Goal: Task Accomplishment & Management: Complete application form

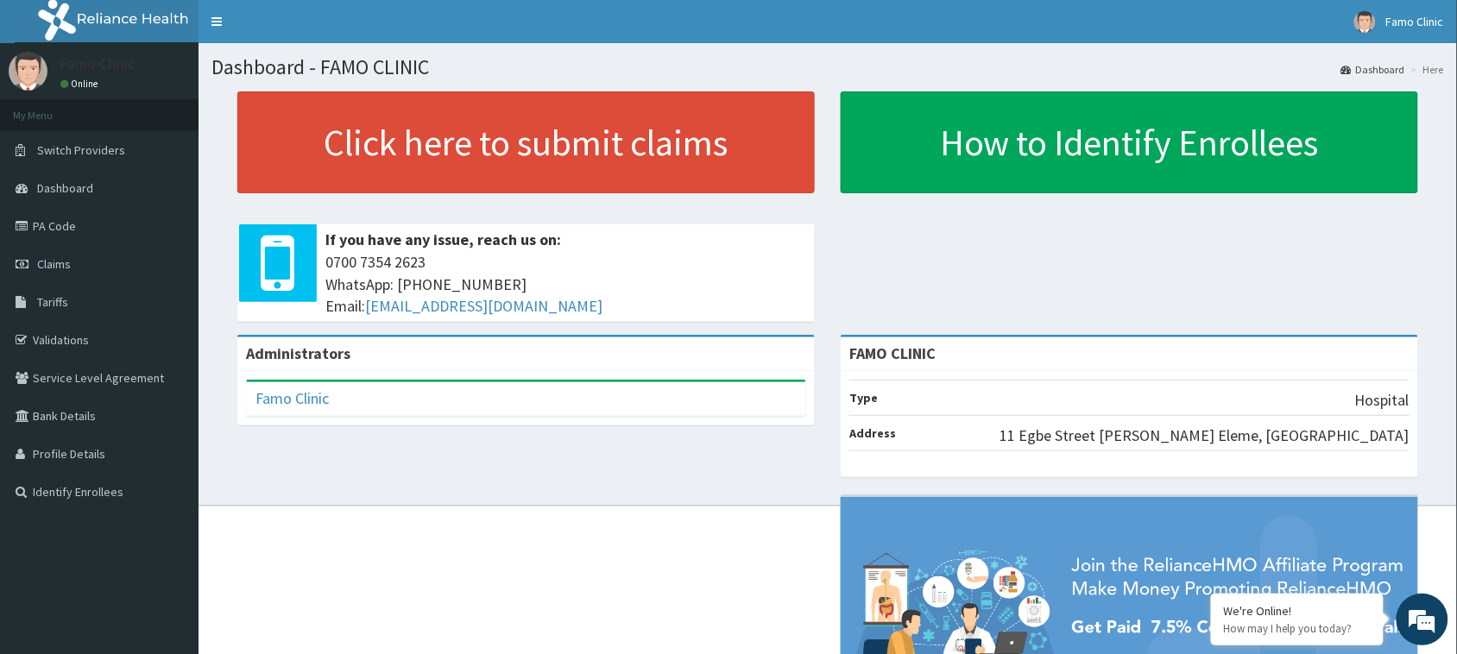
drag, startPoint x: 50, startPoint y: 266, endPoint x: 617, endPoint y: 2, distance: 625.7
click at [50, 266] on span "Claims" at bounding box center [54, 264] width 34 height 16
click at [52, 266] on span "Claims" at bounding box center [54, 264] width 34 height 16
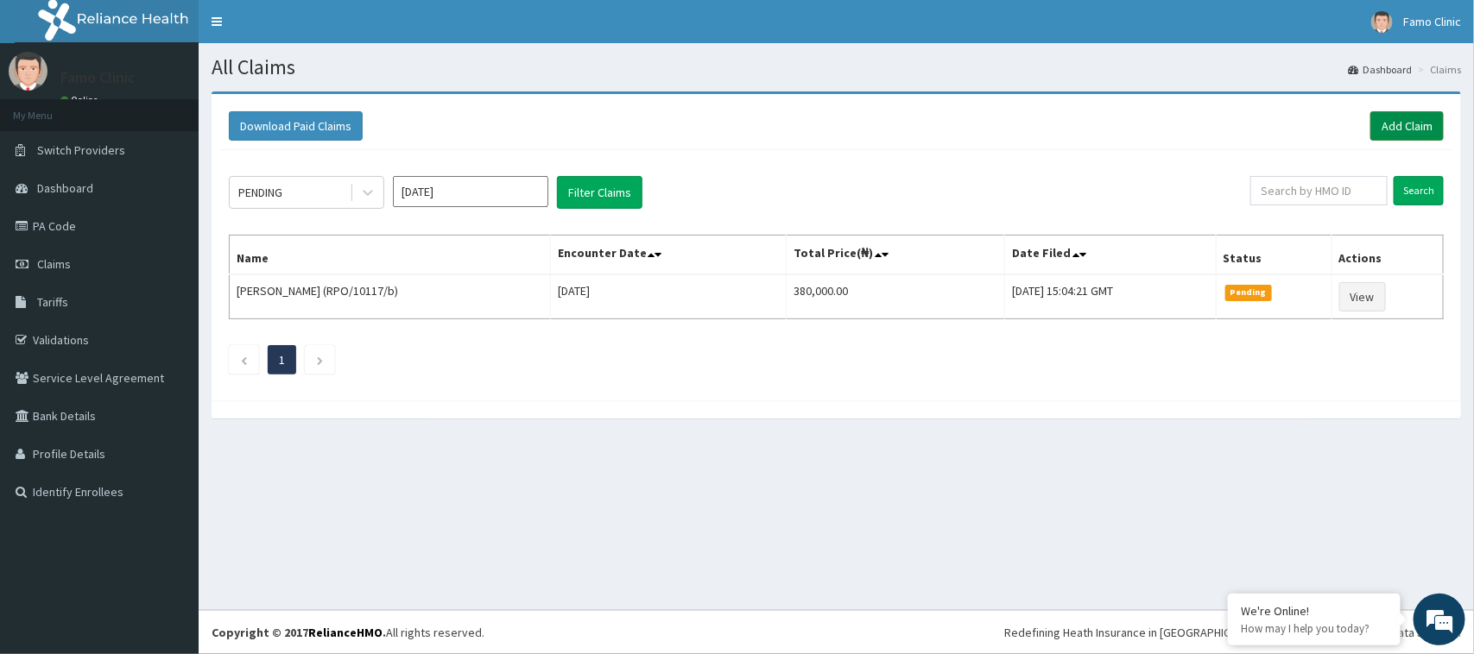
click at [1396, 125] on link "Add Claim" at bounding box center [1406, 125] width 73 height 29
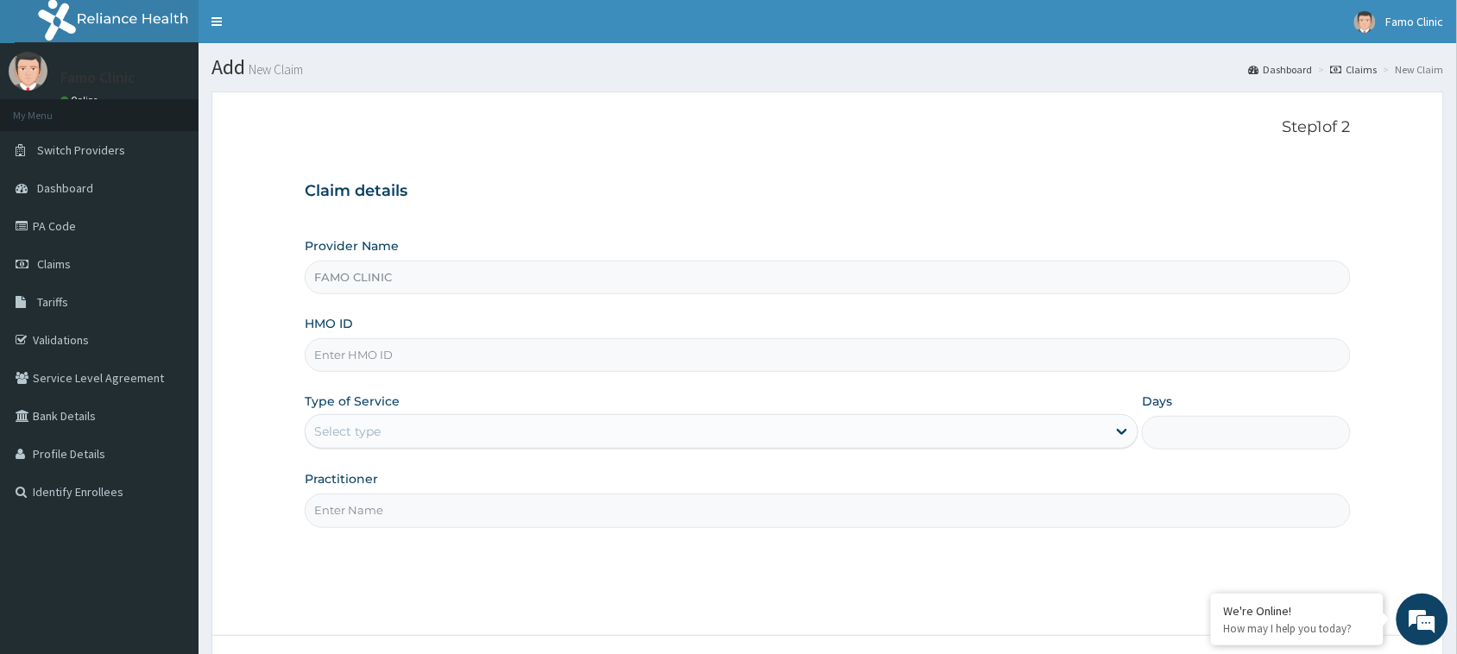
type input "FAMO CLINIC"
click at [413, 356] on input "HMO ID" at bounding box center [828, 355] width 1046 height 34
type input "GSV/10793/c"
click at [417, 421] on div "Select type" at bounding box center [706, 432] width 801 height 28
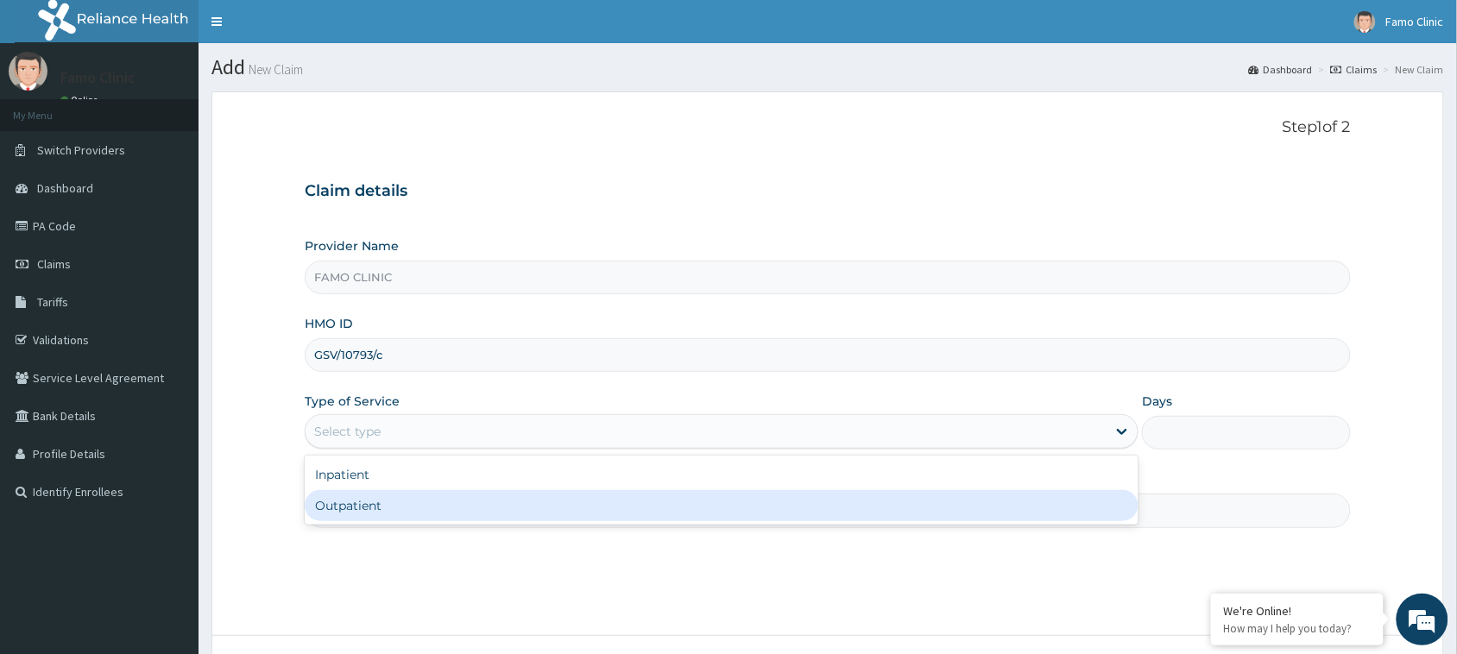
click at [411, 499] on div "Outpatient" at bounding box center [722, 505] width 834 height 31
type input "1"
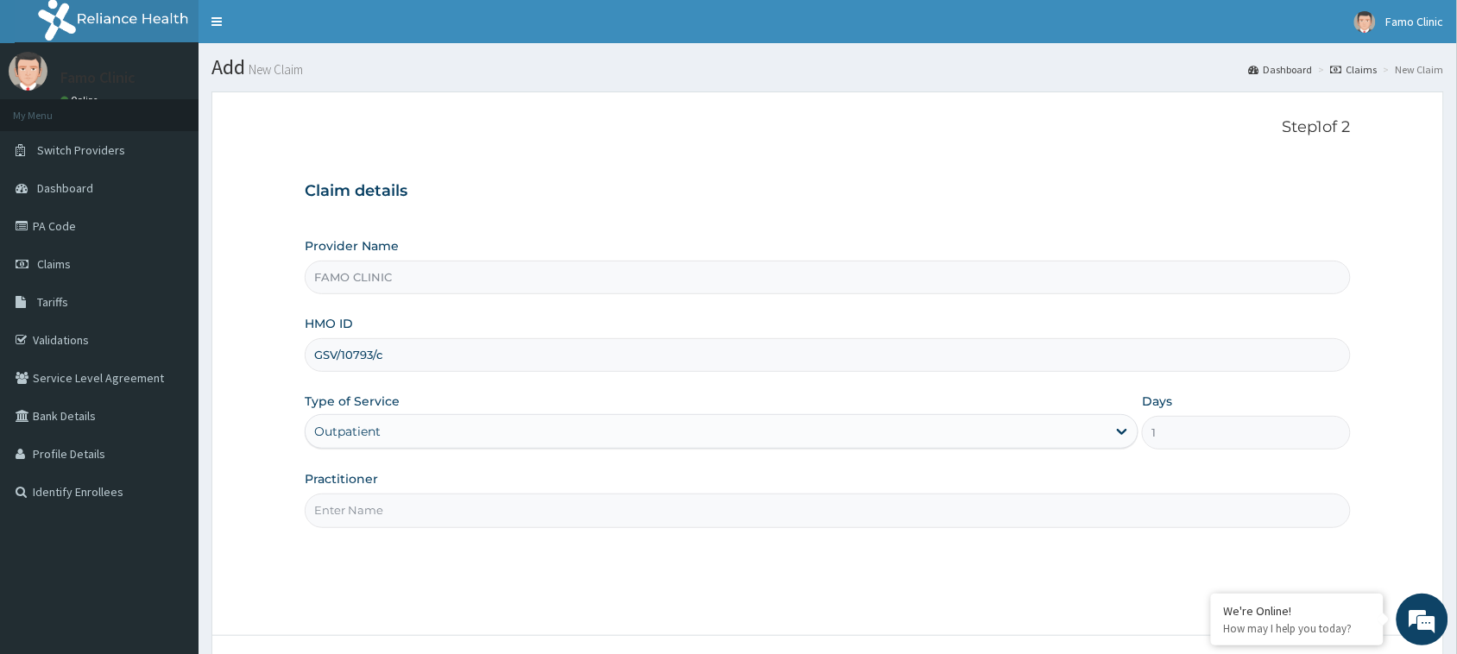
click at [463, 495] on input "Practitioner" at bounding box center [828, 511] width 1046 height 34
type input "Dr. Dadigi"
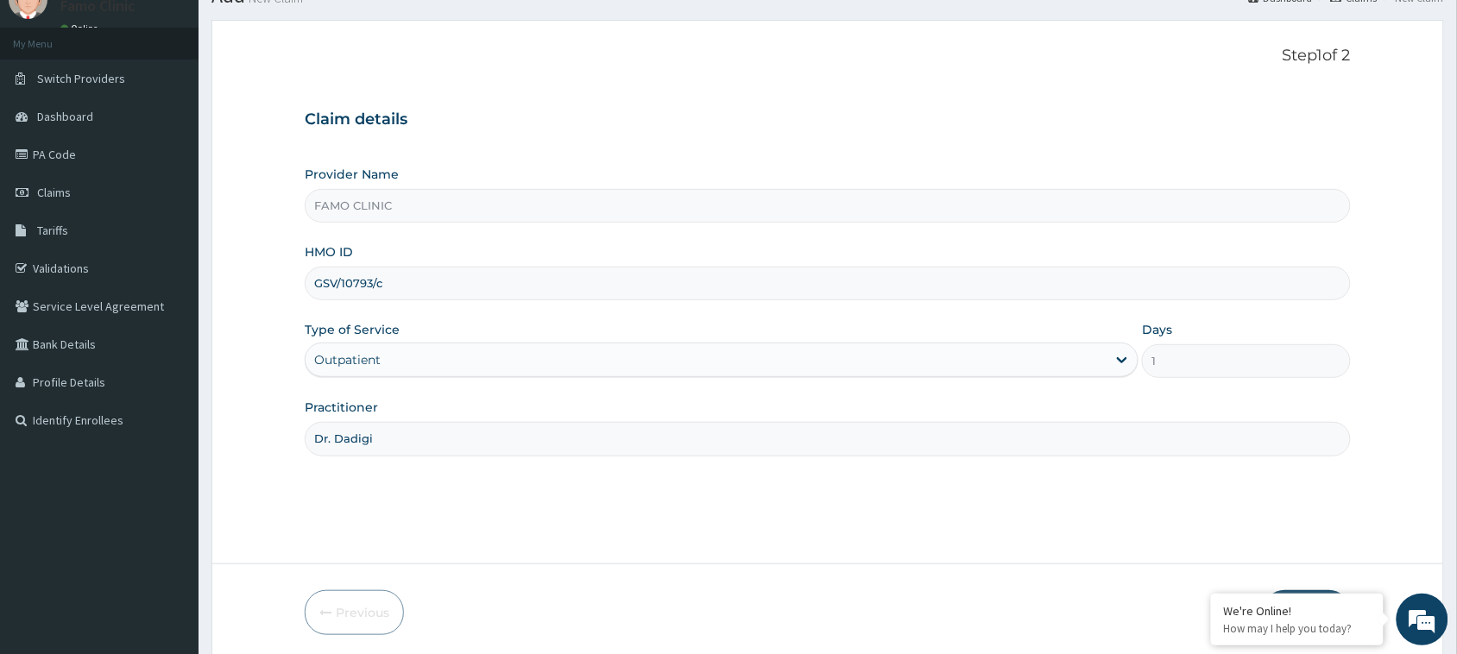
scroll to position [136, 0]
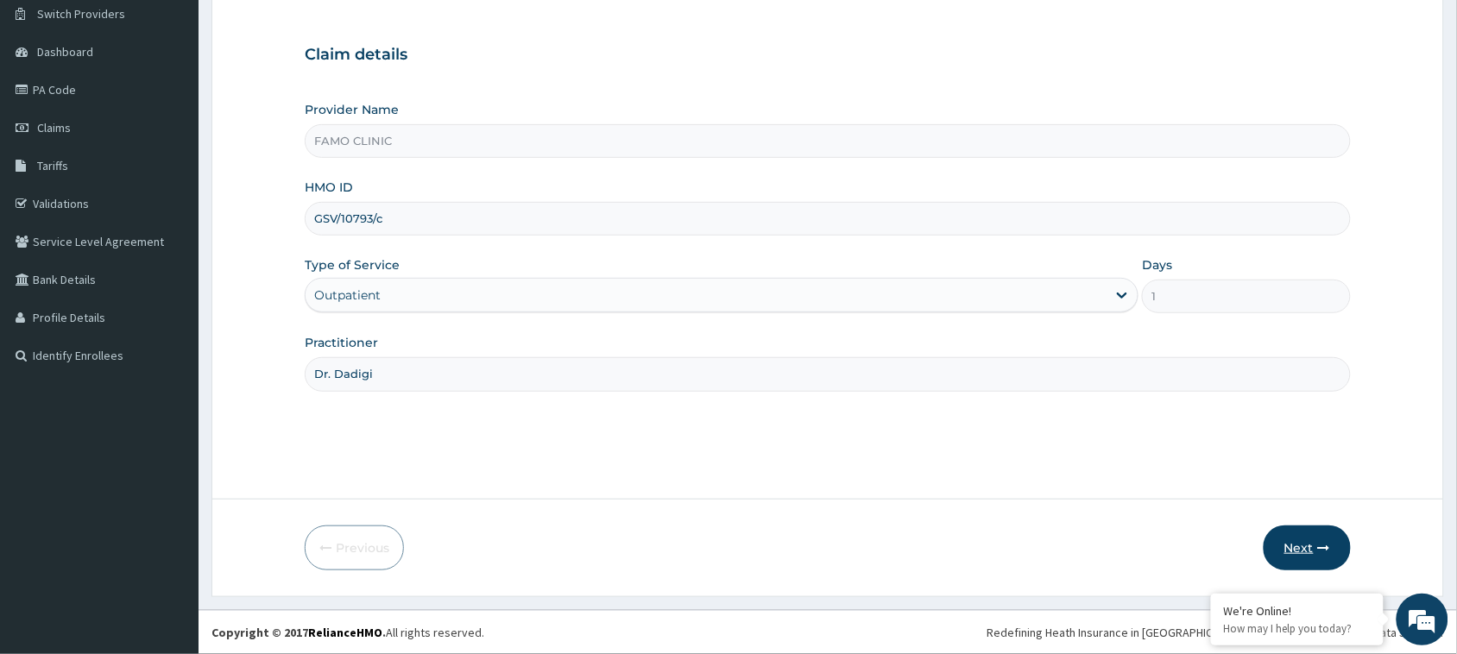
click at [1292, 549] on button "Next" at bounding box center [1307, 548] width 87 height 45
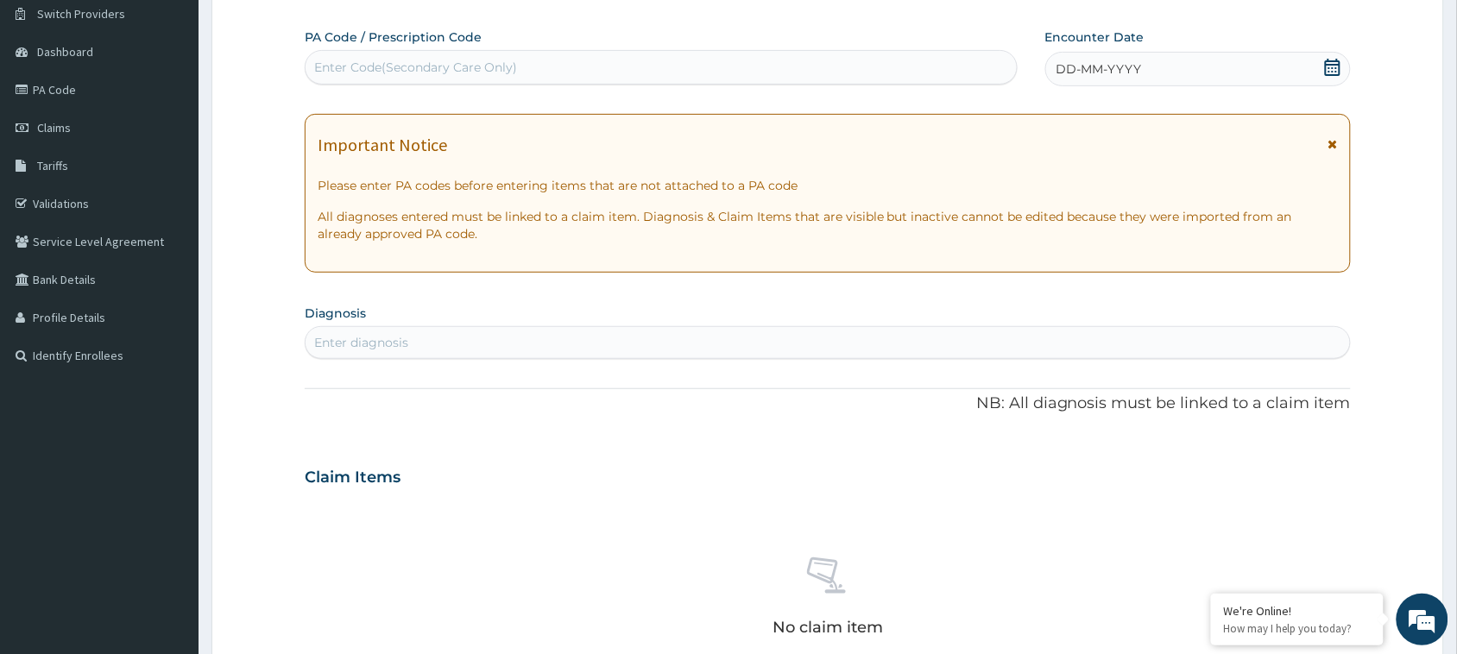
click at [1335, 63] on icon at bounding box center [1333, 67] width 16 height 17
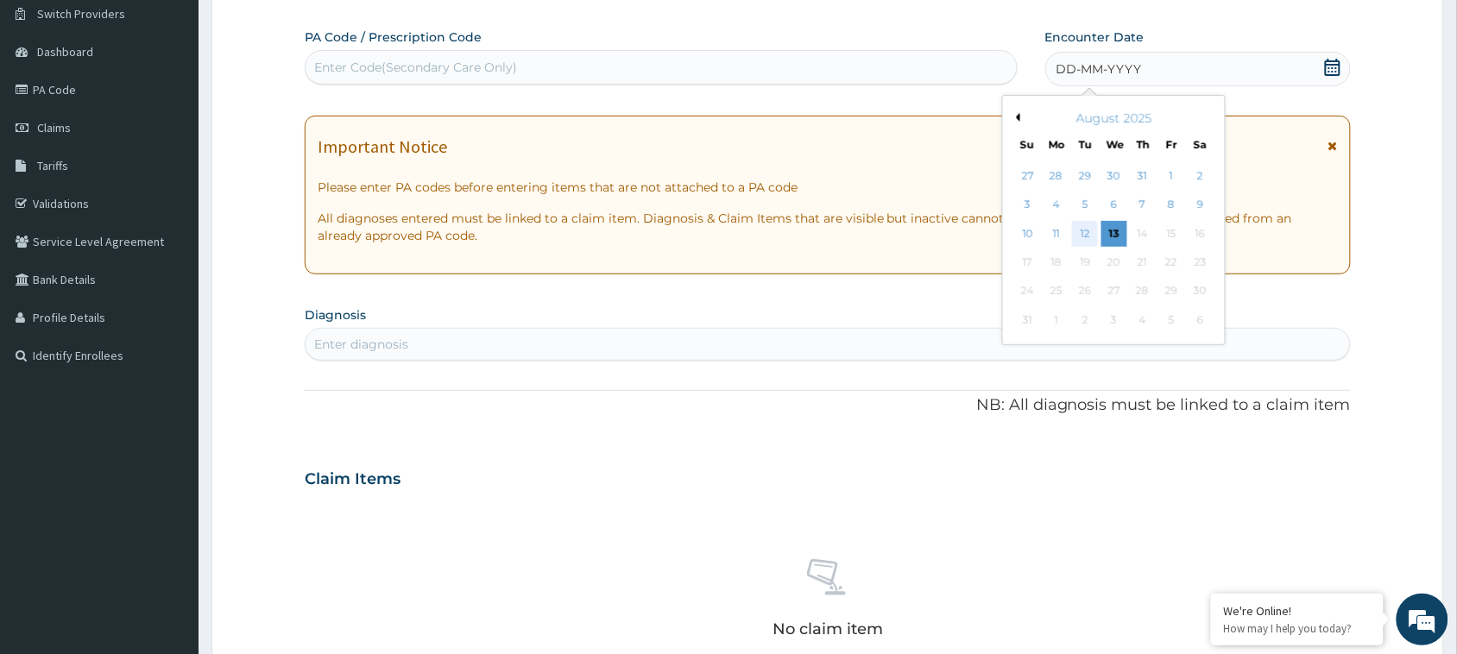
click at [1086, 231] on div "12" at bounding box center [1085, 234] width 26 height 26
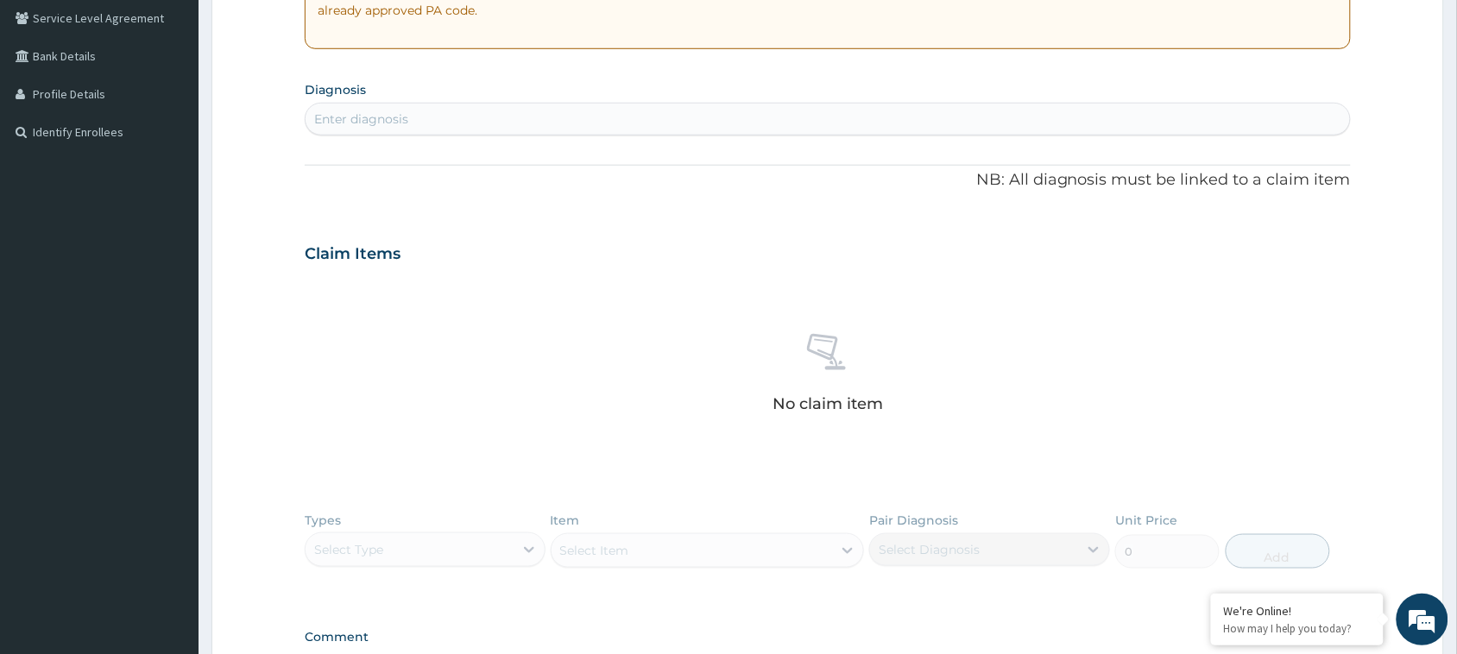
scroll to position [367, 0]
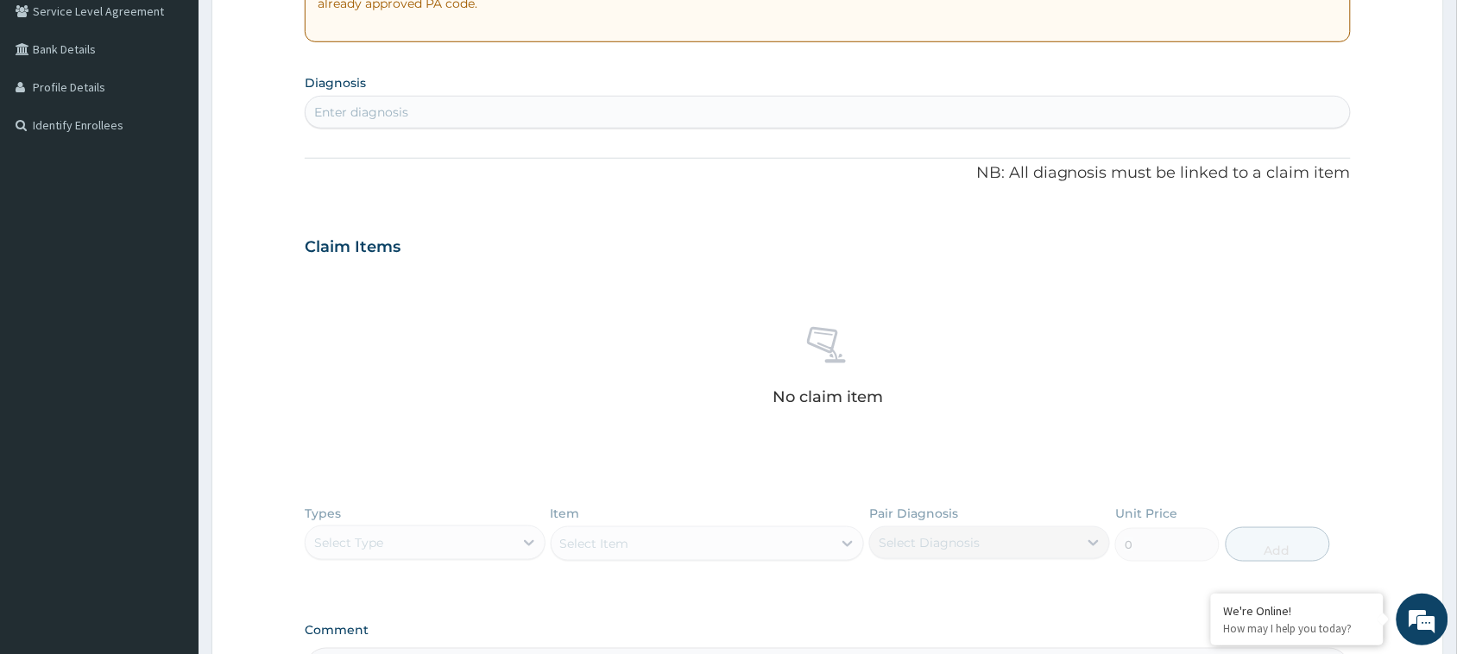
click at [397, 111] on div "Enter diagnosis" at bounding box center [361, 112] width 94 height 17
type input "Plasm"
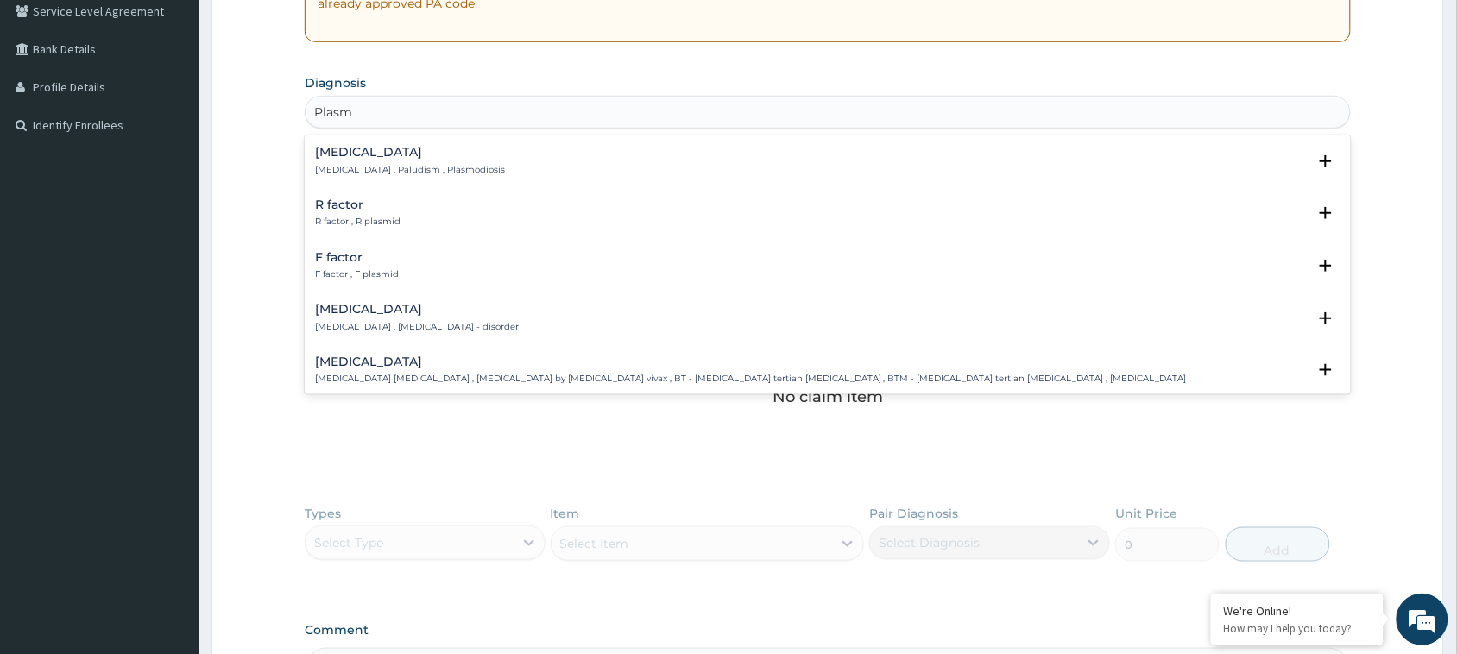
click at [361, 153] on h4 "Malaria" at bounding box center [410, 152] width 190 height 13
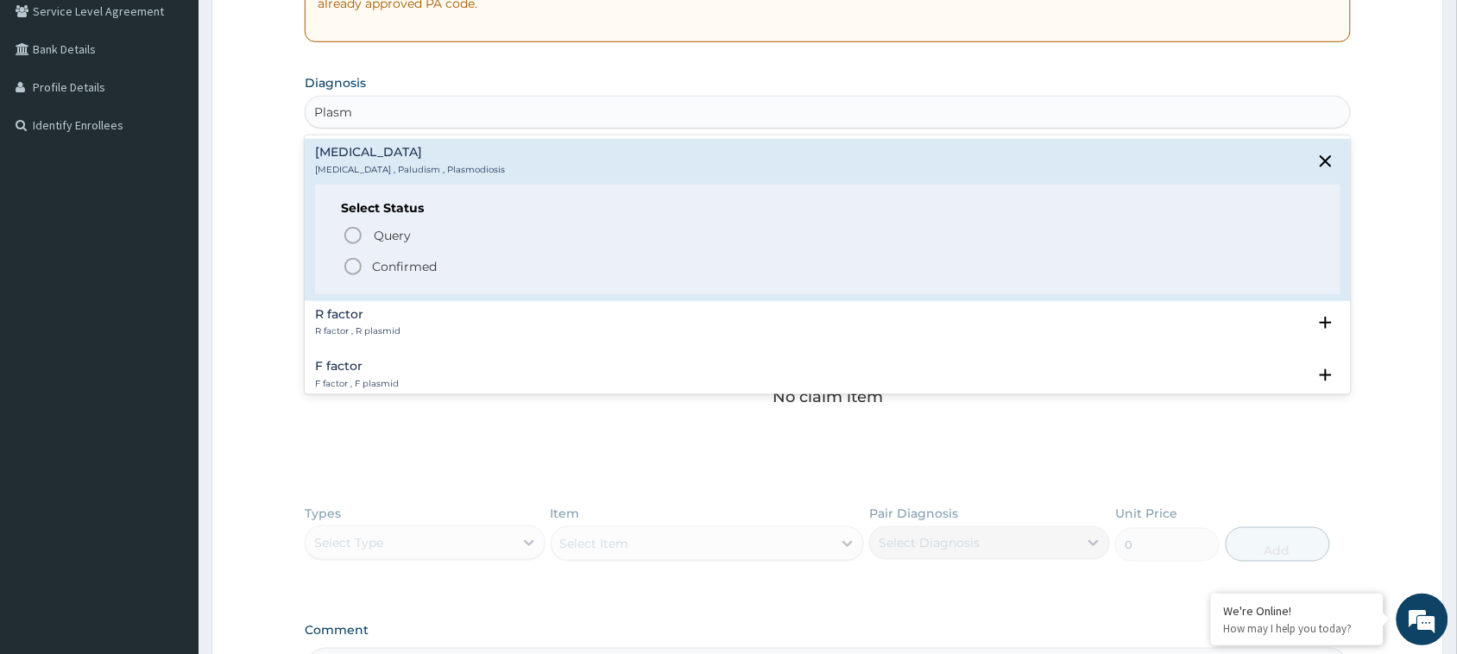
click at [347, 265] on icon "status option filled" at bounding box center [353, 266] width 21 height 21
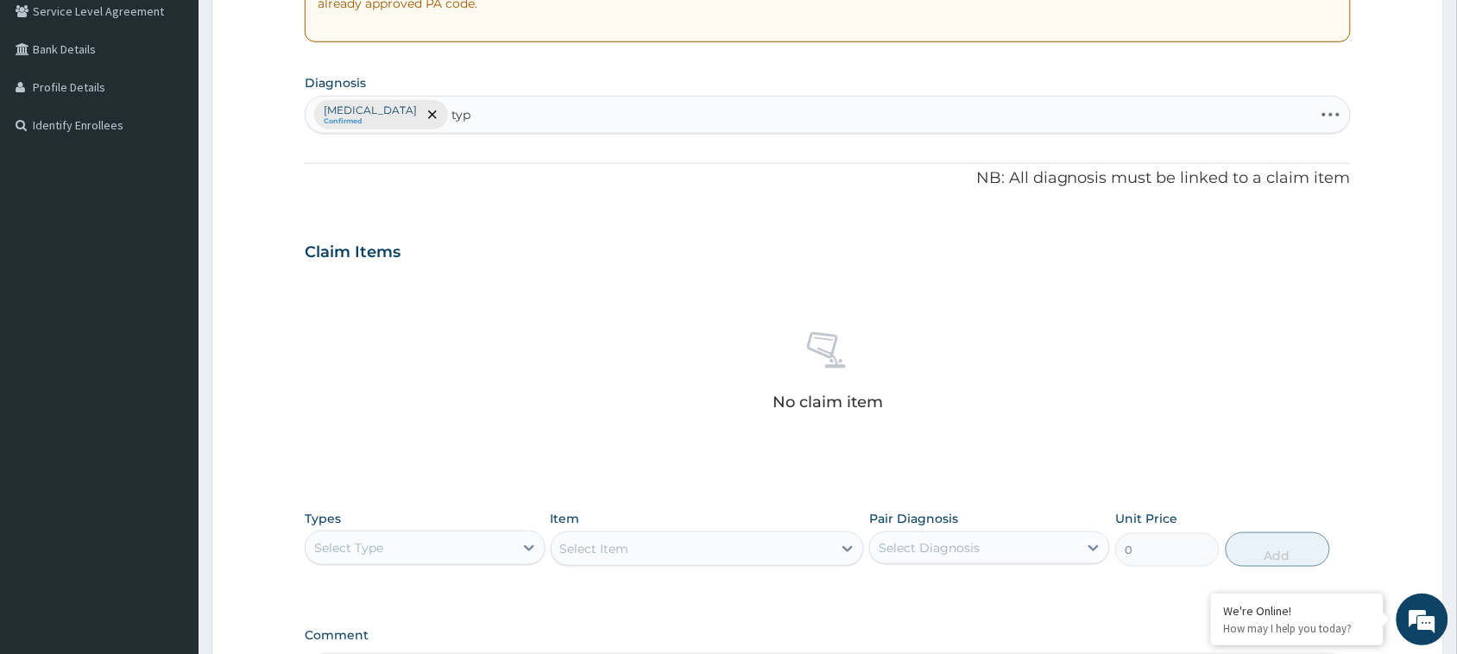
type input "typh"
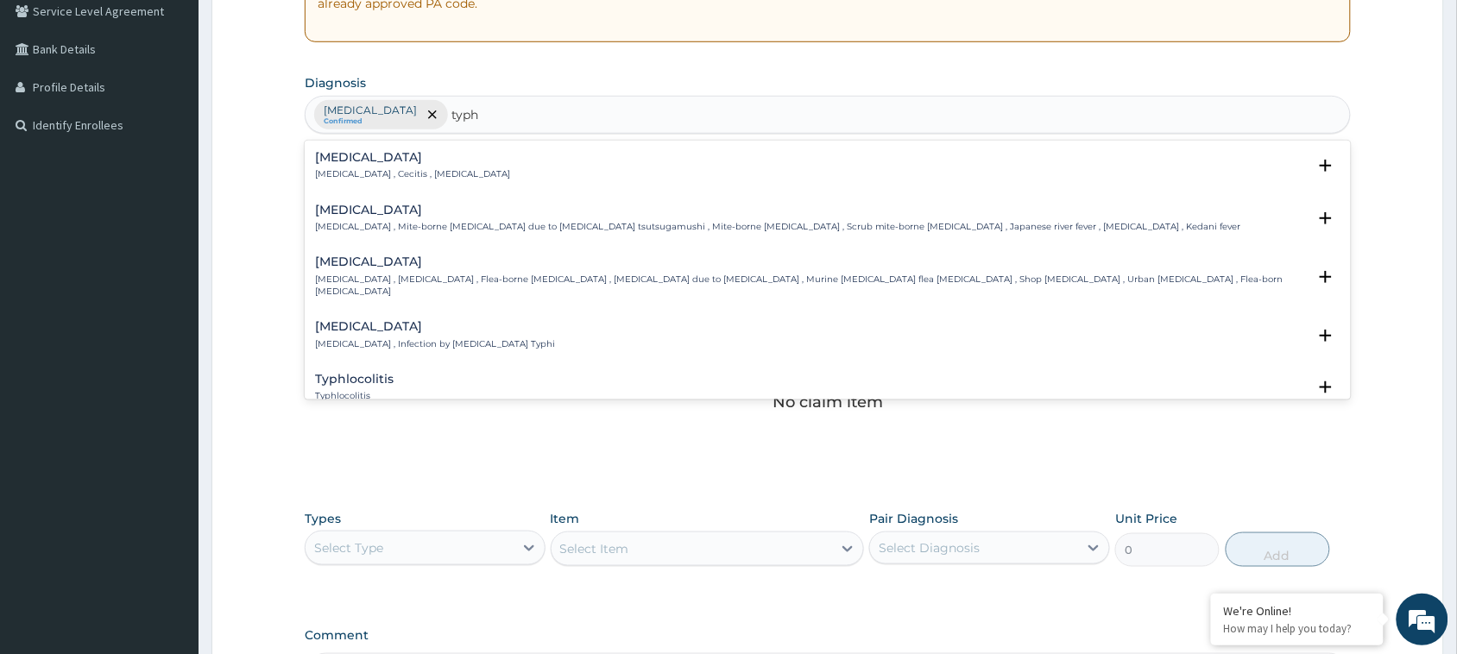
click at [372, 338] on p "Typhoid fever , Infection by Salmonella Typhi" at bounding box center [435, 344] width 240 height 12
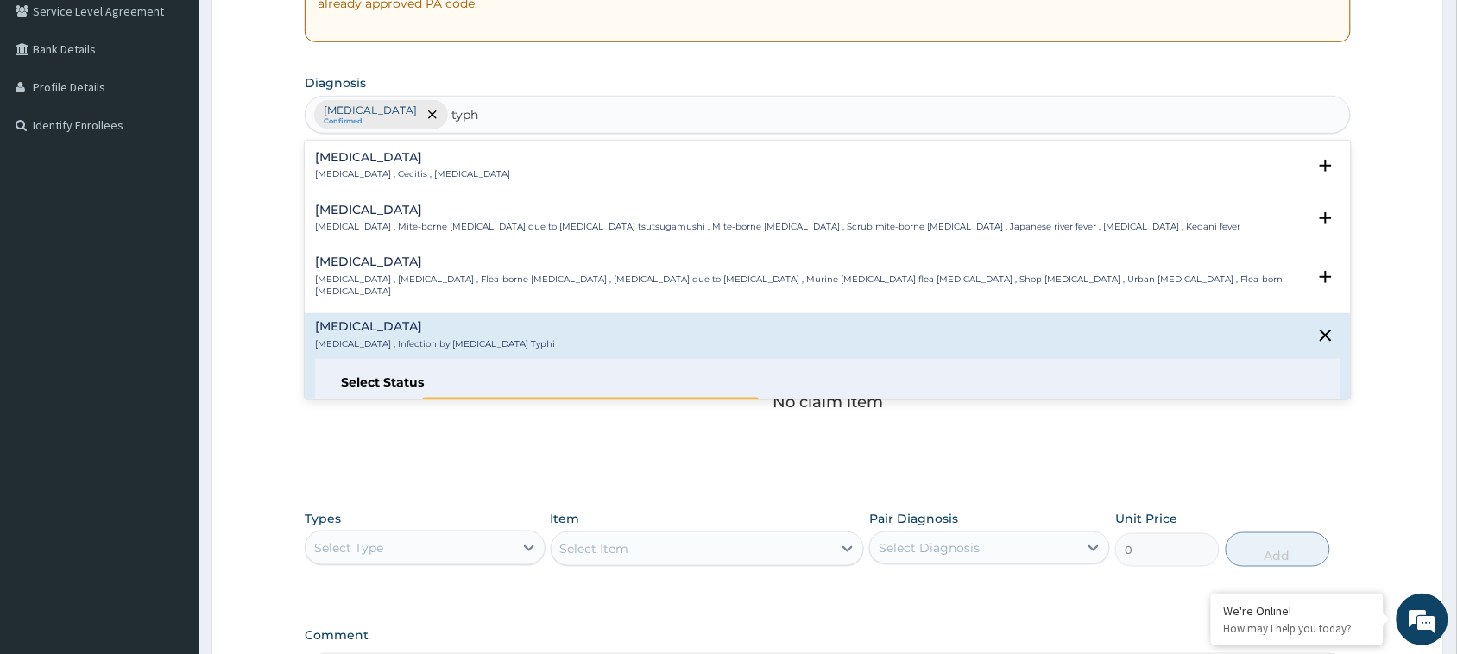
click at [354, 400] on icon "status option query" at bounding box center [353, 410] width 21 height 21
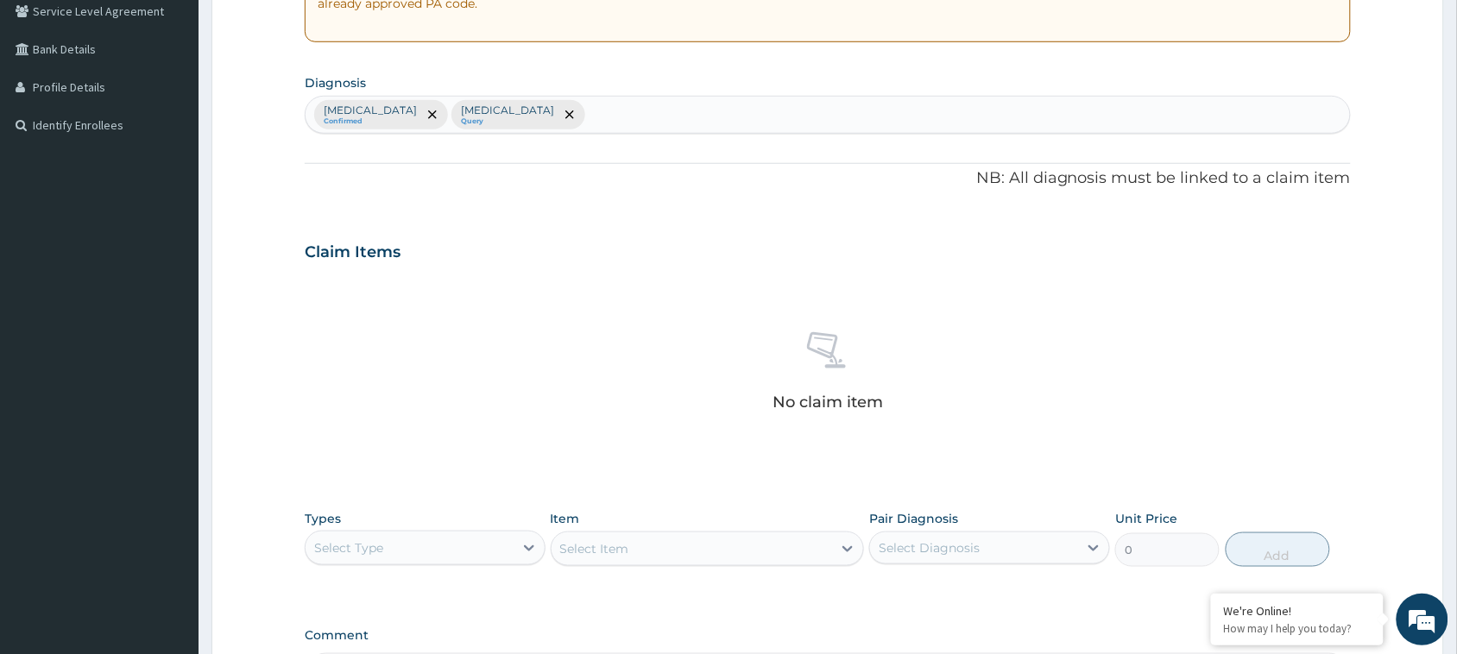
scroll to position [591, 0]
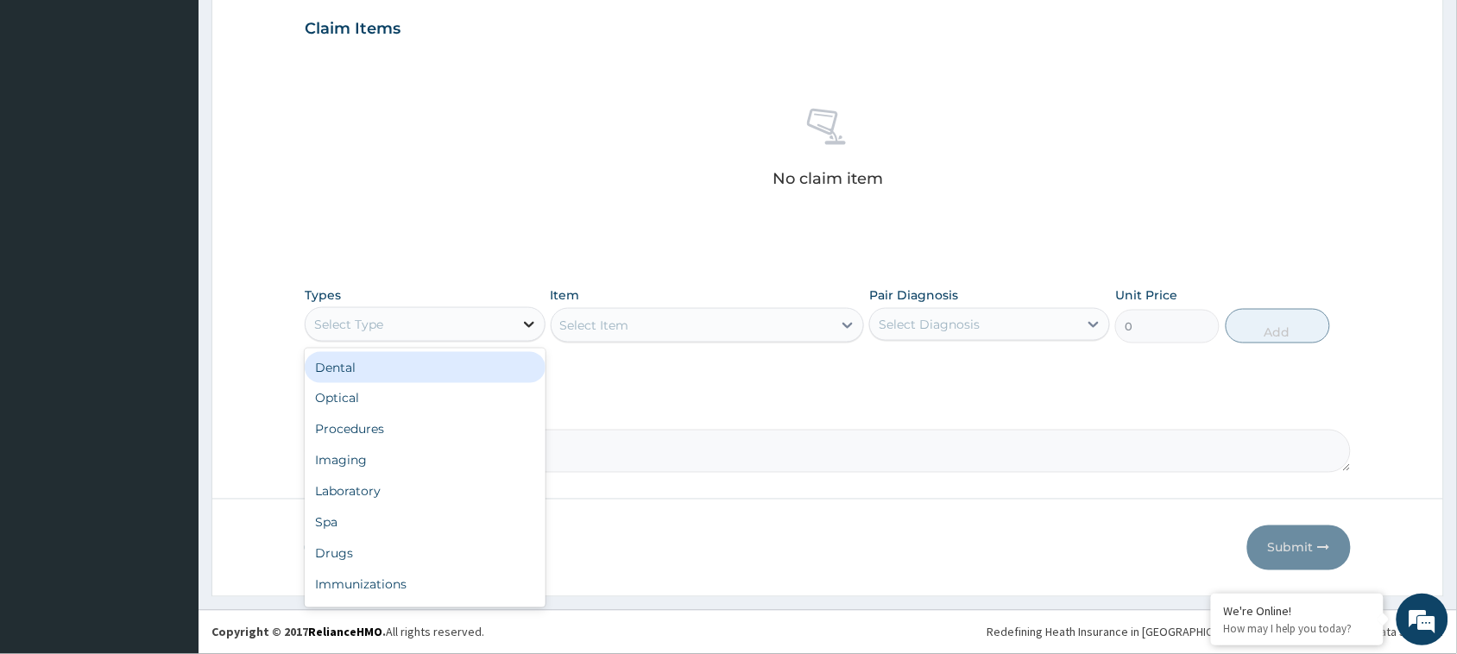
click at [528, 318] on icon at bounding box center [529, 324] width 17 height 17
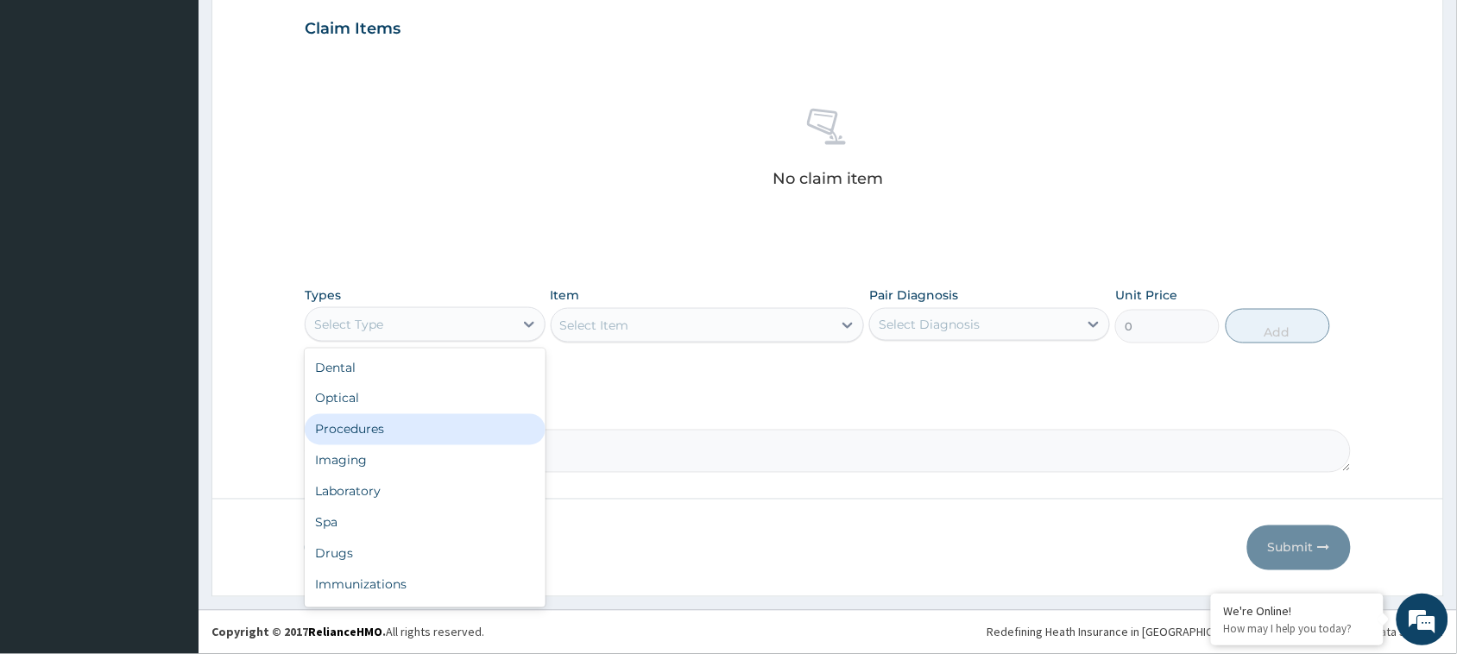
click at [395, 424] on div "Procedures" at bounding box center [425, 429] width 241 height 31
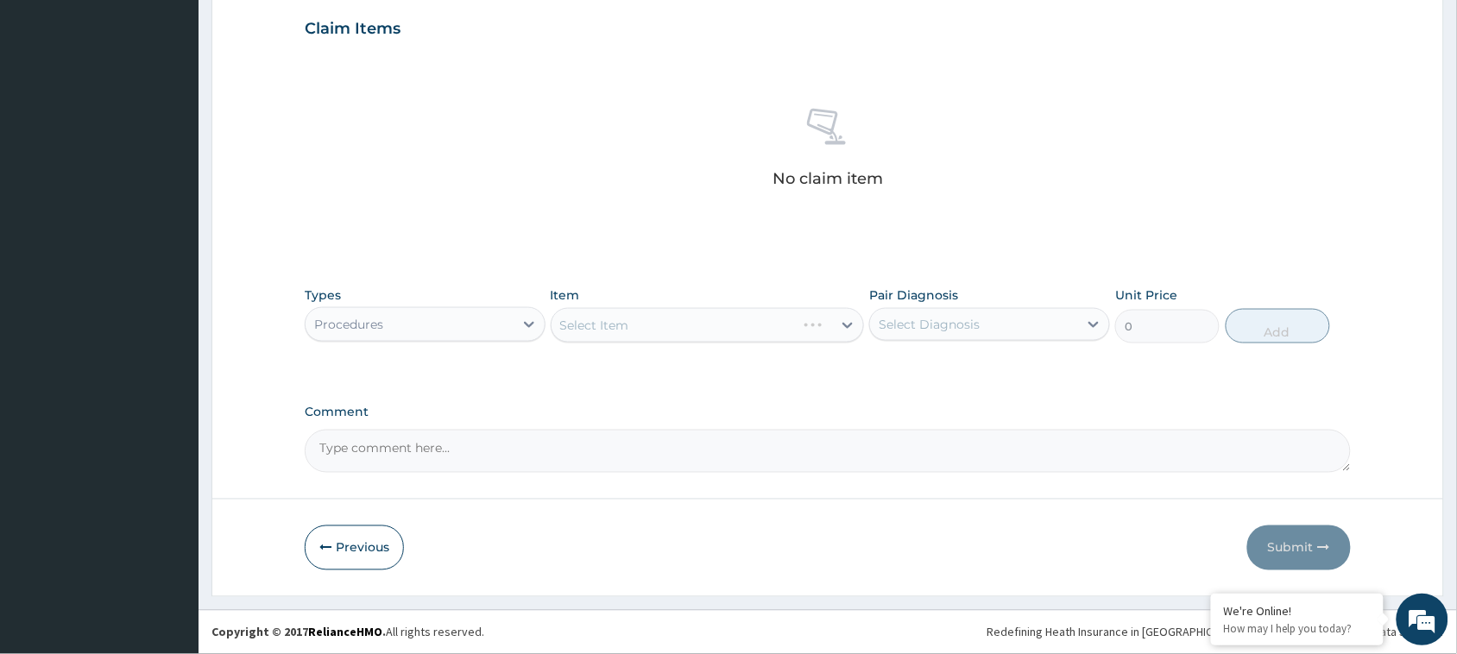
click at [736, 322] on div "Select Item" at bounding box center [708, 325] width 314 height 35
click at [851, 324] on div "Select Item" at bounding box center [708, 325] width 314 height 35
click at [852, 320] on div "Select Item" at bounding box center [708, 325] width 314 height 35
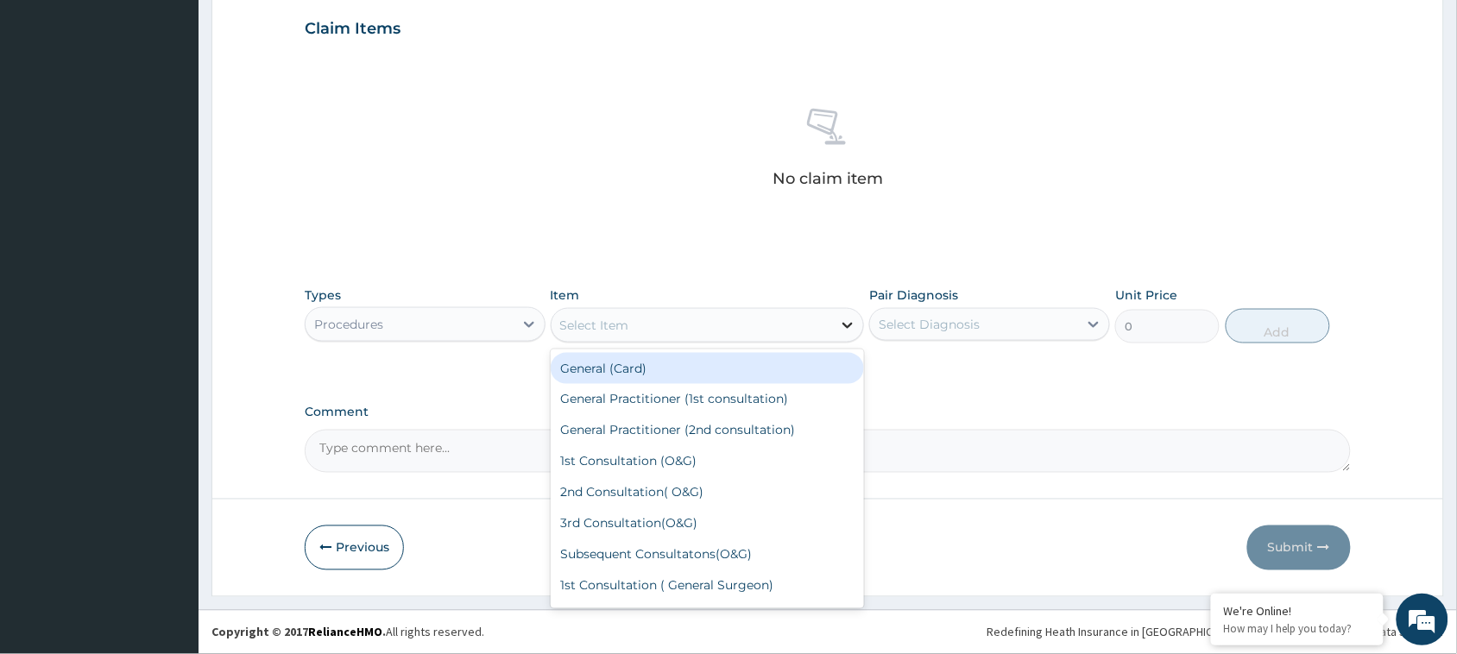
click at [853, 317] on icon at bounding box center [847, 325] width 17 height 17
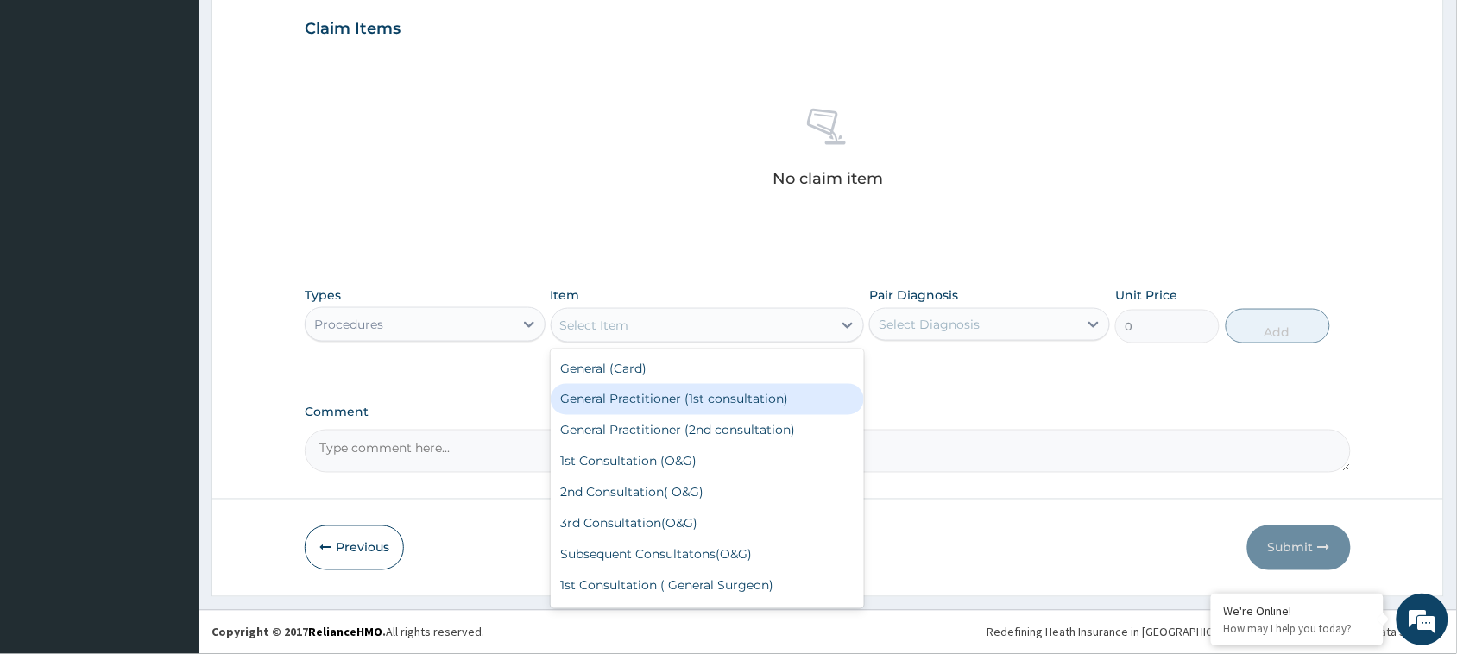
click at [764, 398] on div "General Practitioner (1st consultation)" at bounding box center [708, 399] width 314 height 31
type input "1500"
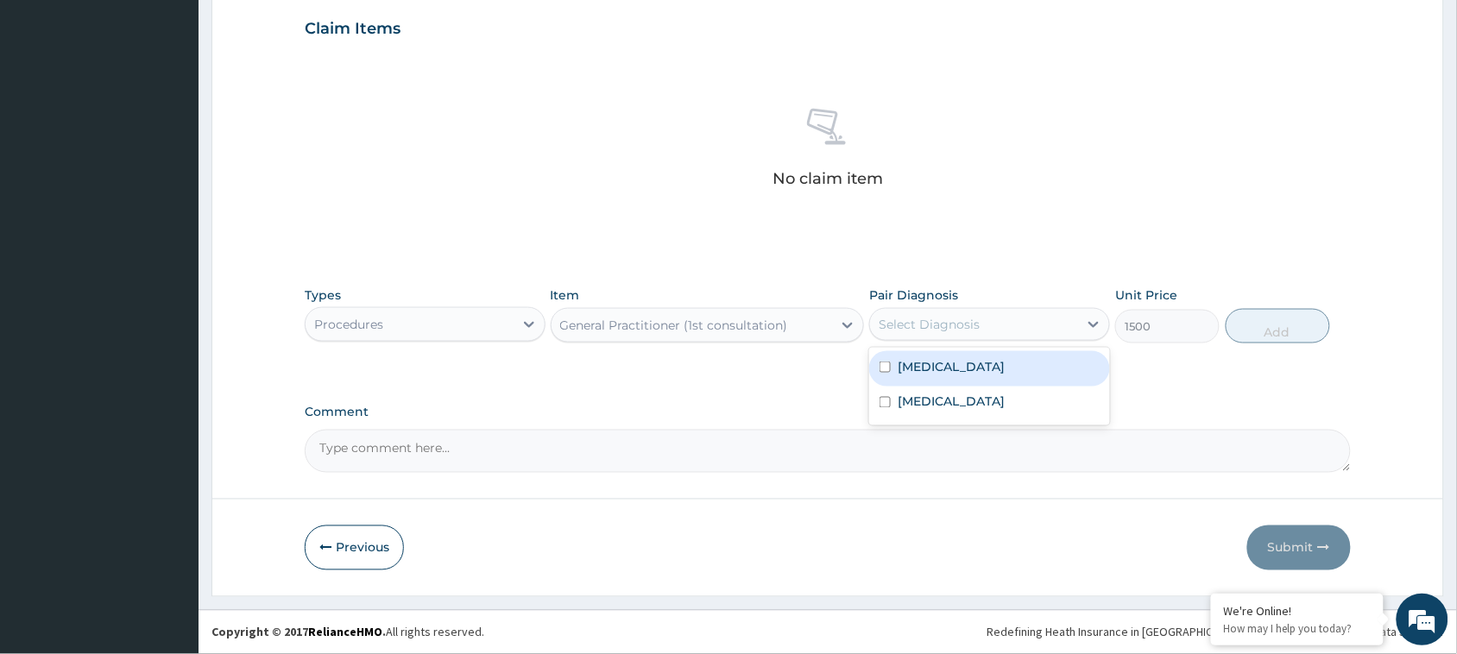
click at [971, 316] on div "Select Diagnosis" at bounding box center [929, 324] width 101 height 17
click at [889, 368] on input "checkbox" at bounding box center [885, 367] width 11 height 11
checkbox input "true"
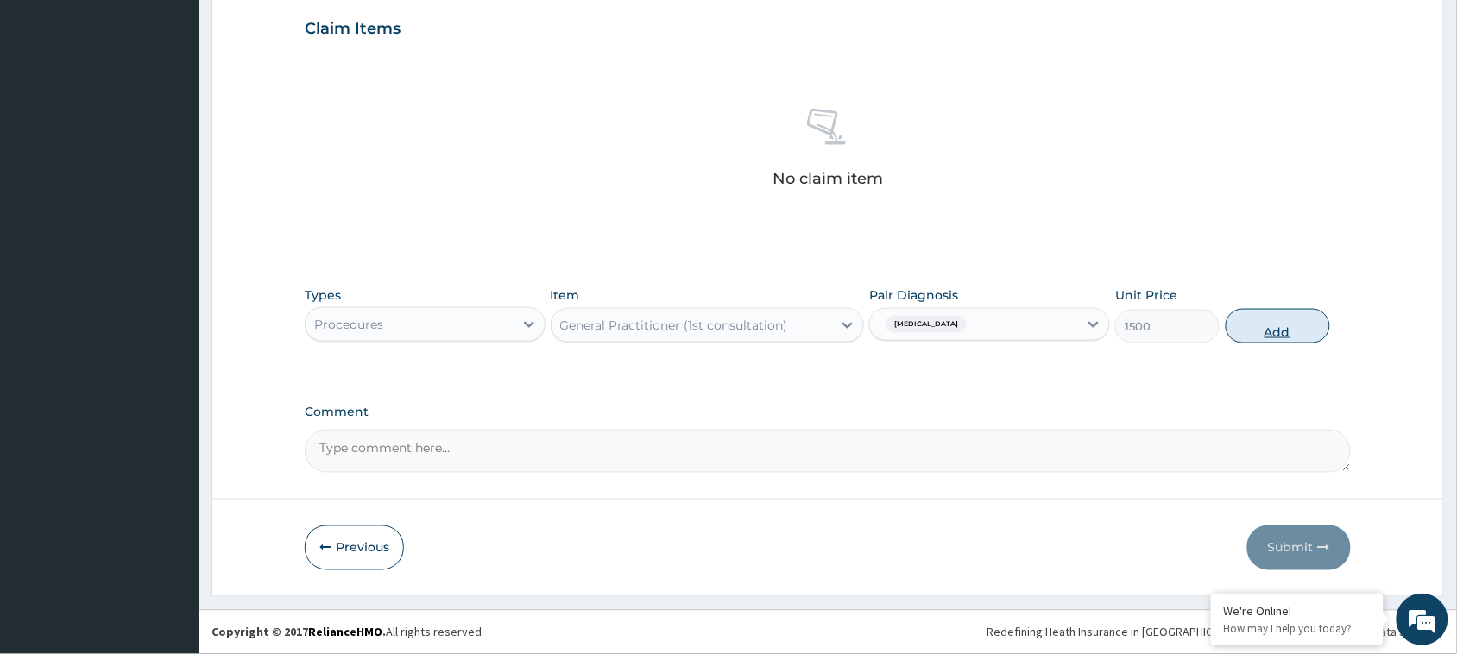
click at [1288, 324] on button "Add" at bounding box center [1278, 326] width 104 height 35
type input "0"
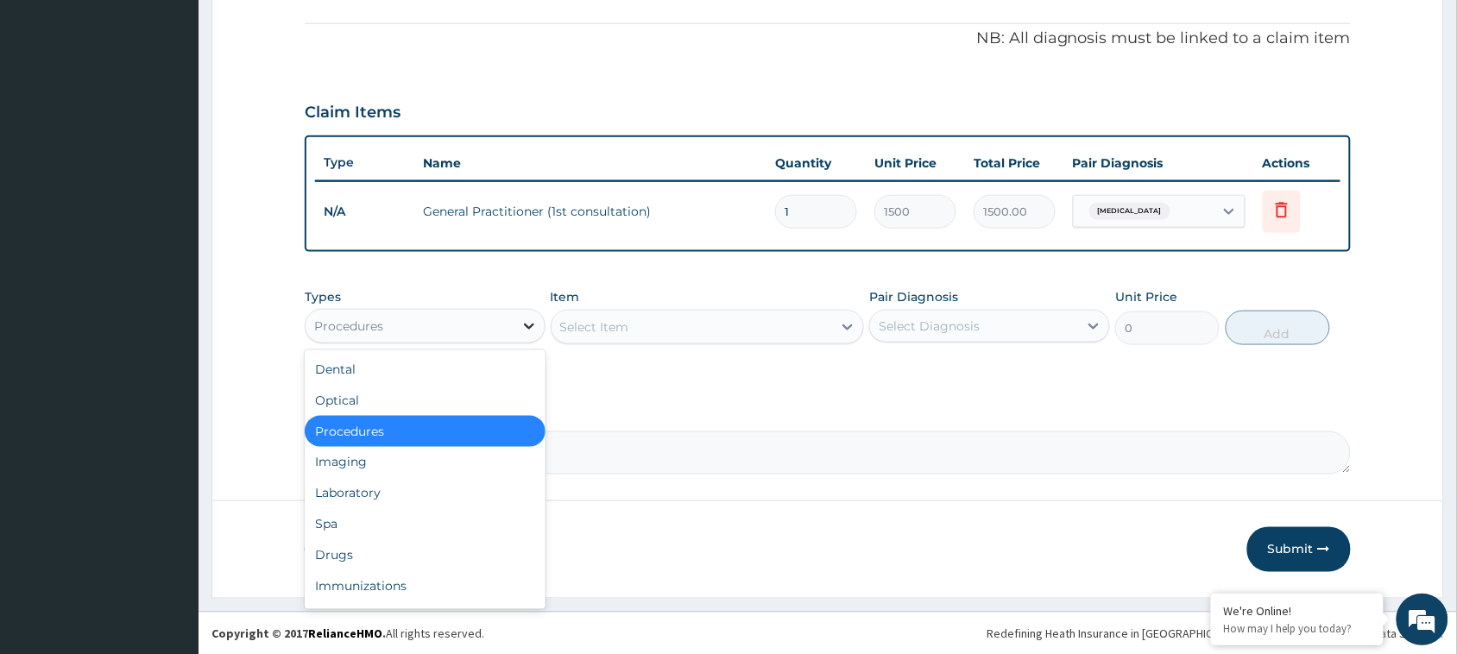
click at [532, 325] on icon at bounding box center [529, 327] width 10 height 6
click at [374, 547] on div "Drugs" at bounding box center [425, 555] width 241 height 31
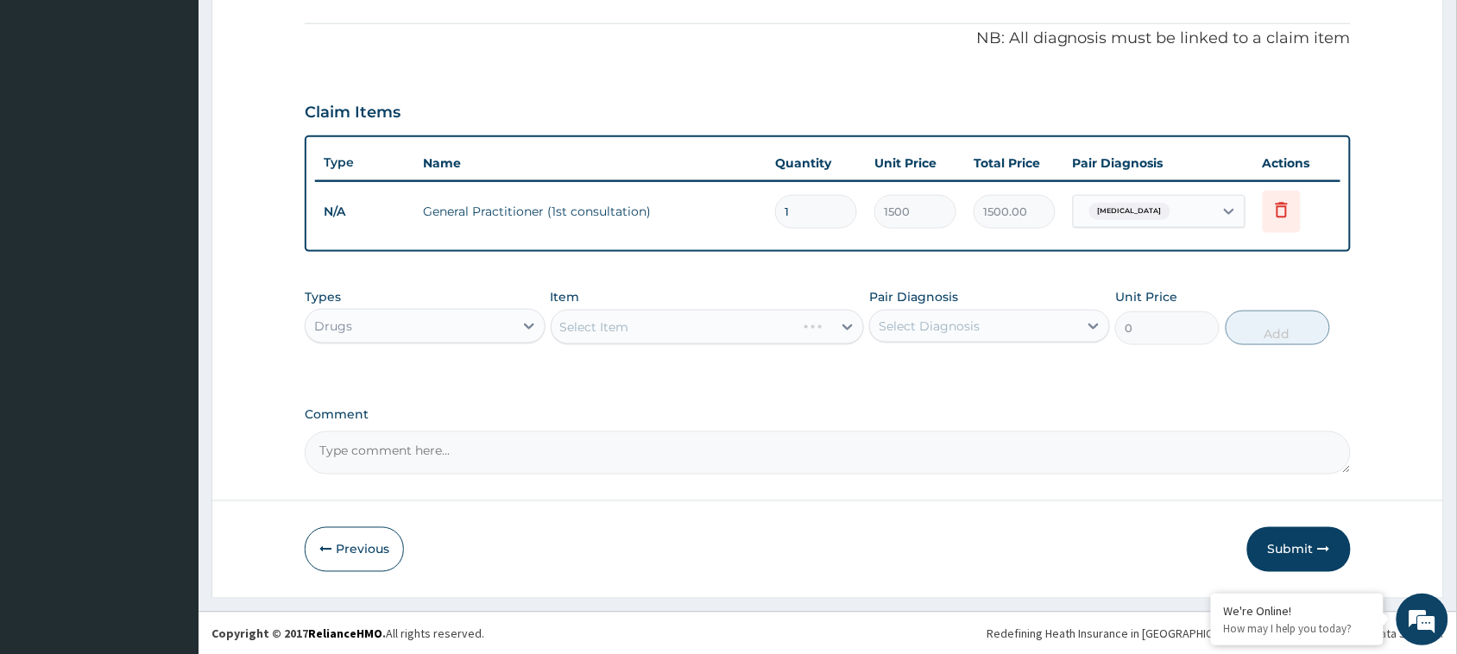
click at [736, 320] on div "Select Item" at bounding box center [708, 327] width 314 height 35
click at [849, 325] on div "Select Item" at bounding box center [708, 327] width 314 height 35
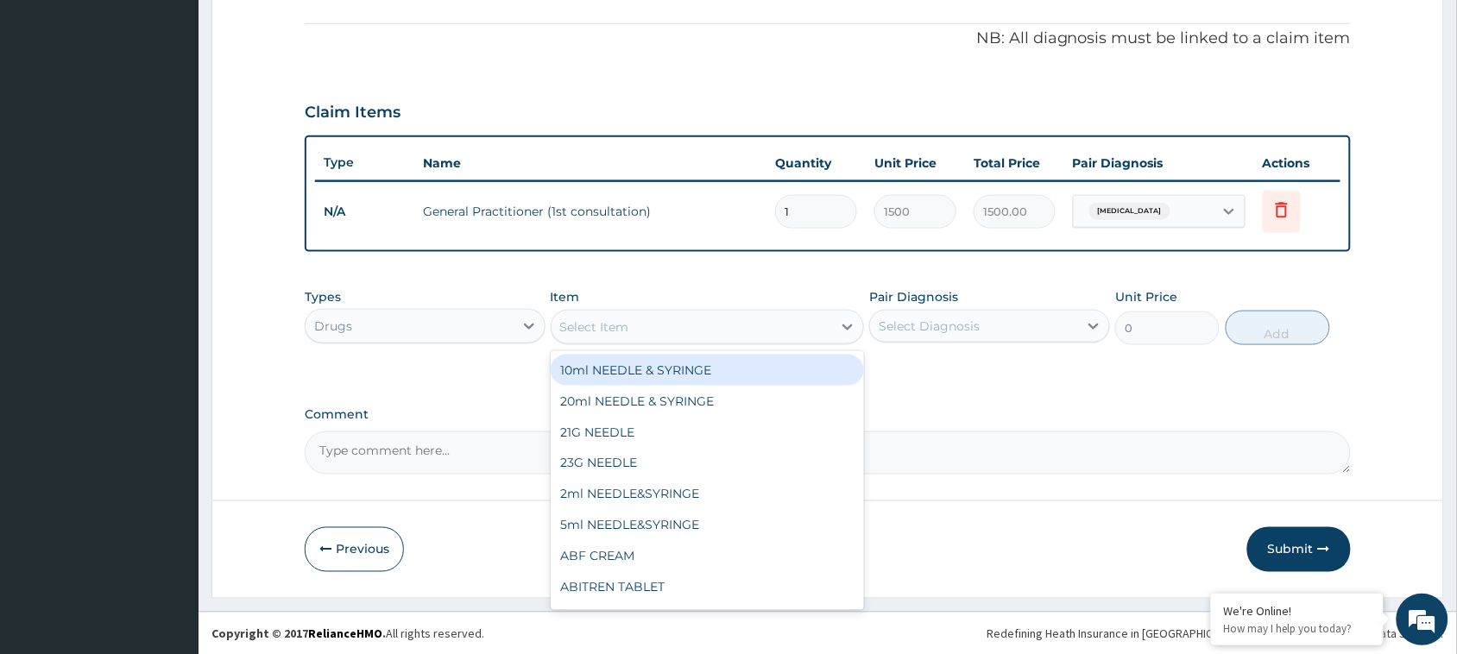
click at [847, 324] on icon at bounding box center [847, 327] width 17 height 17
type input "coar"
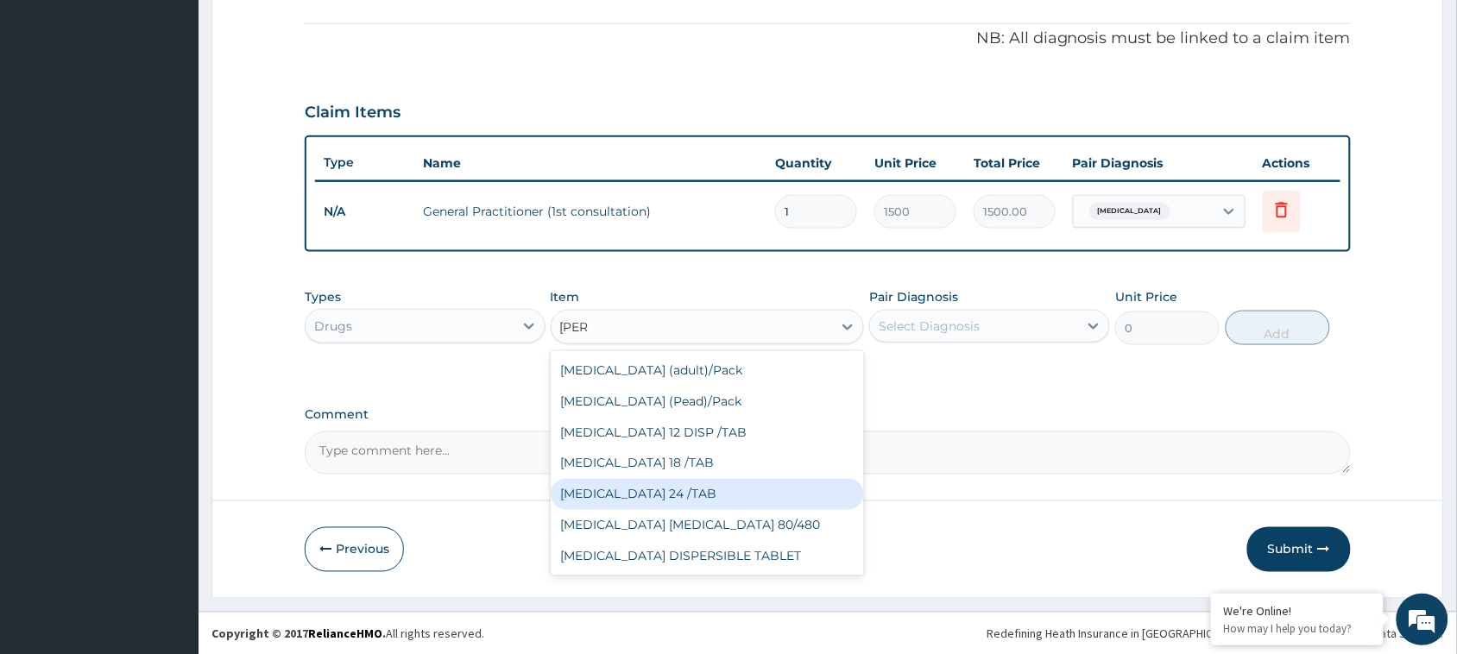
click at [654, 490] on div "COARTEM 24 /TAB" at bounding box center [708, 494] width 314 height 31
type input "75"
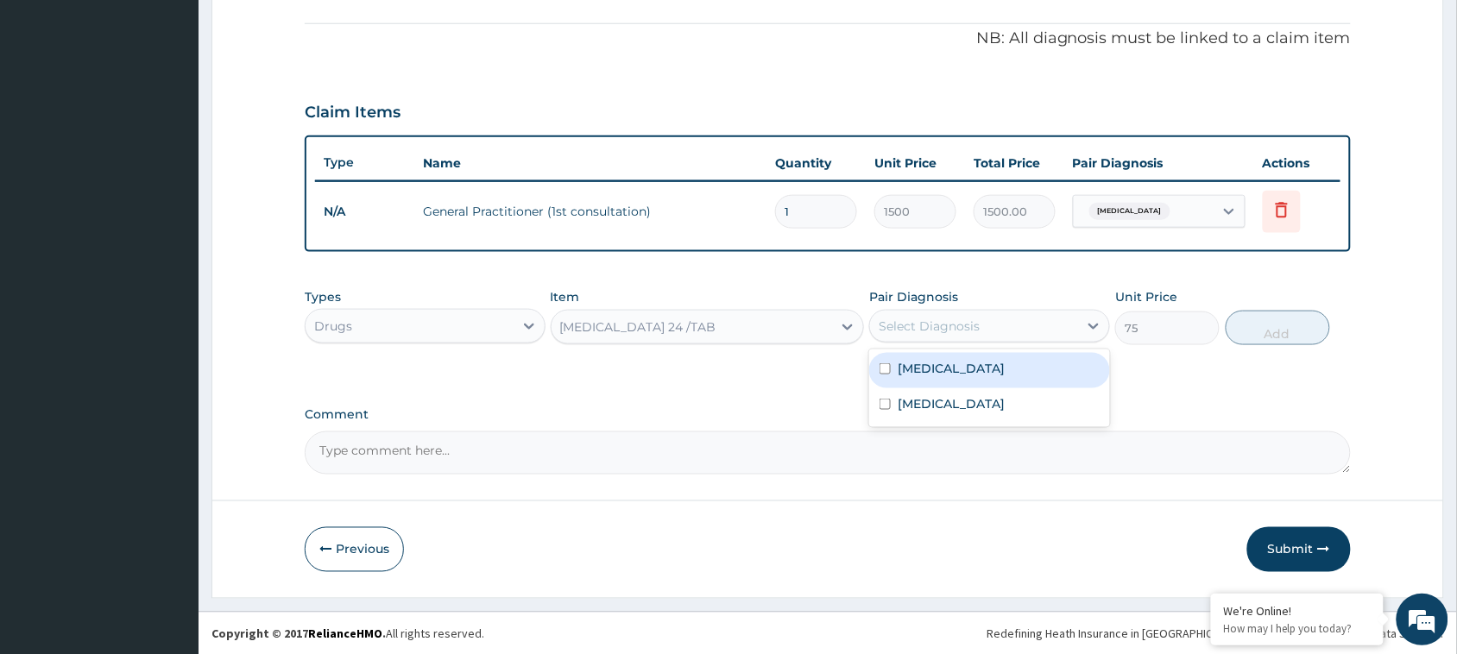
click at [915, 313] on div "Select Diagnosis" at bounding box center [974, 327] width 208 height 28
click at [881, 364] on input "checkbox" at bounding box center [885, 368] width 11 height 11
checkbox input "true"
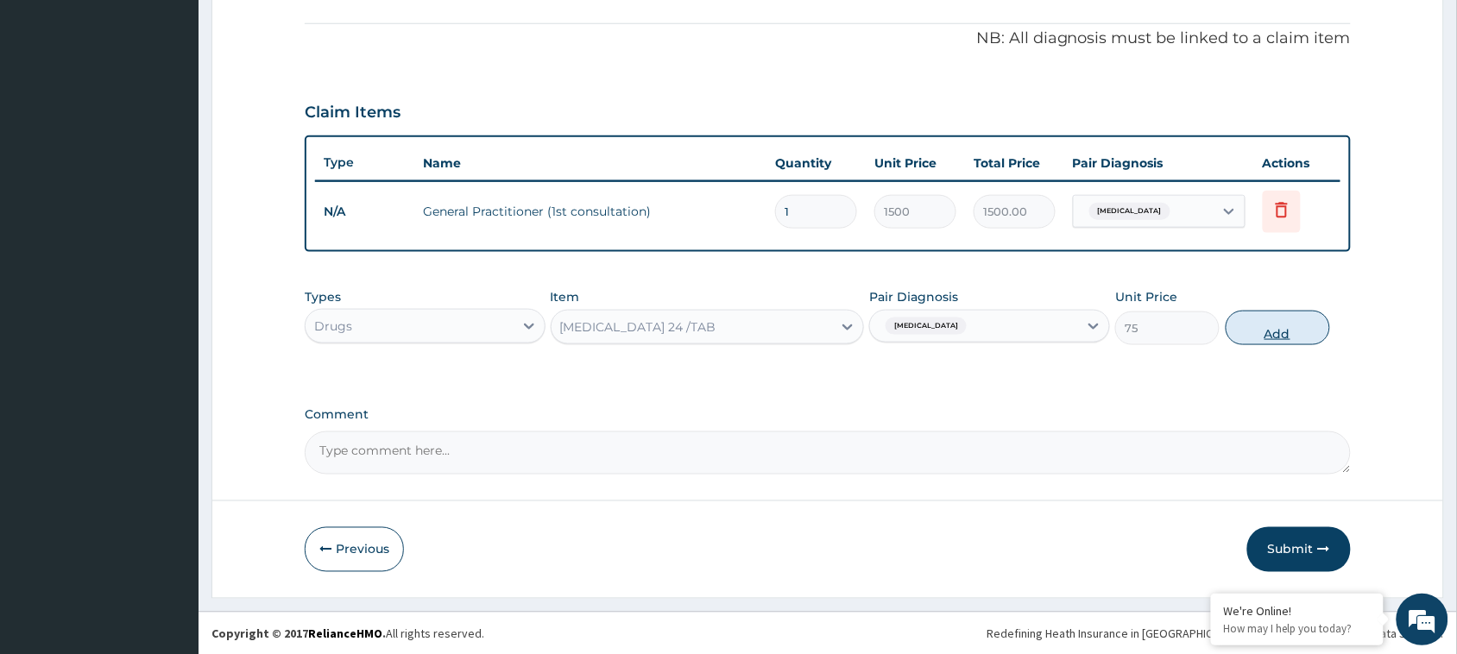
click at [1270, 334] on button "Add" at bounding box center [1278, 328] width 104 height 35
type input "0"
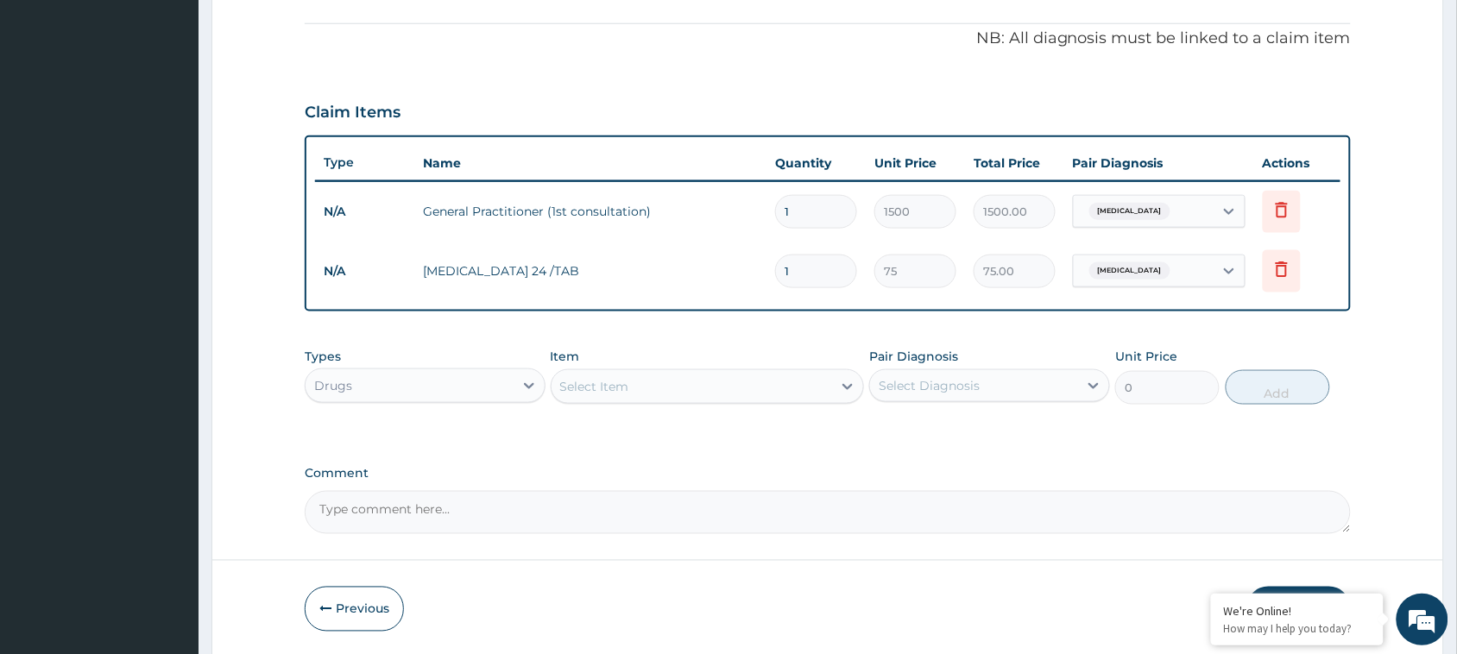
drag, startPoint x: 791, startPoint y: 256, endPoint x: 761, endPoint y: 273, distance: 34.8
click at [761, 273] on tr "N/A COARTEM 24 /TAB 1 75 75.00 Malaria Delete" at bounding box center [828, 272] width 1026 height 60
type input "18"
type input "1350.00"
type input "18"
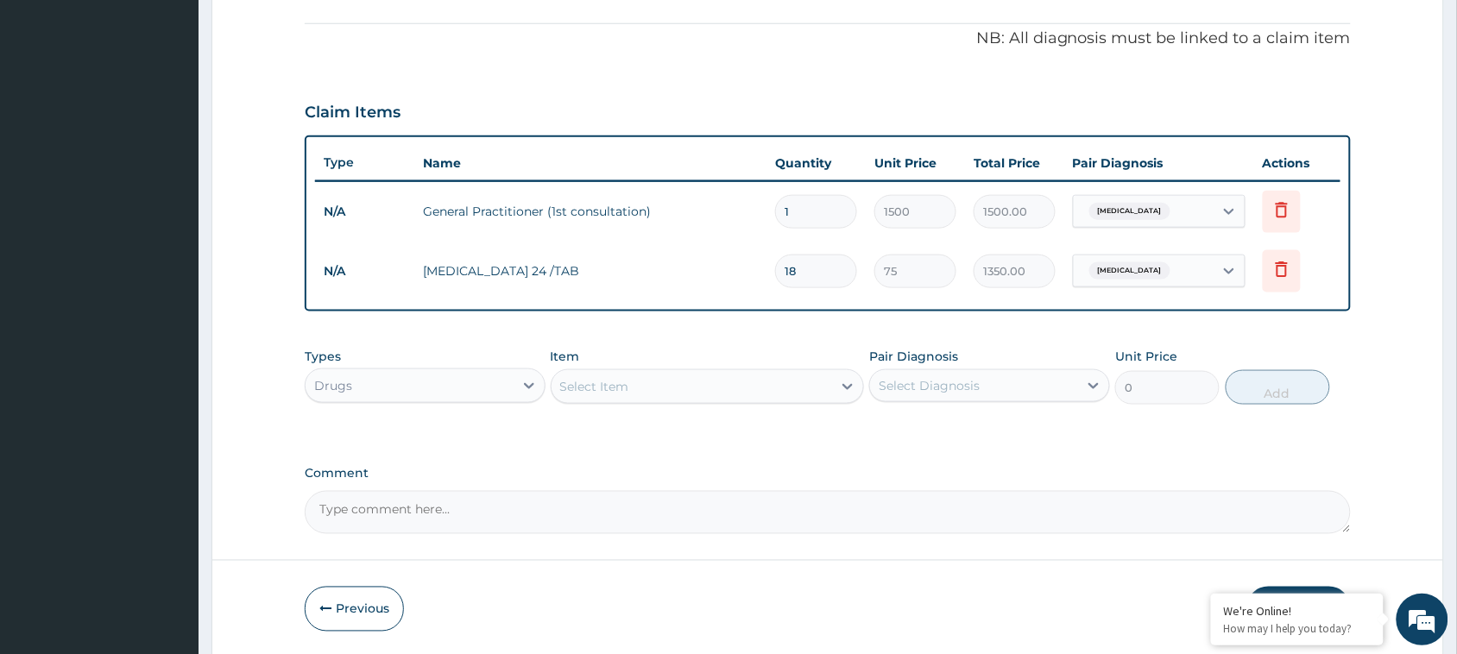
click at [747, 395] on div "Select Item" at bounding box center [692, 387] width 281 height 28
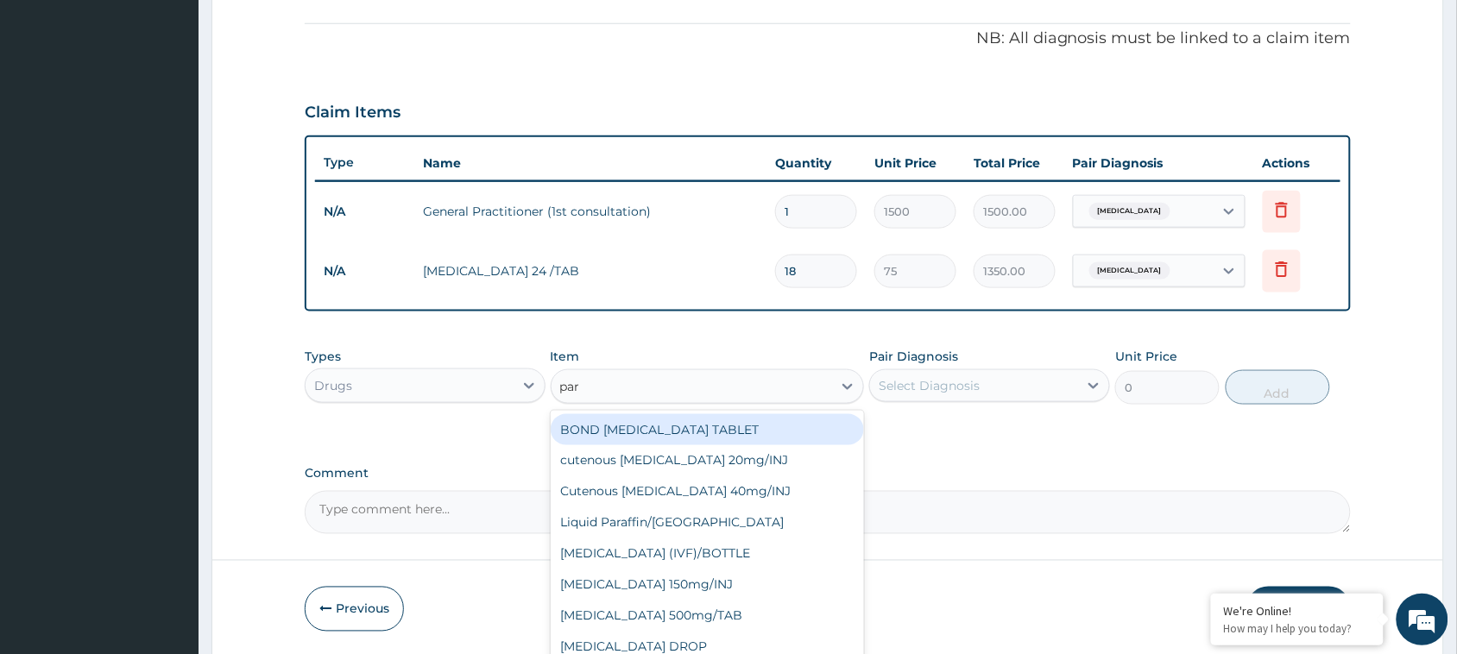
type input "para"
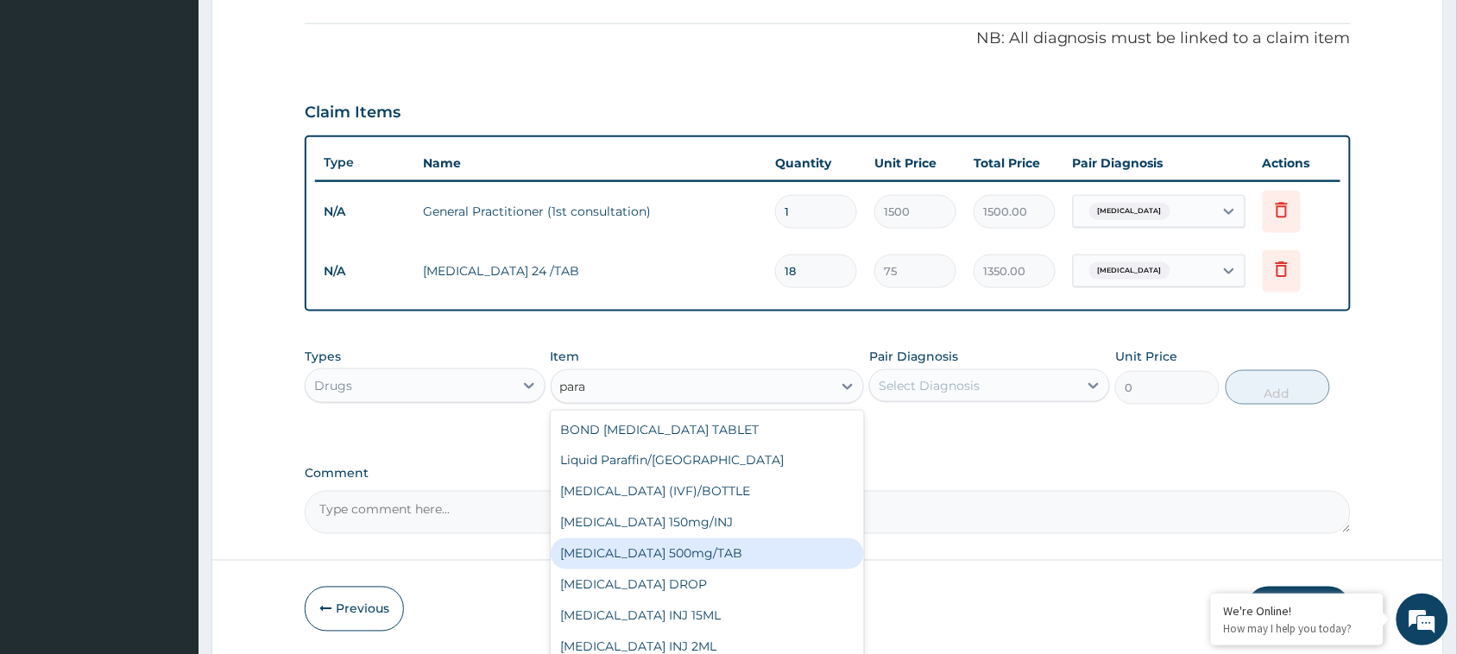
click at [692, 553] on div "PARACETAMOL 500mg/TAB" at bounding box center [708, 554] width 314 height 31
type input "7.5"
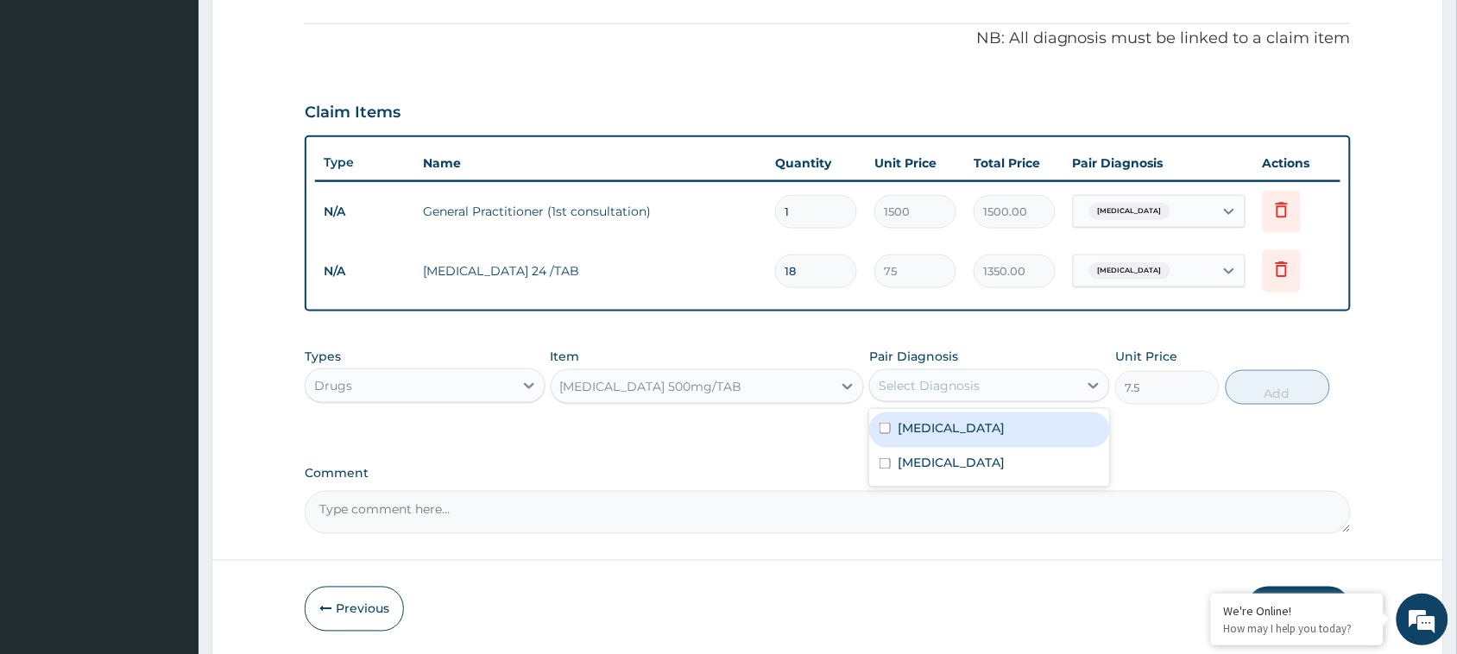
click at [939, 382] on div "Select Diagnosis" at bounding box center [929, 385] width 101 height 17
click at [890, 427] on input "checkbox" at bounding box center [885, 428] width 11 height 11
checkbox input "true"
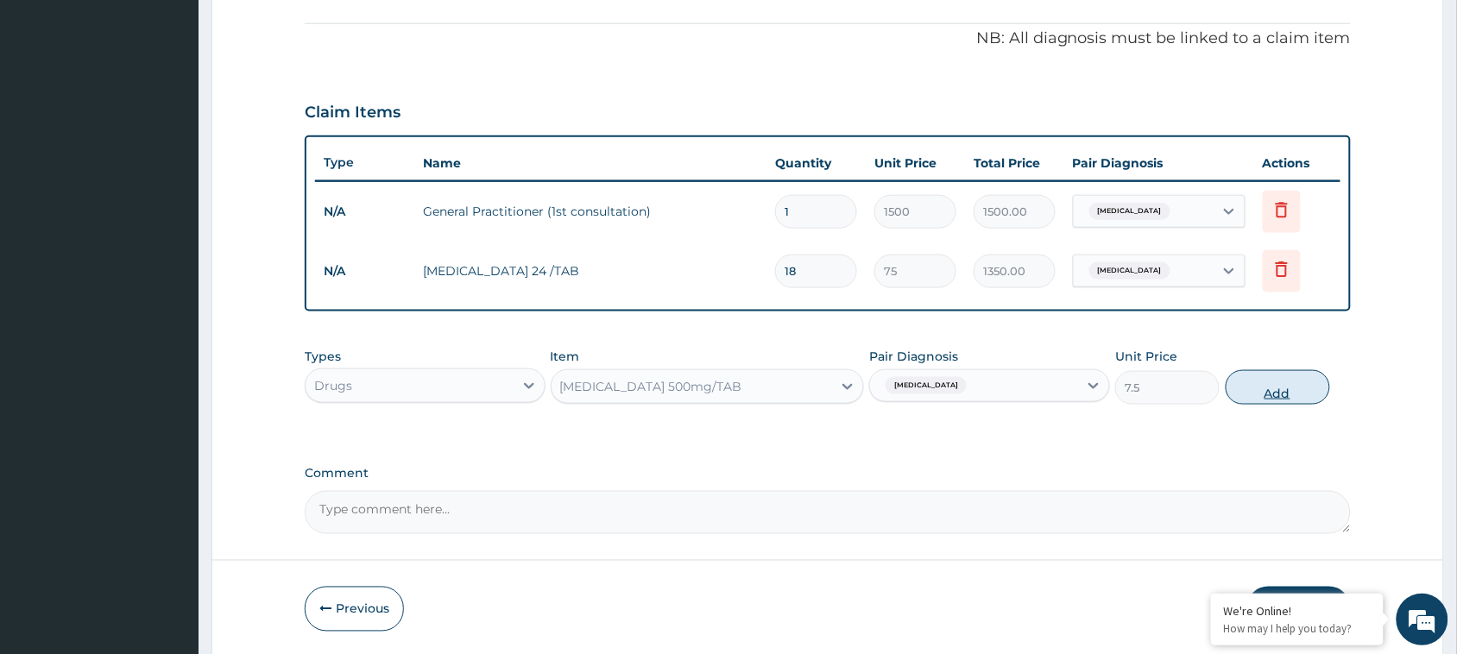
click at [1278, 376] on button "Add" at bounding box center [1278, 387] width 104 height 35
type input "0"
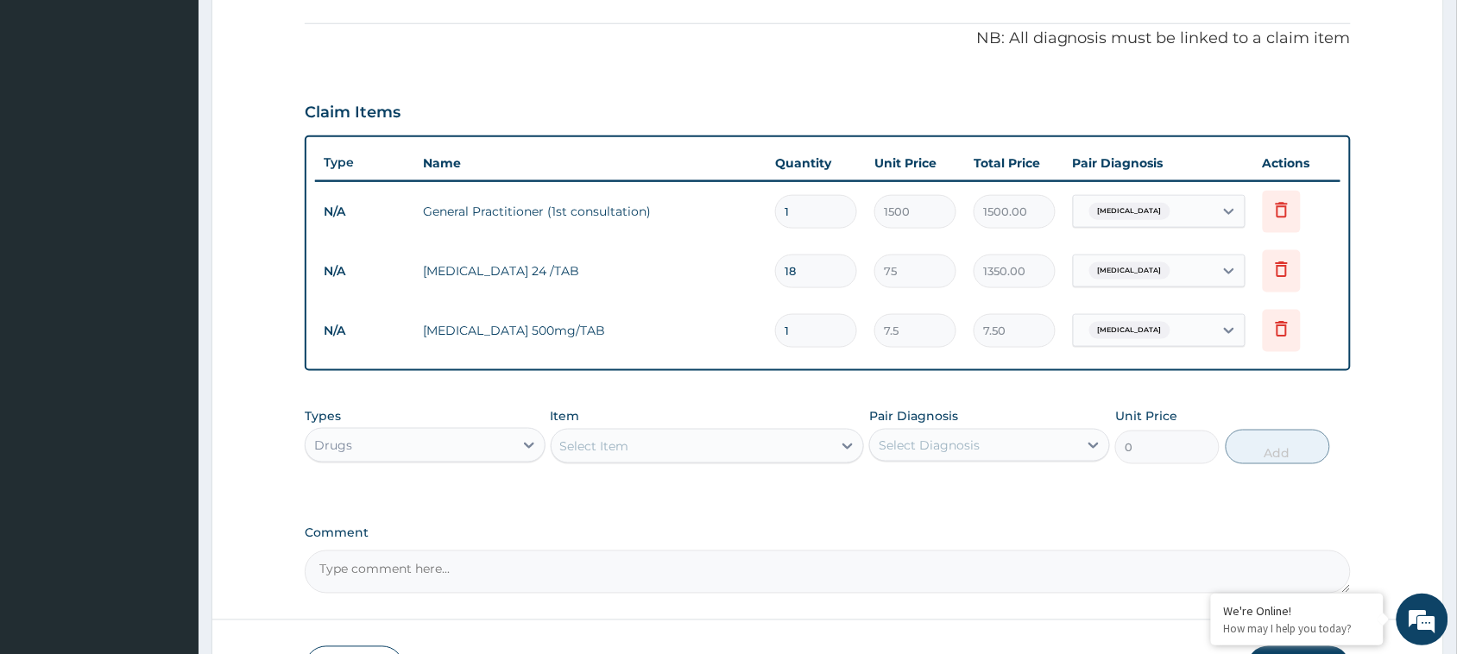
drag, startPoint x: 796, startPoint y: 325, endPoint x: 767, endPoint y: 326, distance: 29.4
click at [767, 326] on td "1" at bounding box center [816, 331] width 99 height 51
type input "14"
type input "105.00"
type input "14"
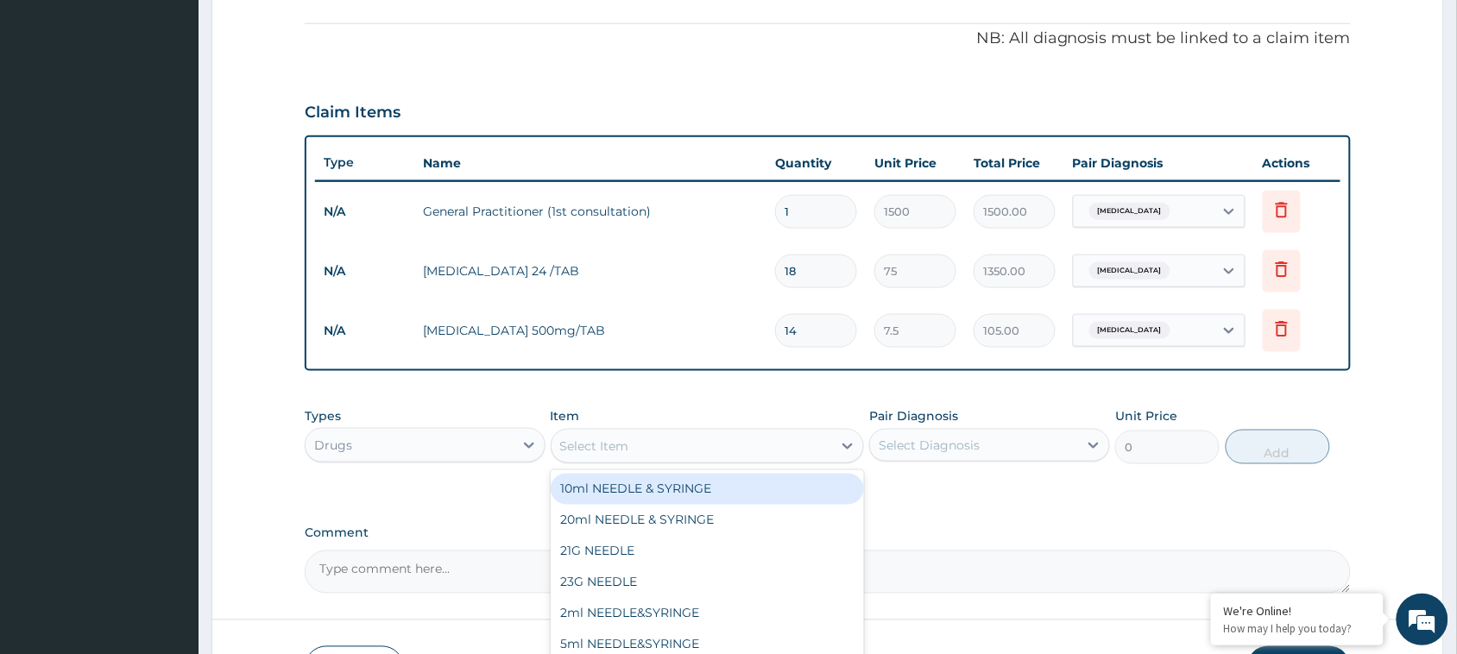
click at [676, 436] on div "Select Item" at bounding box center [692, 447] width 281 height 28
type input "amox"
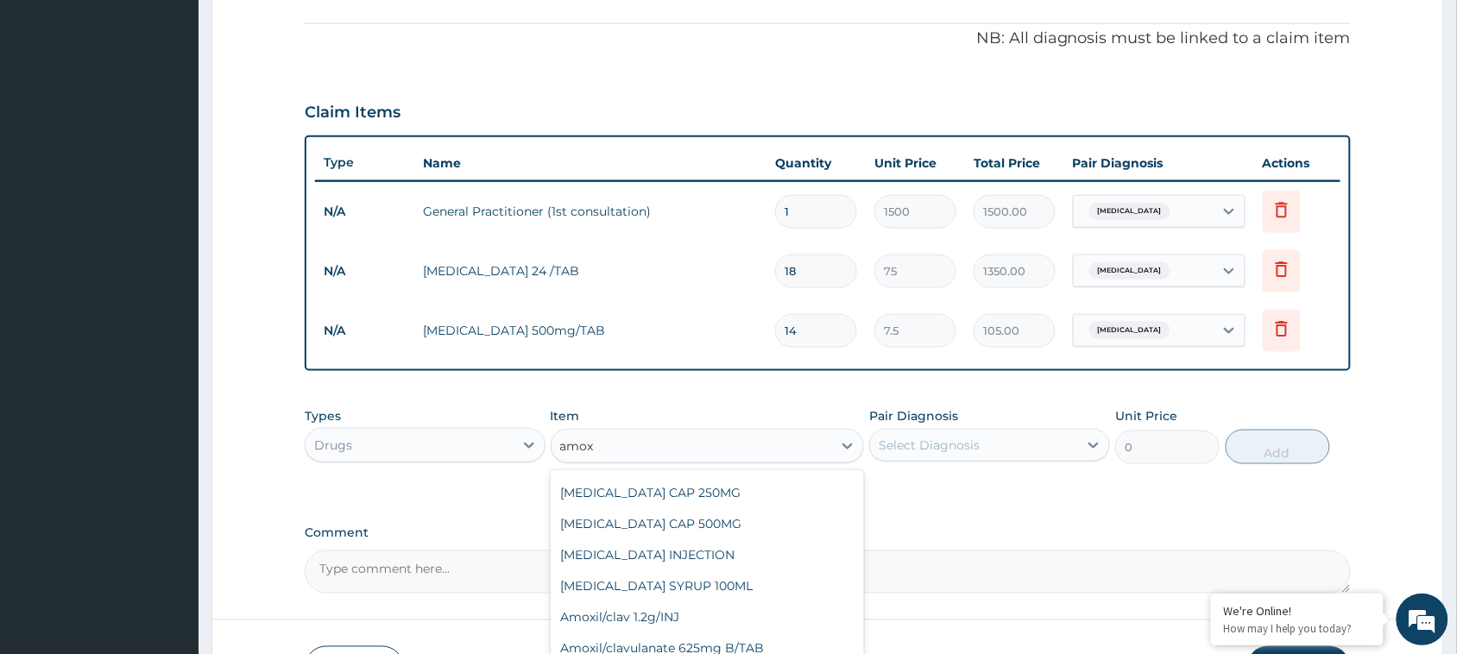
scroll to position [242, 0]
click at [675, 494] on div "AMOXIL CAP 250MG" at bounding box center [708, 496] width 314 height 31
type input "100"
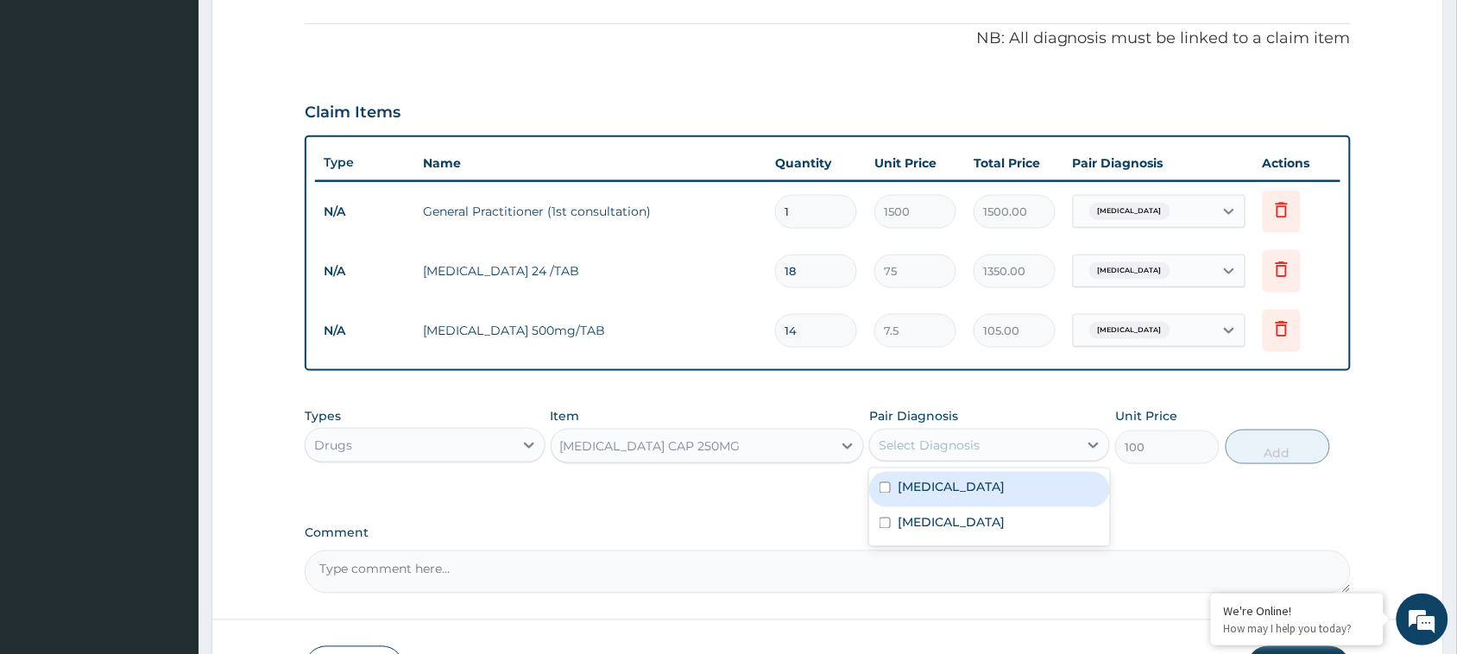
click at [938, 443] on div "Select Diagnosis" at bounding box center [929, 445] width 101 height 17
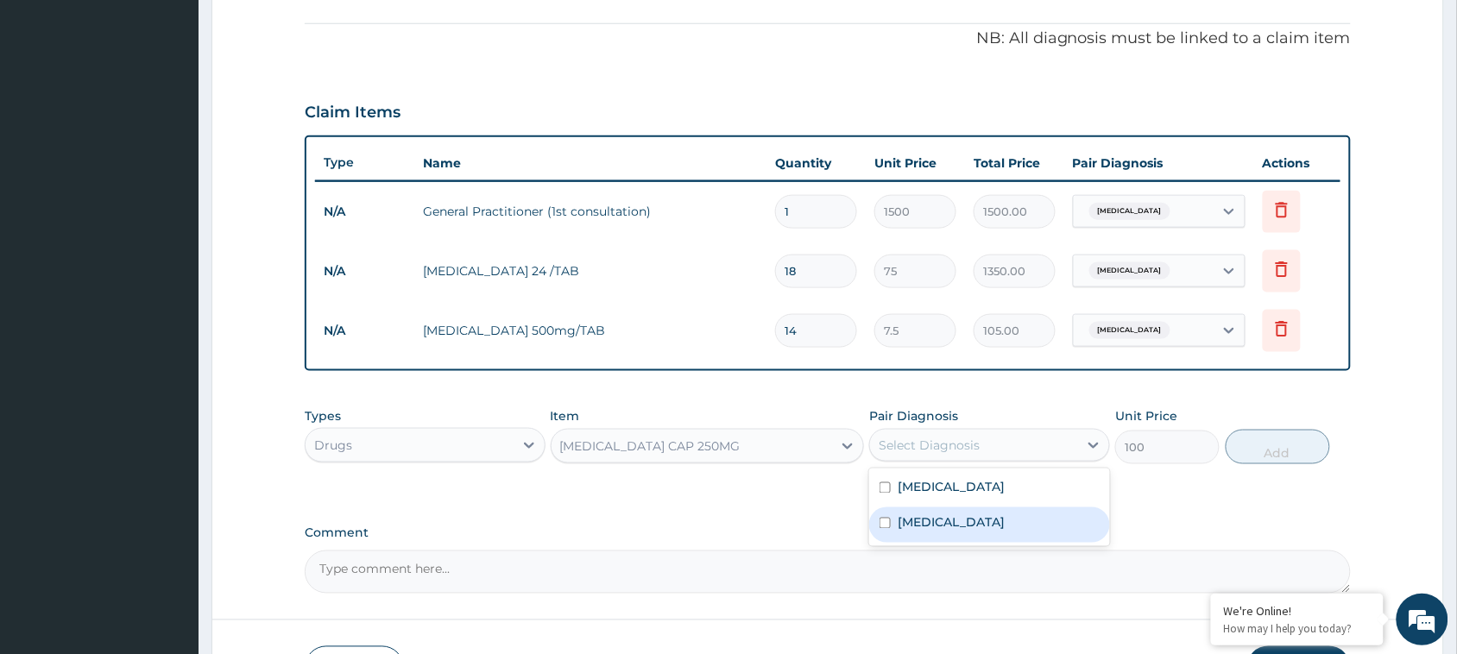
click at [887, 524] on input "checkbox" at bounding box center [885, 523] width 11 height 11
checkbox input "true"
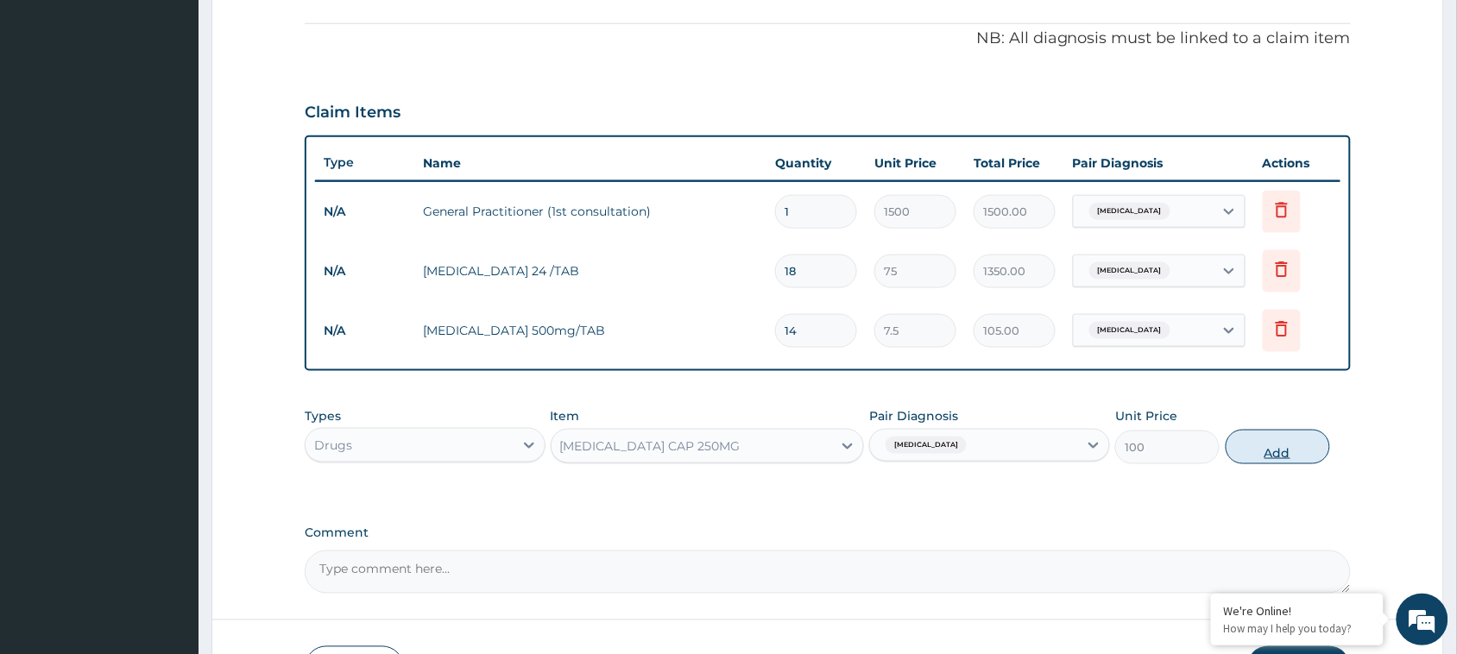
click at [1289, 442] on button "Add" at bounding box center [1278, 447] width 104 height 35
type input "0"
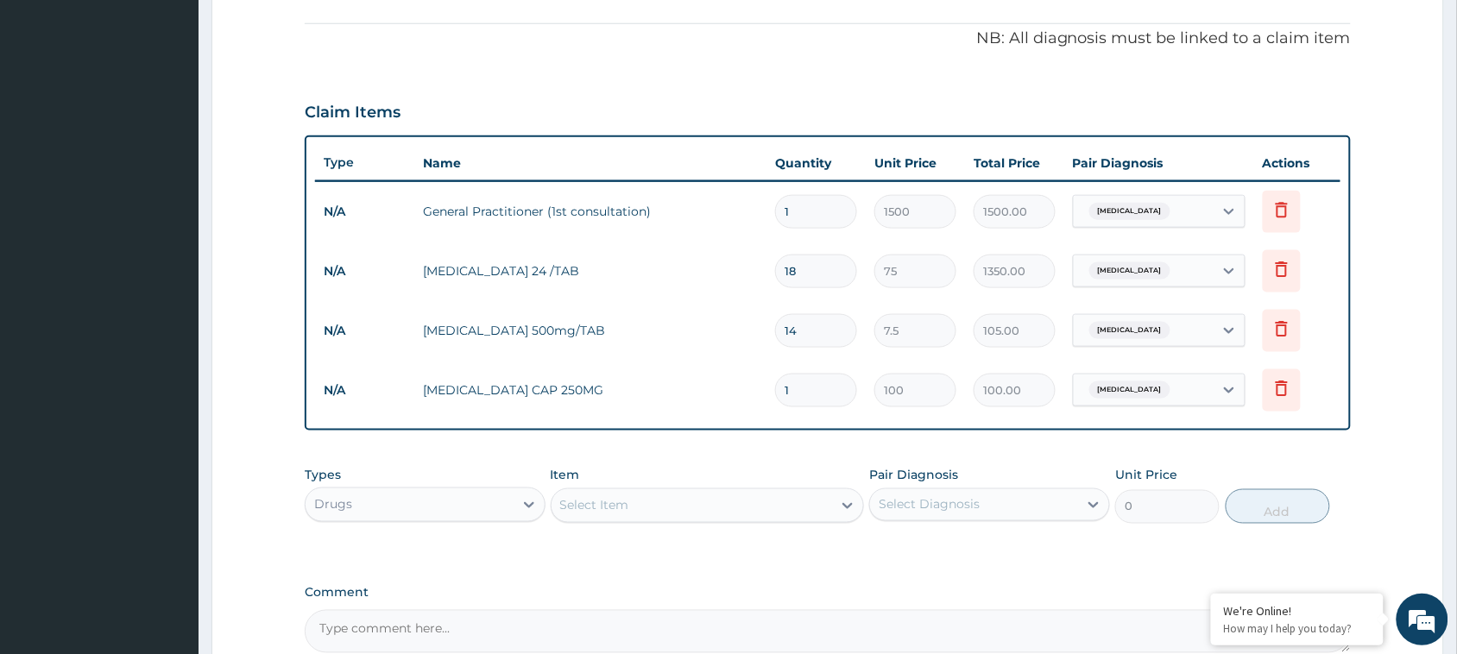
drag, startPoint x: 808, startPoint y: 386, endPoint x: 774, endPoint y: 389, distance: 34.7
click at [774, 389] on td "1" at bounding box center [816, 390] width 99 height 51
type input "15"
type input "1500.00"
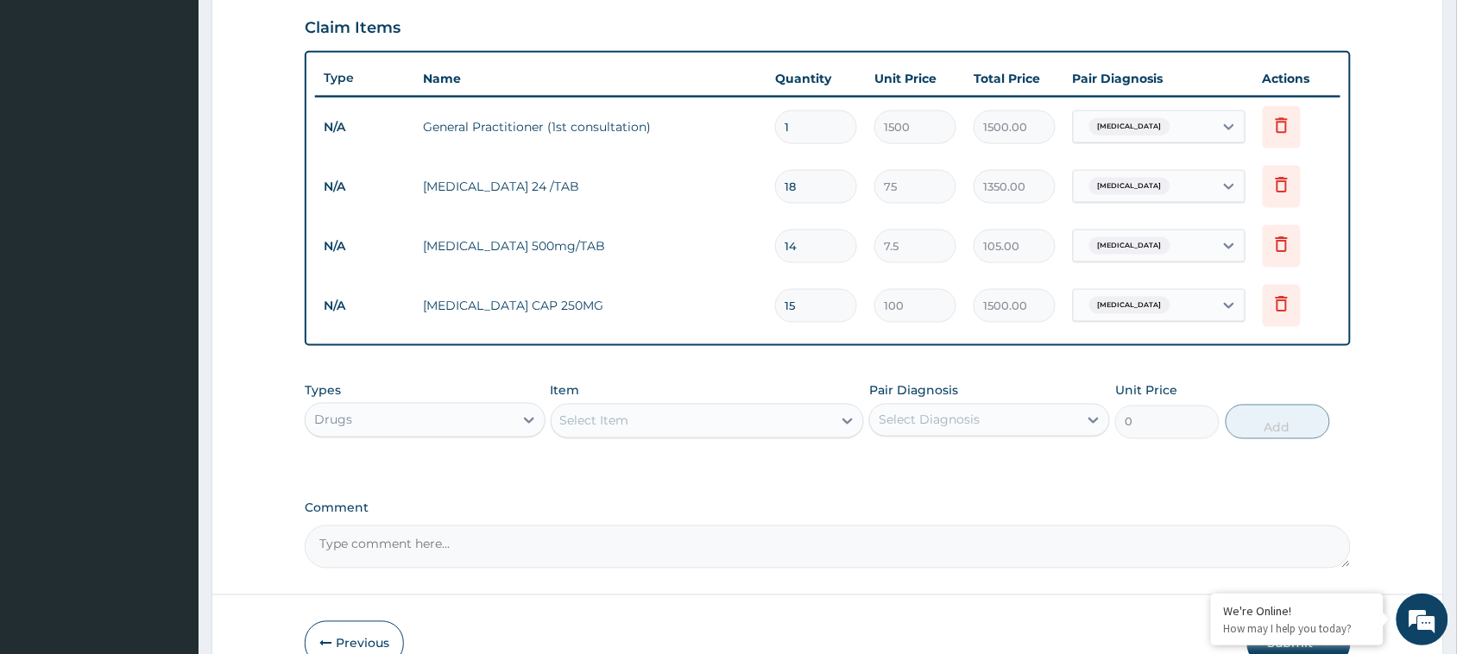
scroll to position [686, 0]
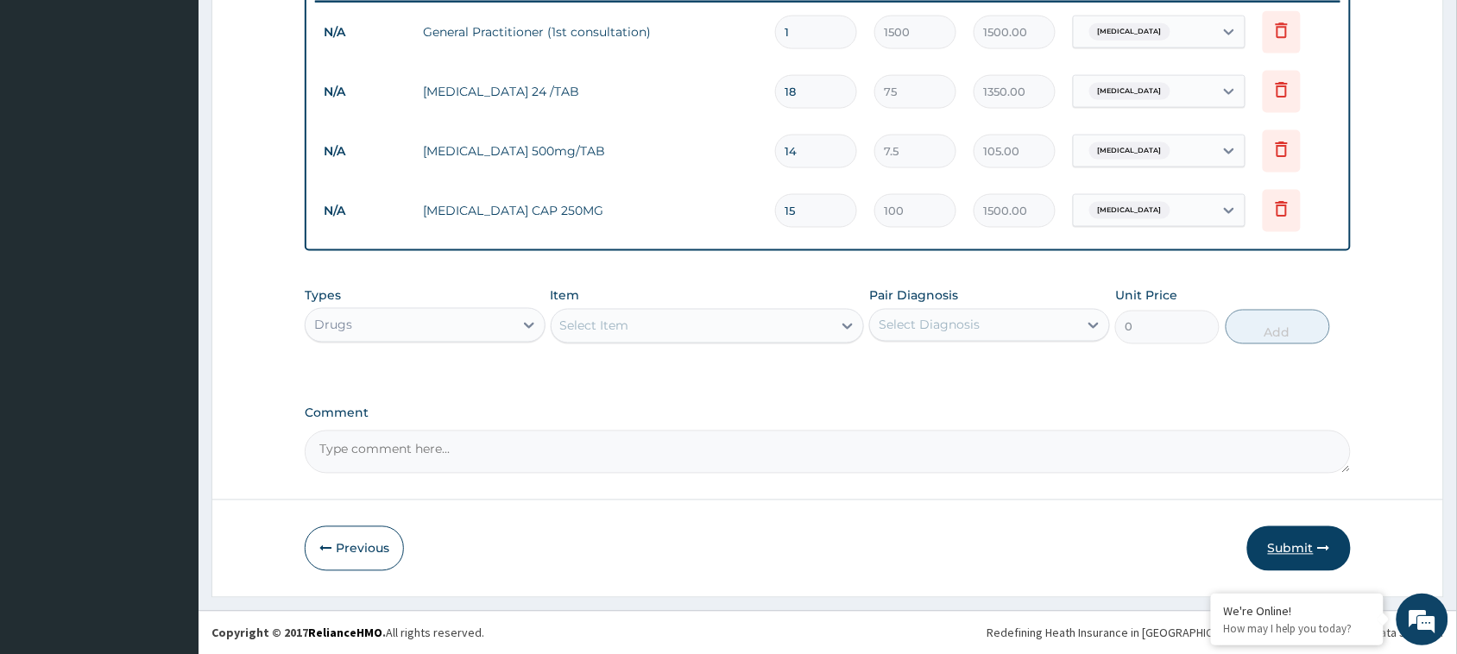
type input "15"
click at [1291, 547] on button "Submit" at bounding box center [1300, 549] width 104 height 45
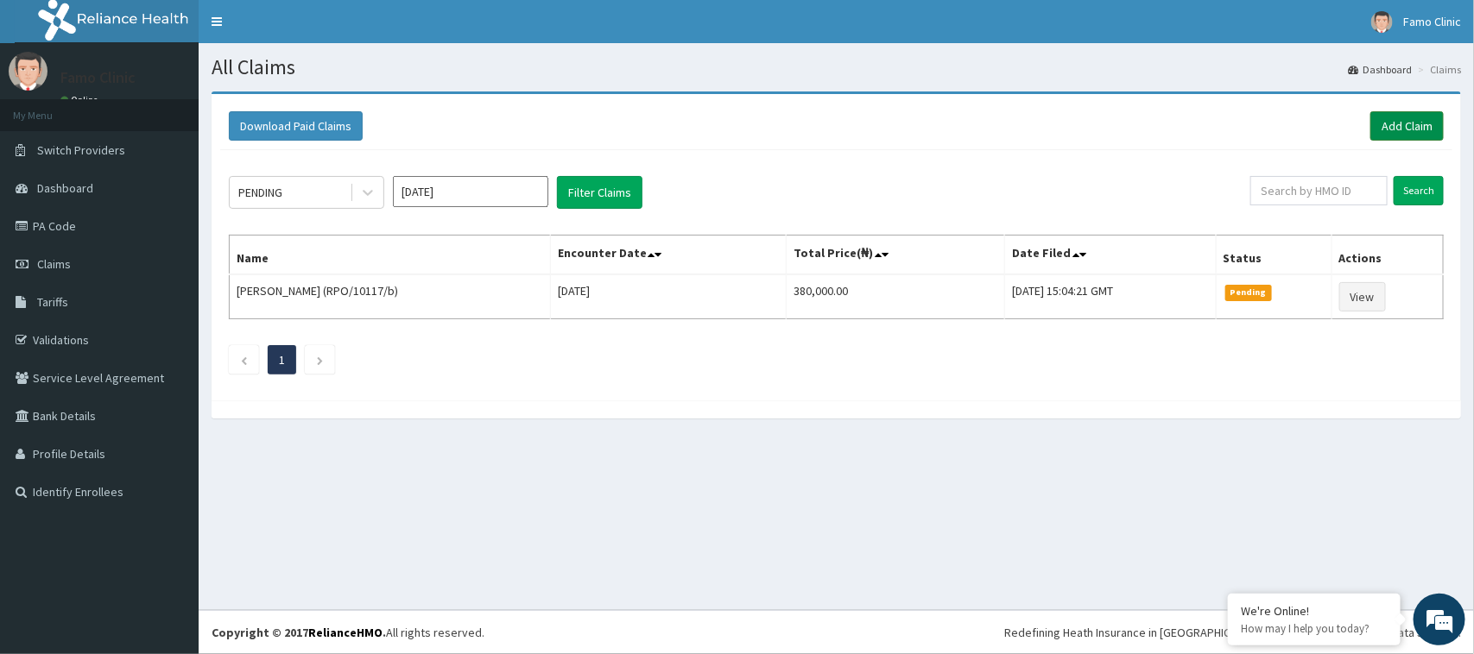
click at [1401, 123] on link "Add Claim" at bounding box center [1406, 125] width 73 height 29
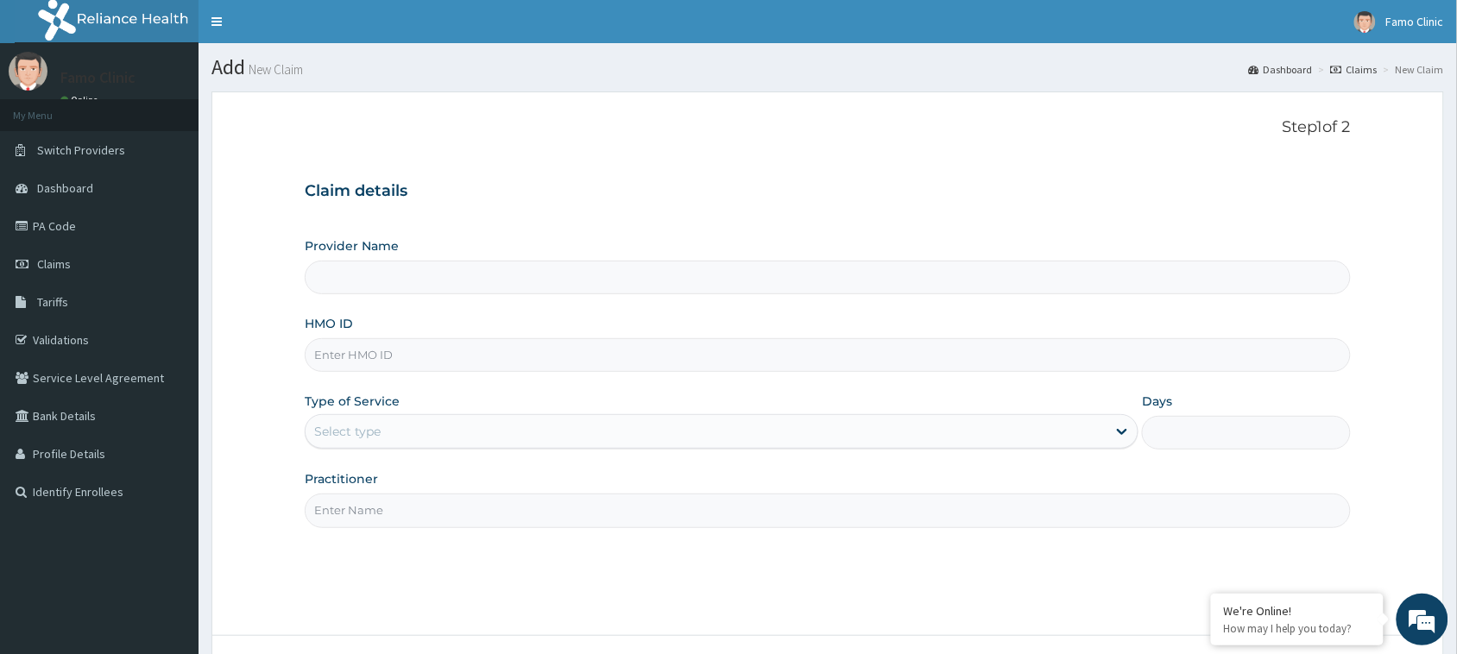
click at [427, 286] on input "Provider Name" at bounding box center [828, 278] width 1046 height 34
click at [492, 281] on input "Provider Name" at bounding box center [828, 278] width 1046 height 34
type input "FAMO CLINIC"
click at [456, 352] on input "HMO ID" at bounding box center [828, 355] width 1046 height 34
type input "GSV/10793/A"
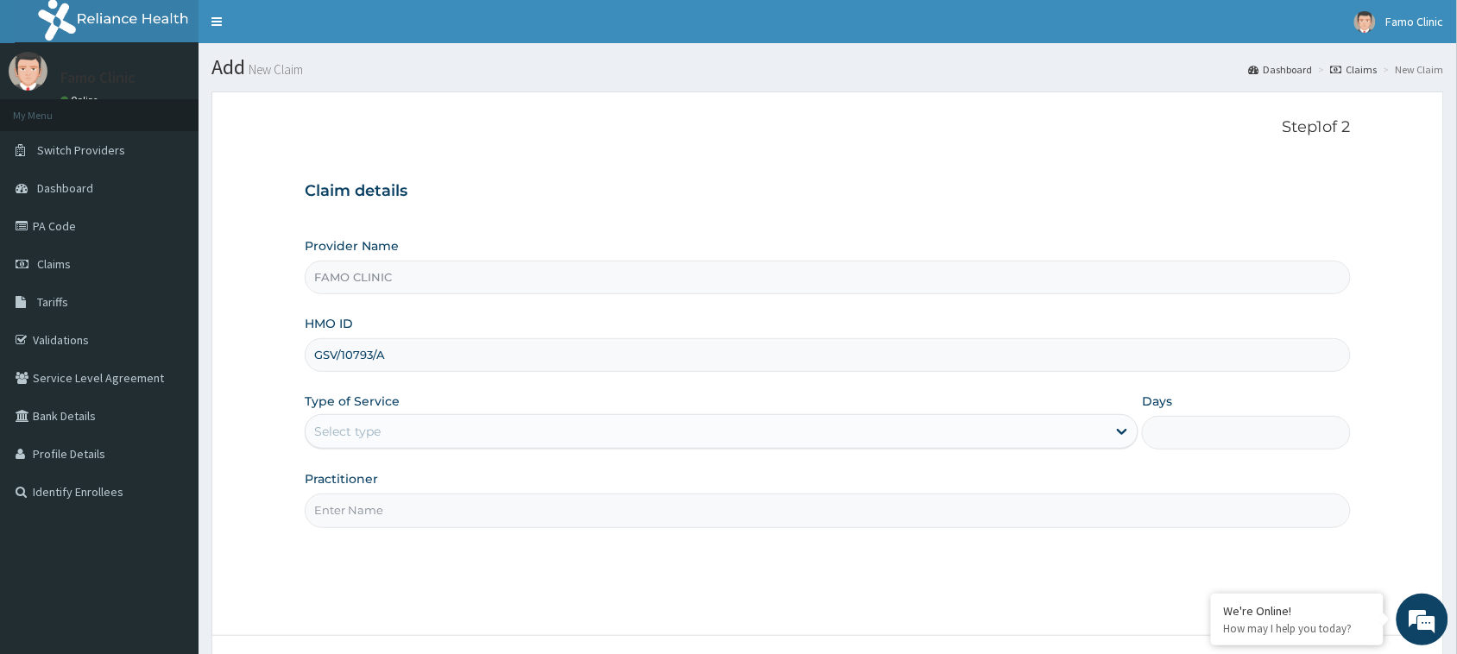
click at [398, 440] on div "Select type" at bounding box center [706, 432] width 801 height 28
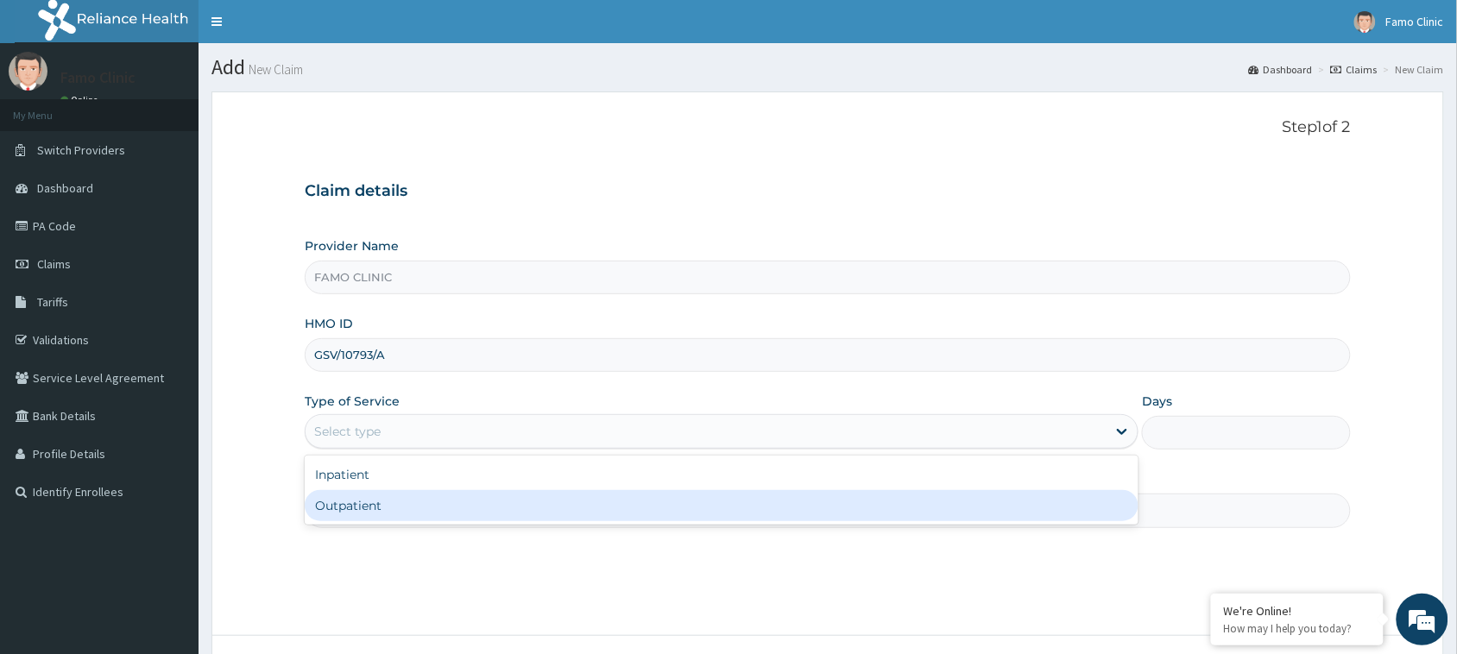
click at [401, 510] on div "Outpatient" at bounding box center [722, 505] width 834 height 31
type input "1"
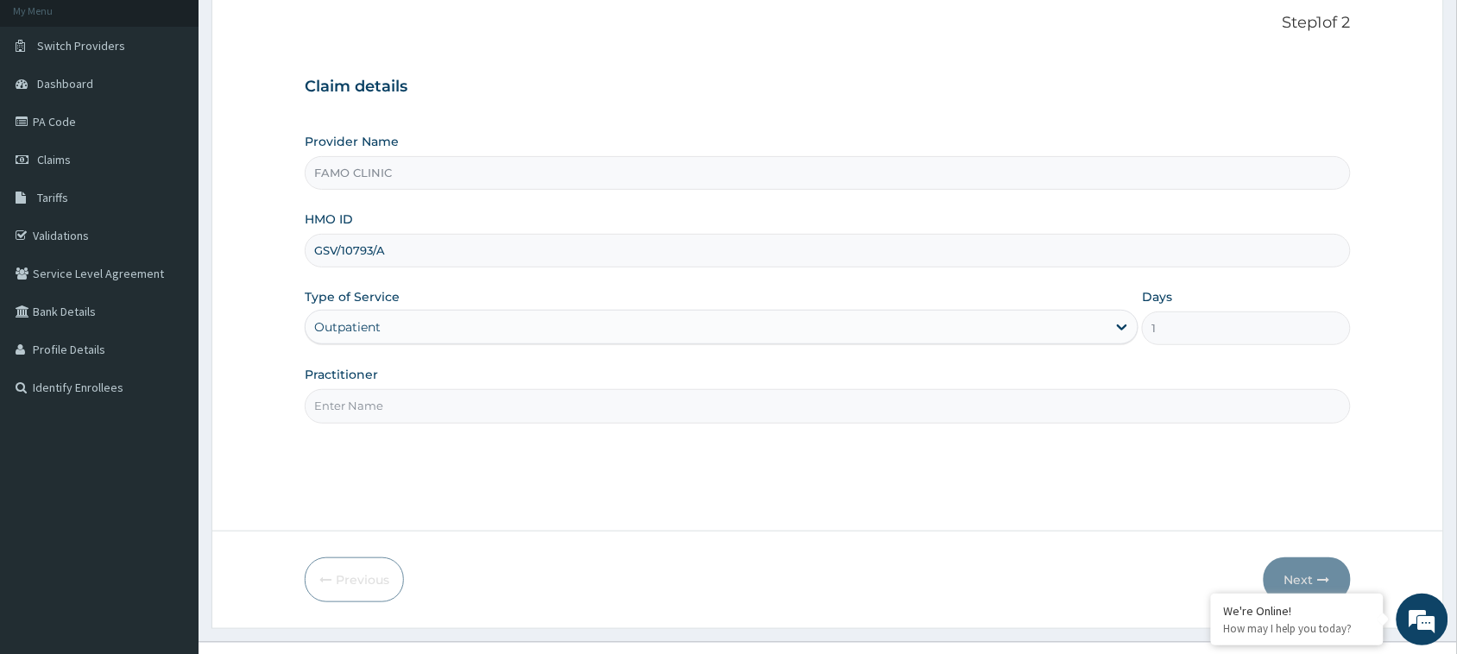
scroll to position [136, 0]
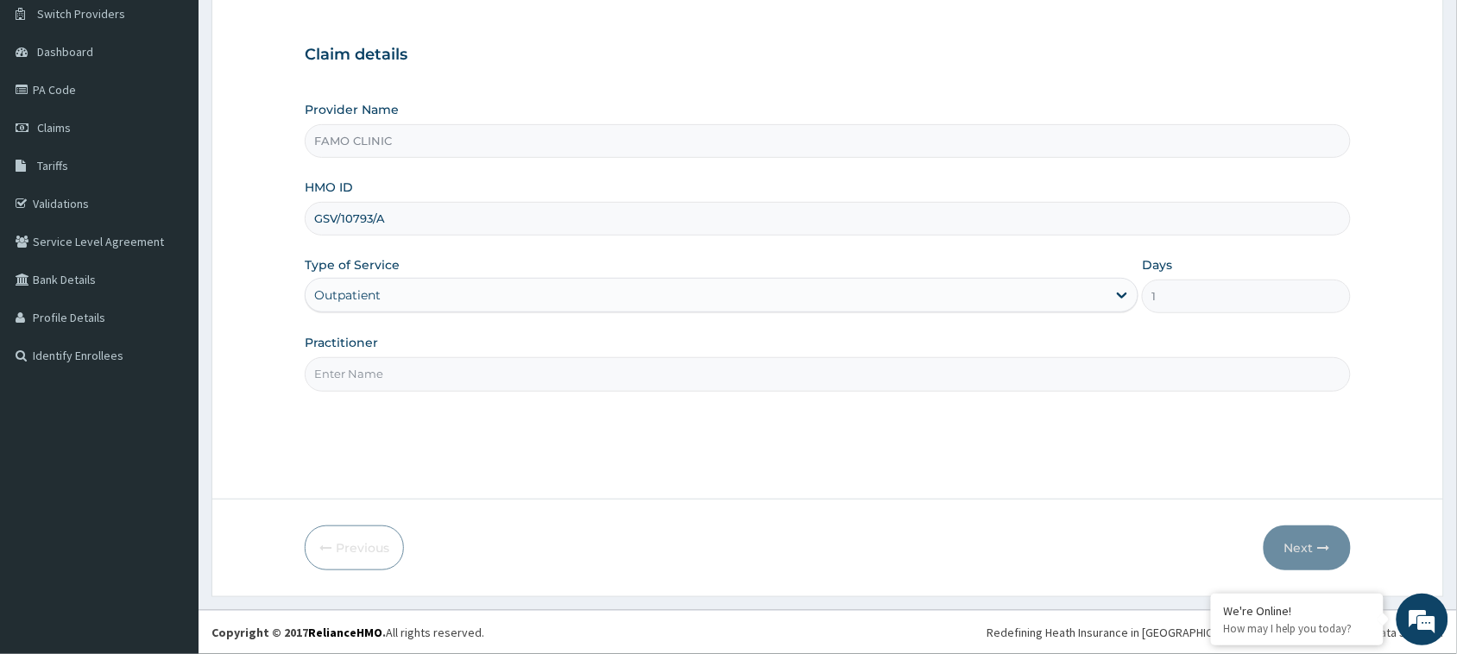
click at [424, 380] on input "Practitioner" at bounding box center [828, 374] width 1046 height 34
type input "Dr. Dadigi"
click at [1306, 553] on button "Next" at bounding box center [1307, 548] width 87 height 45
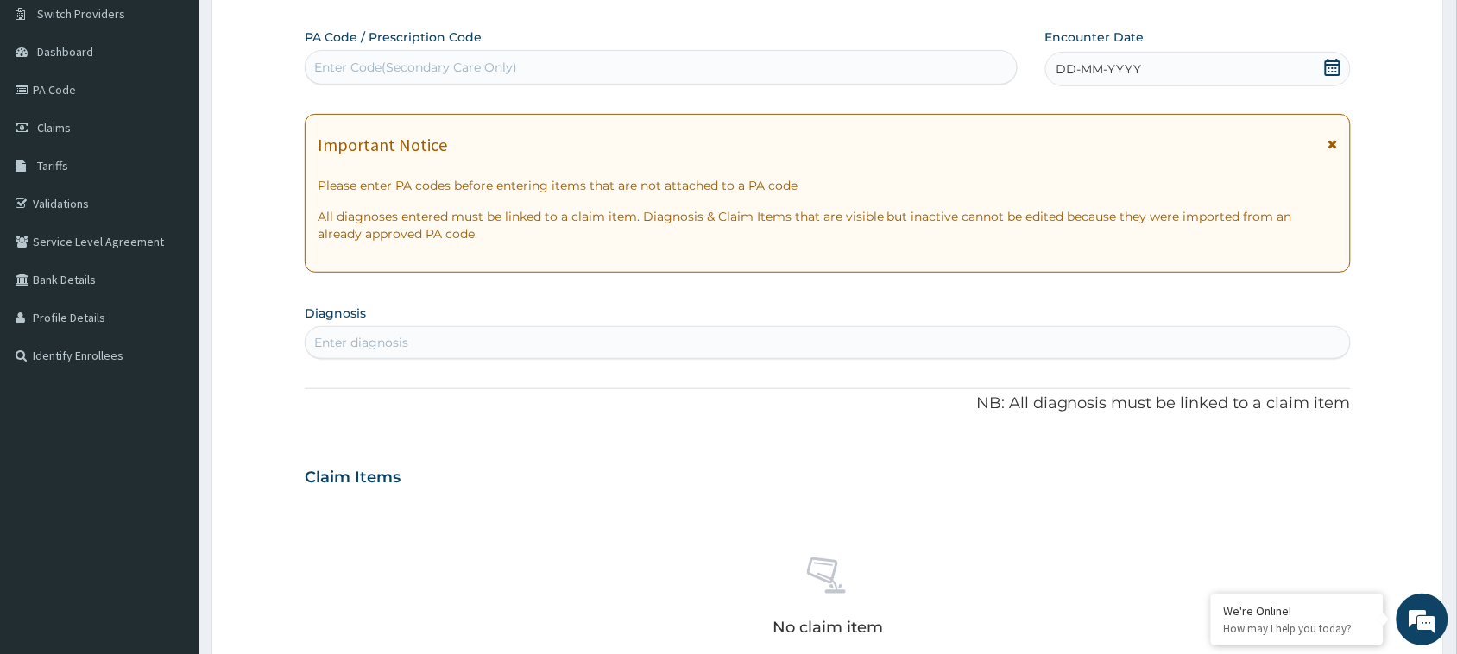
click at [1325, 66] on icon at bounding box center [1332, 67] width 17 height 17
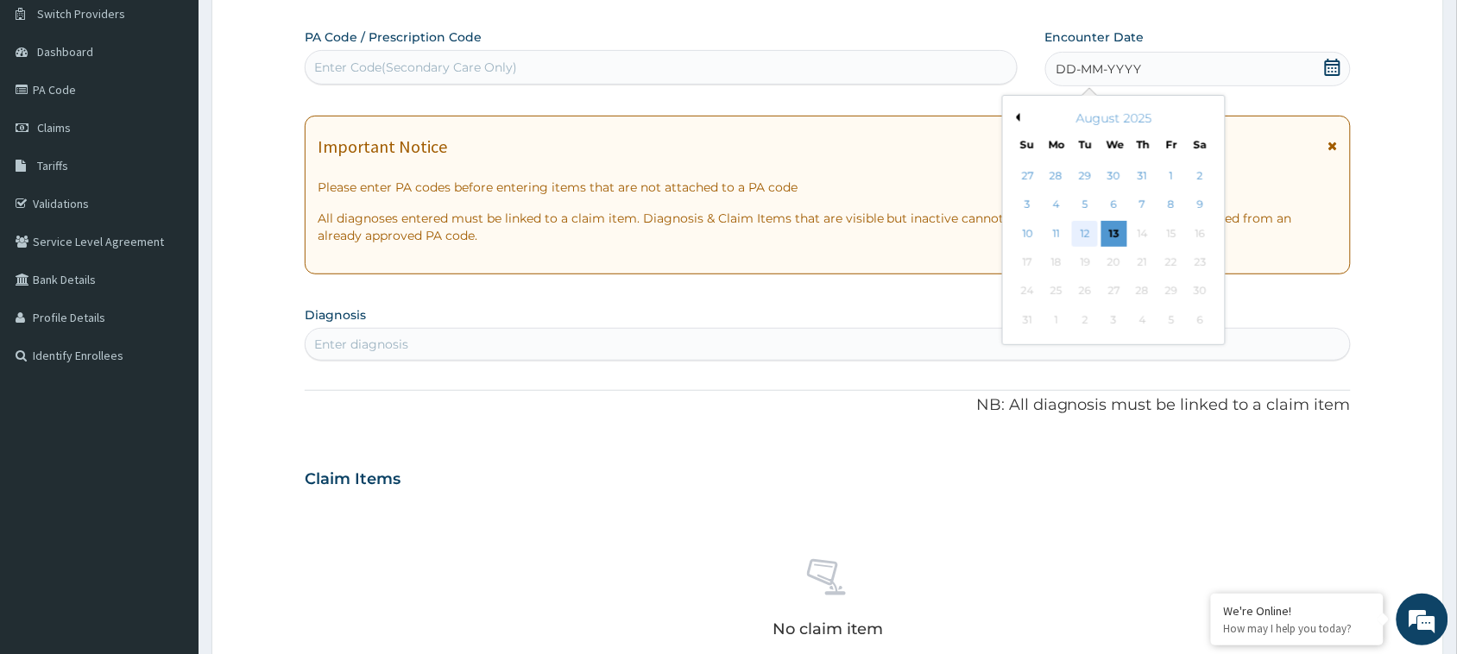
click at [1085, 231] on div "12" at bounding box center [1085, 234] width 26 height 26
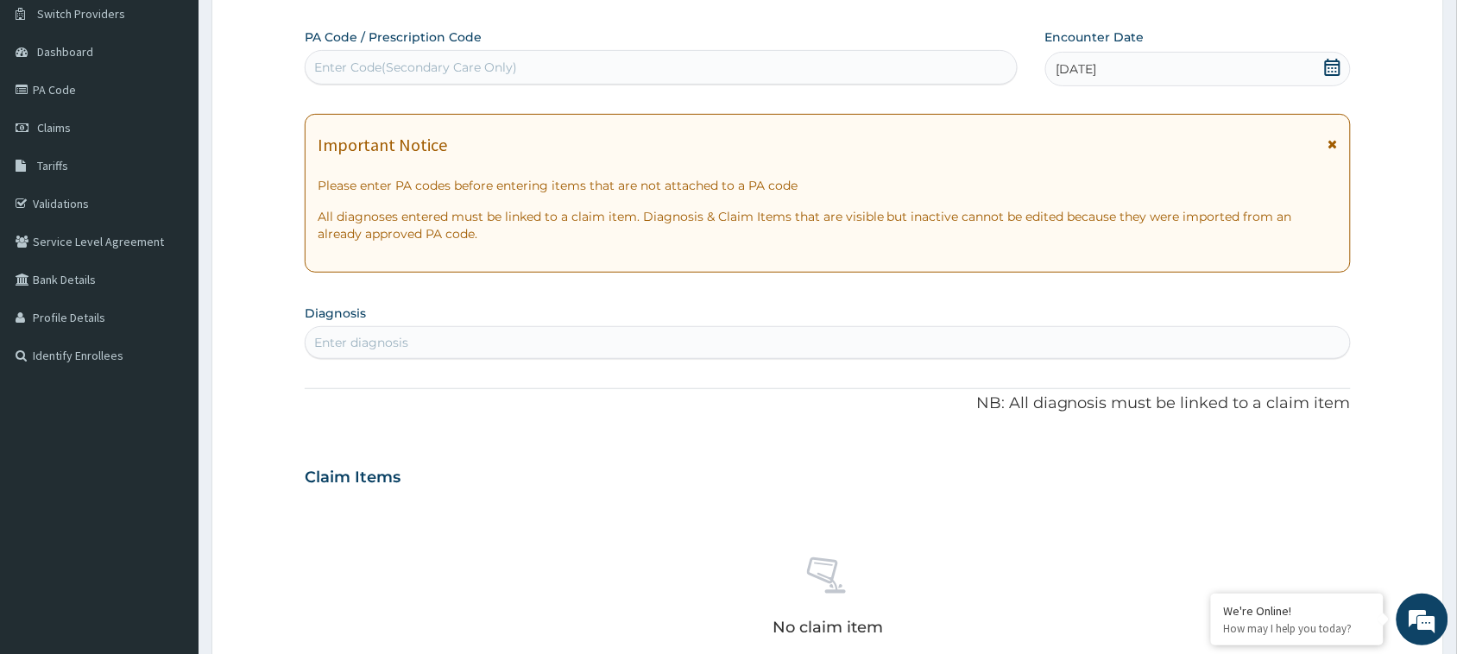
click at [376, 347] on div "Enter diagnosis" at bounding box center [361, 342] width 94 height 17
type input "plasmo"
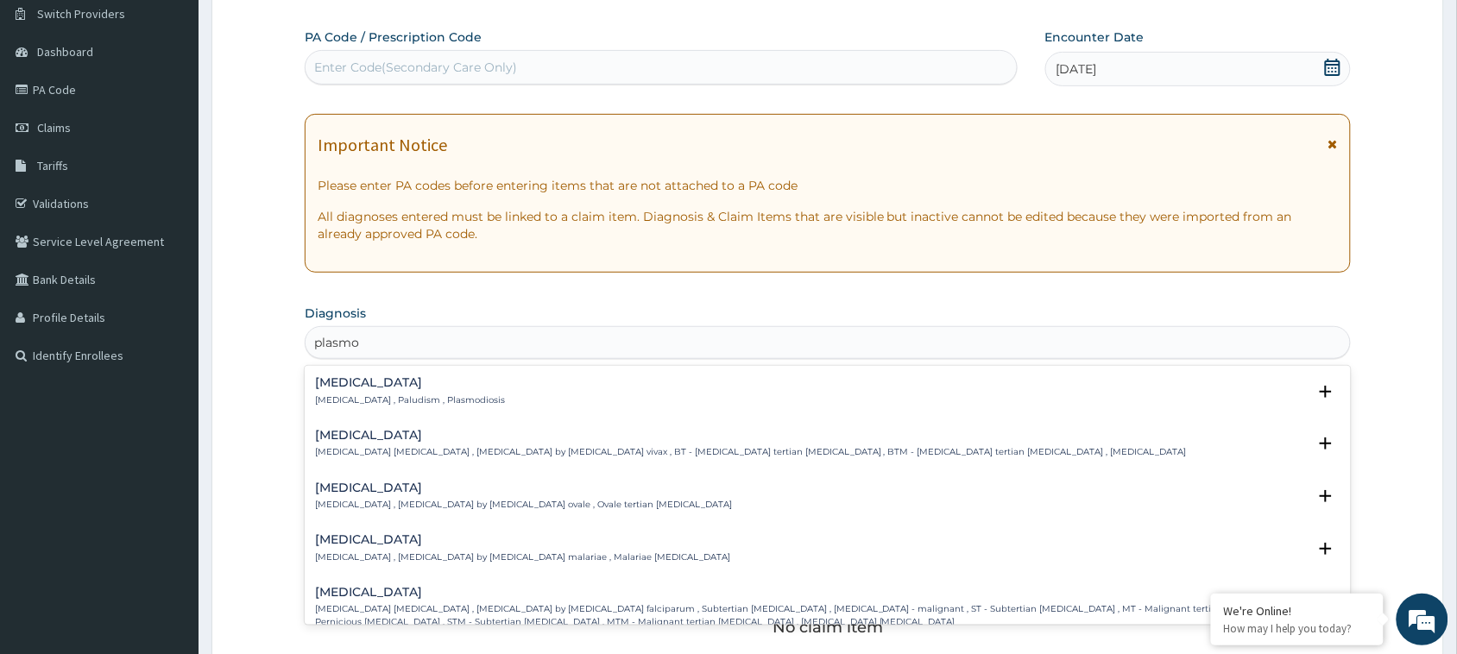
click at [332, 378] on h4 "Malaria" at bounding box center [410, 382] width 190 height 13
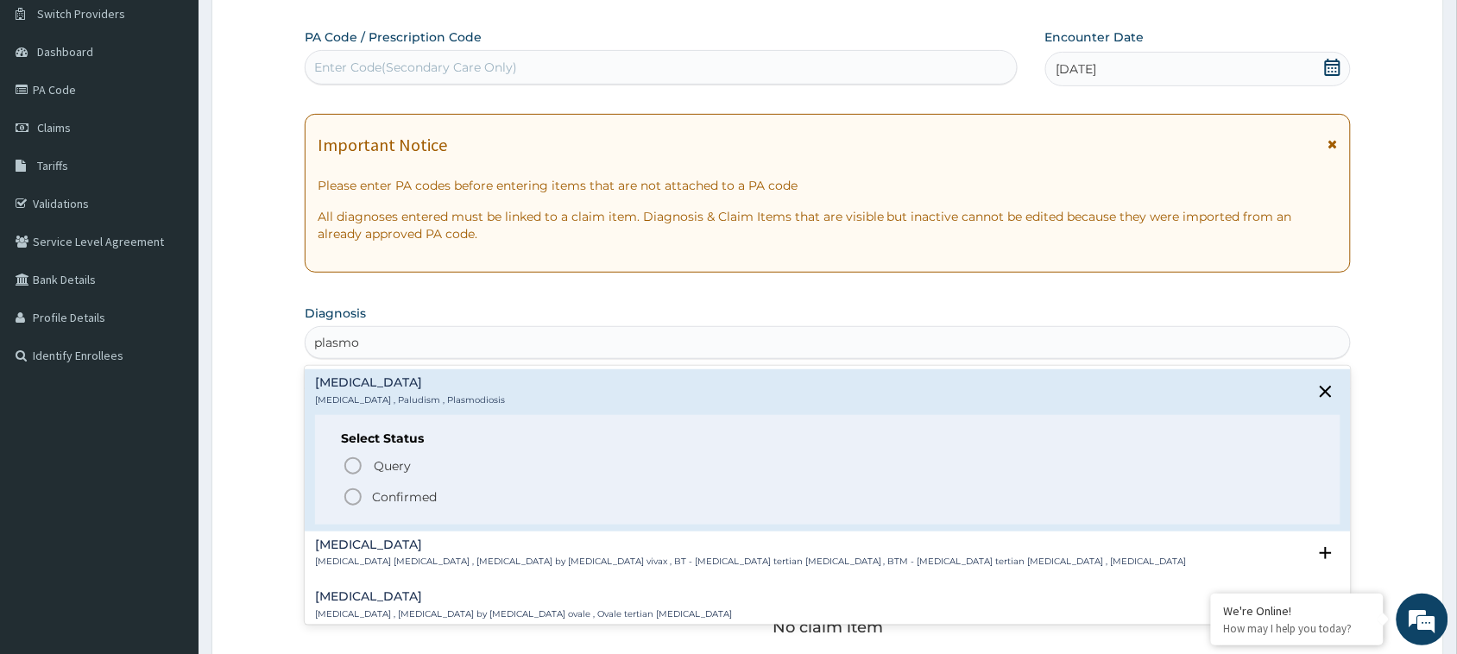
click at [351, 497] on icon "status option filled" at bounding box center [353, 497] width 21 height 21
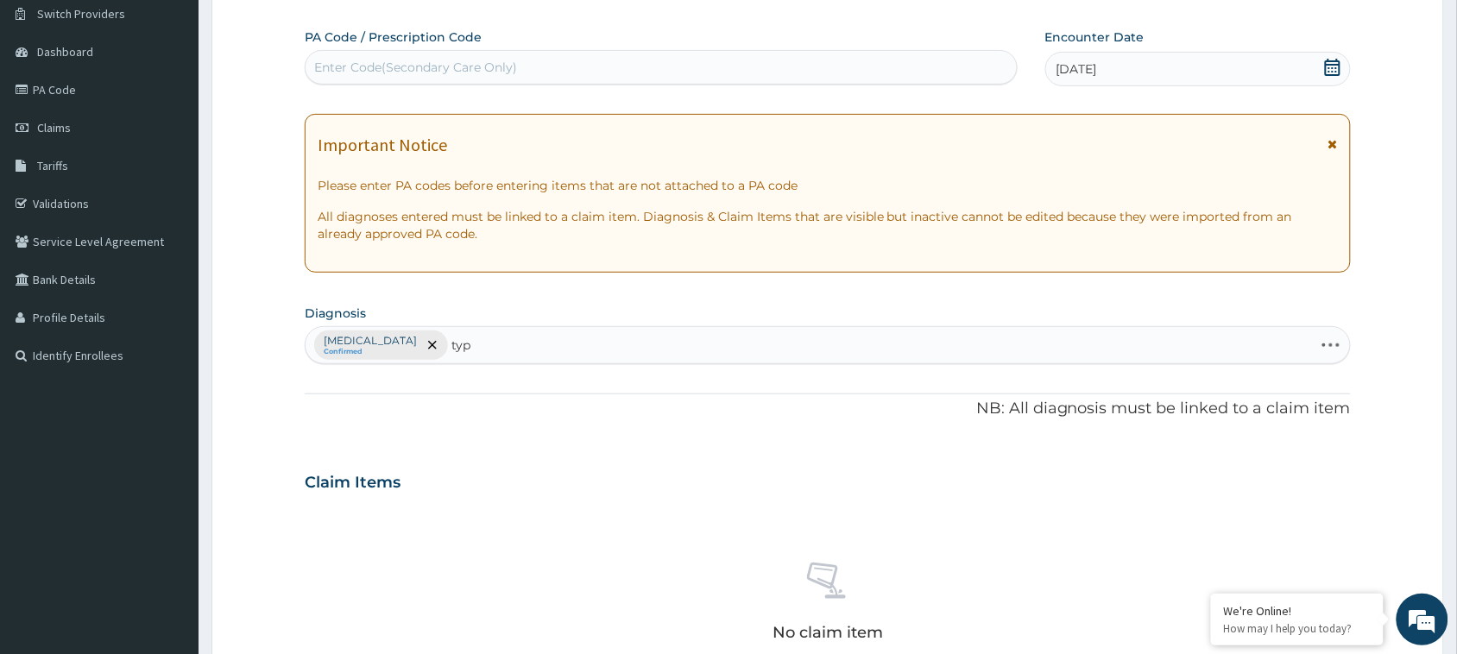
type input "typh"
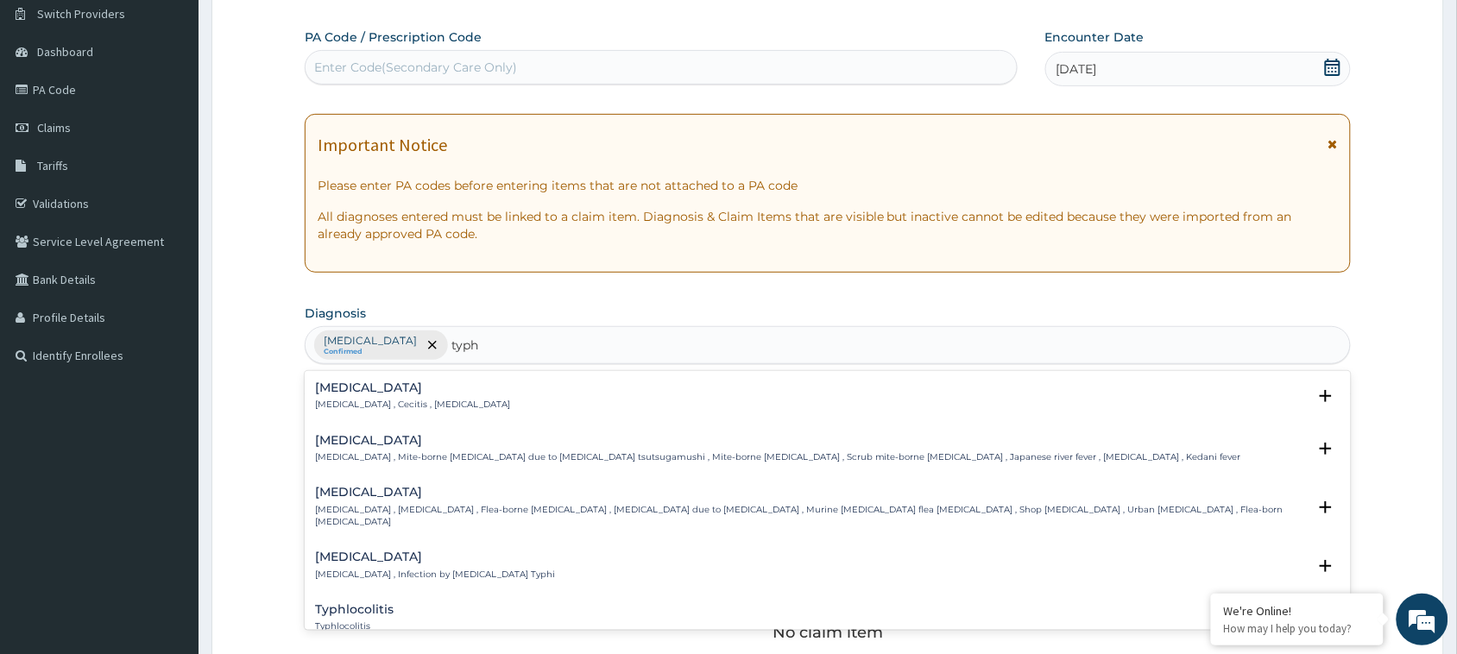
click at [384, 551] on h4 "Typhoid fever" at bounding box center [435, 557] width 240 height 13
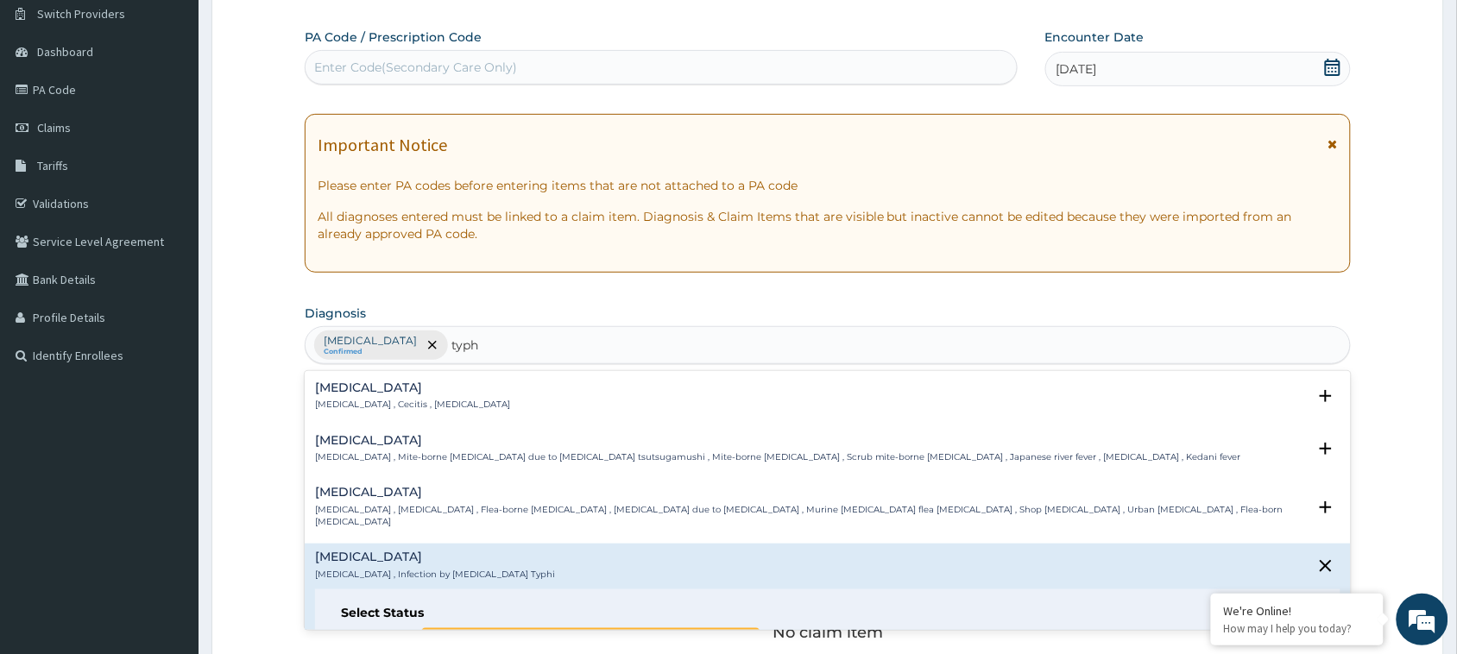
click at [352, 630] on icon "status option query" at bounding box center [353, 640] width 21 height 21
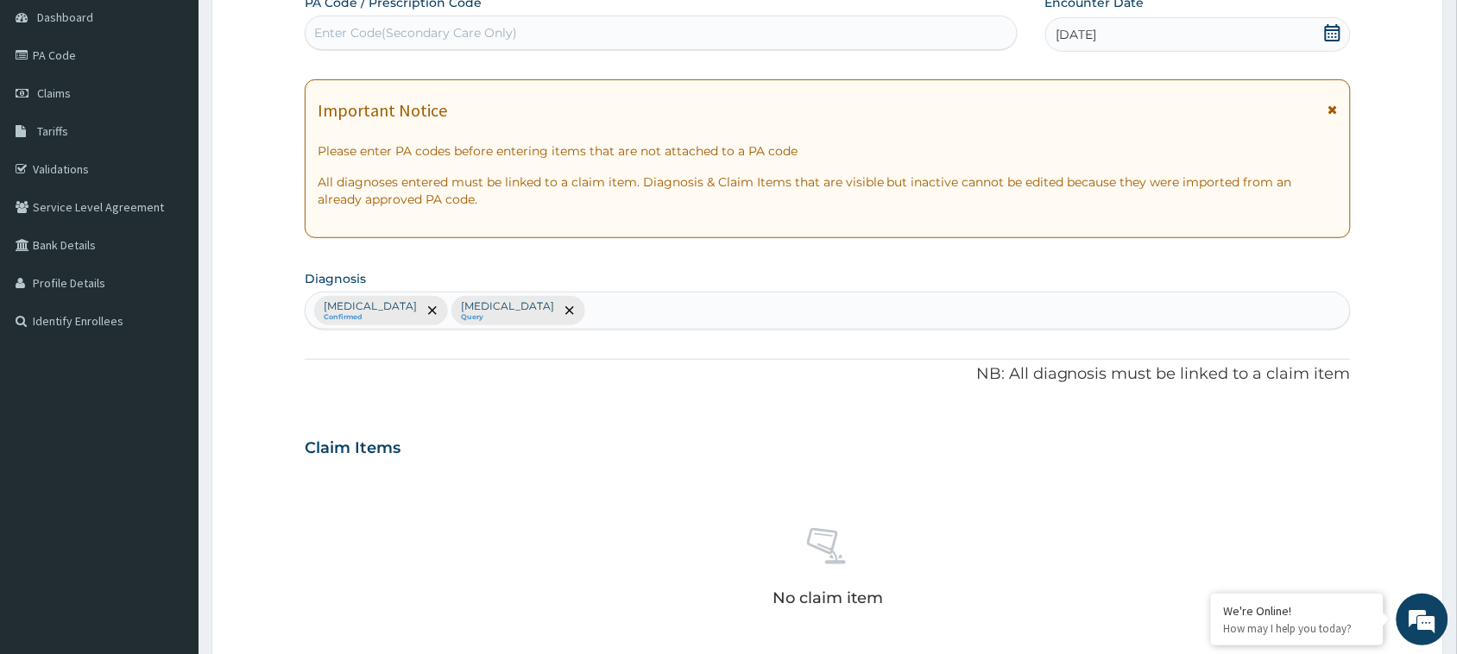
scroll to position [276, 0]
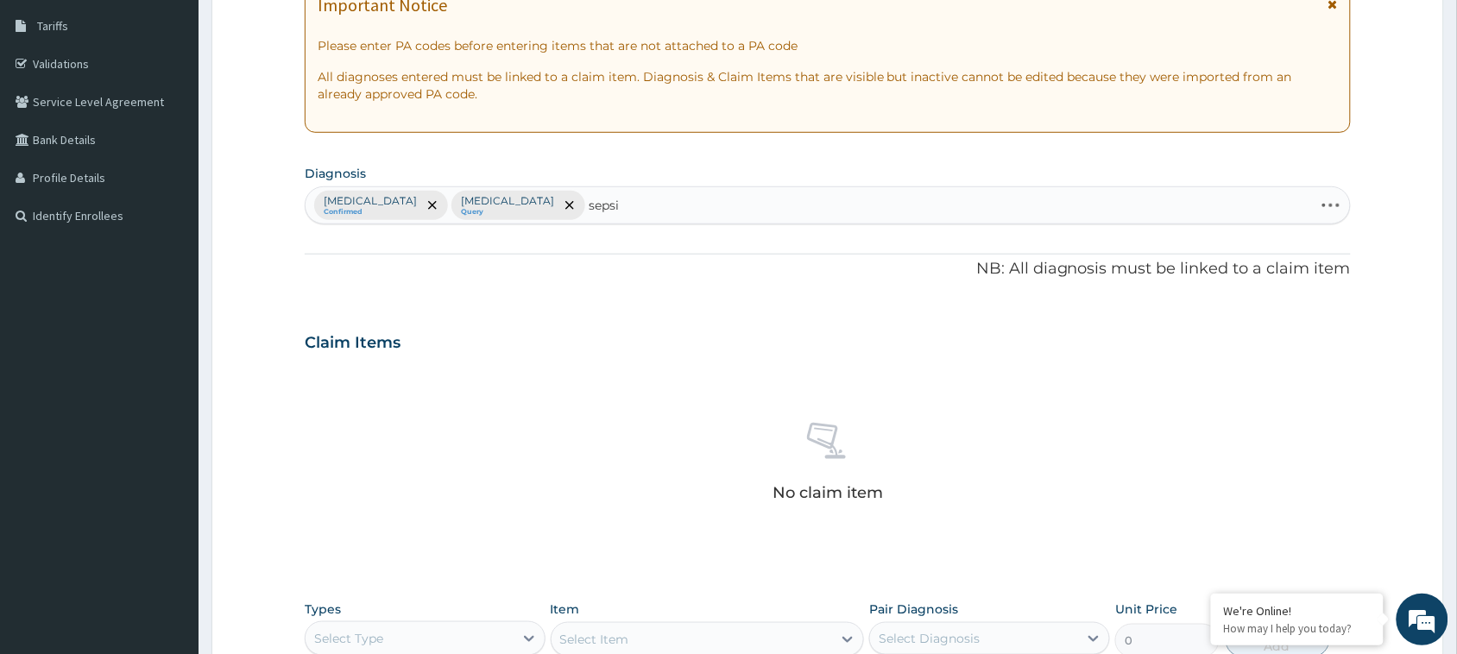
type input "sepsis"
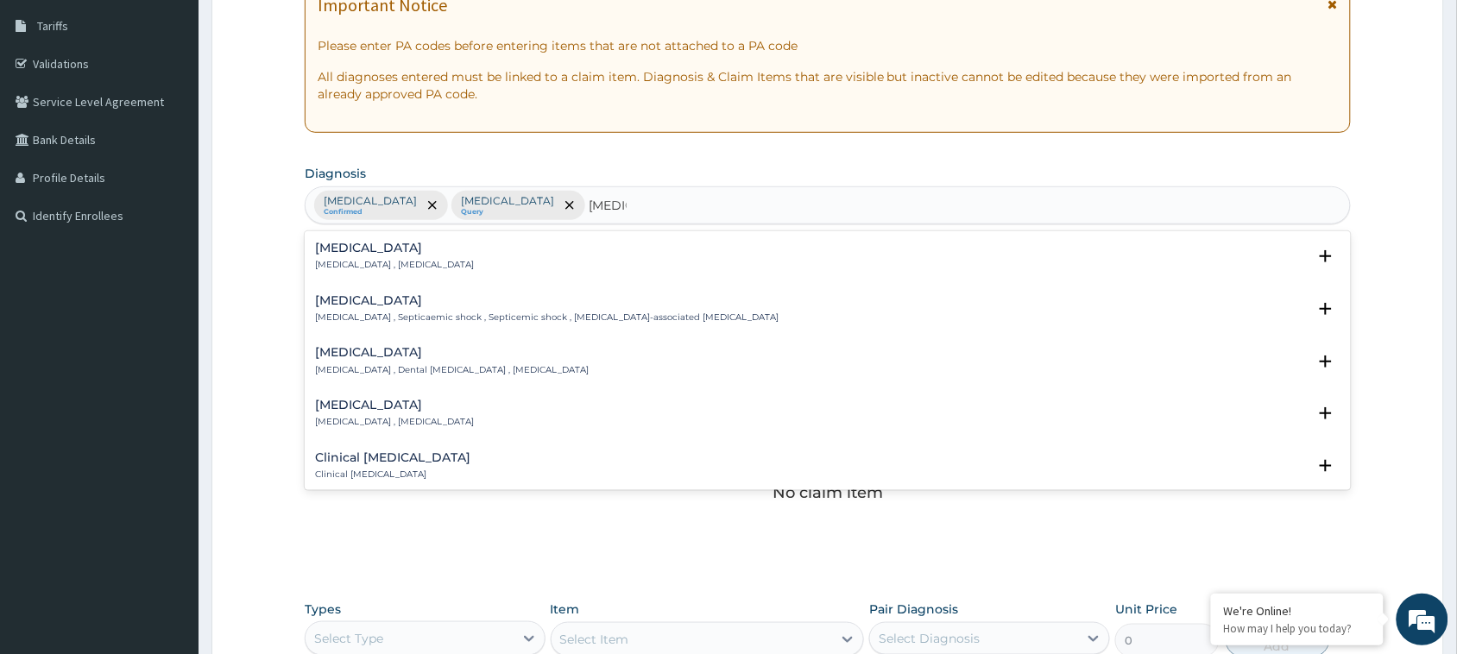
click at [331, 257] on div "Sepsis Systemic infection , Sepsis" at bounding box center [394, 257] width 159 height 30
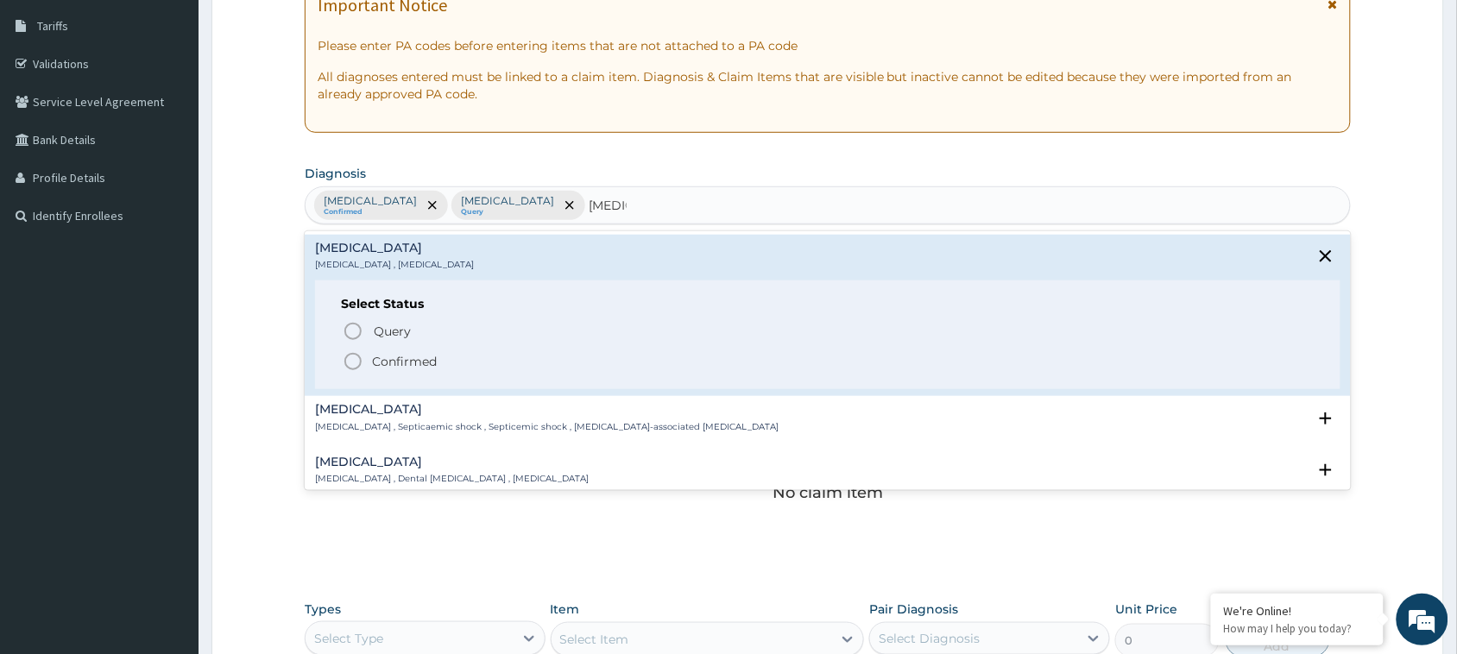
click at [352, 360] on icon "status option filled" at bounding box center [353, 361] width 21 height 21
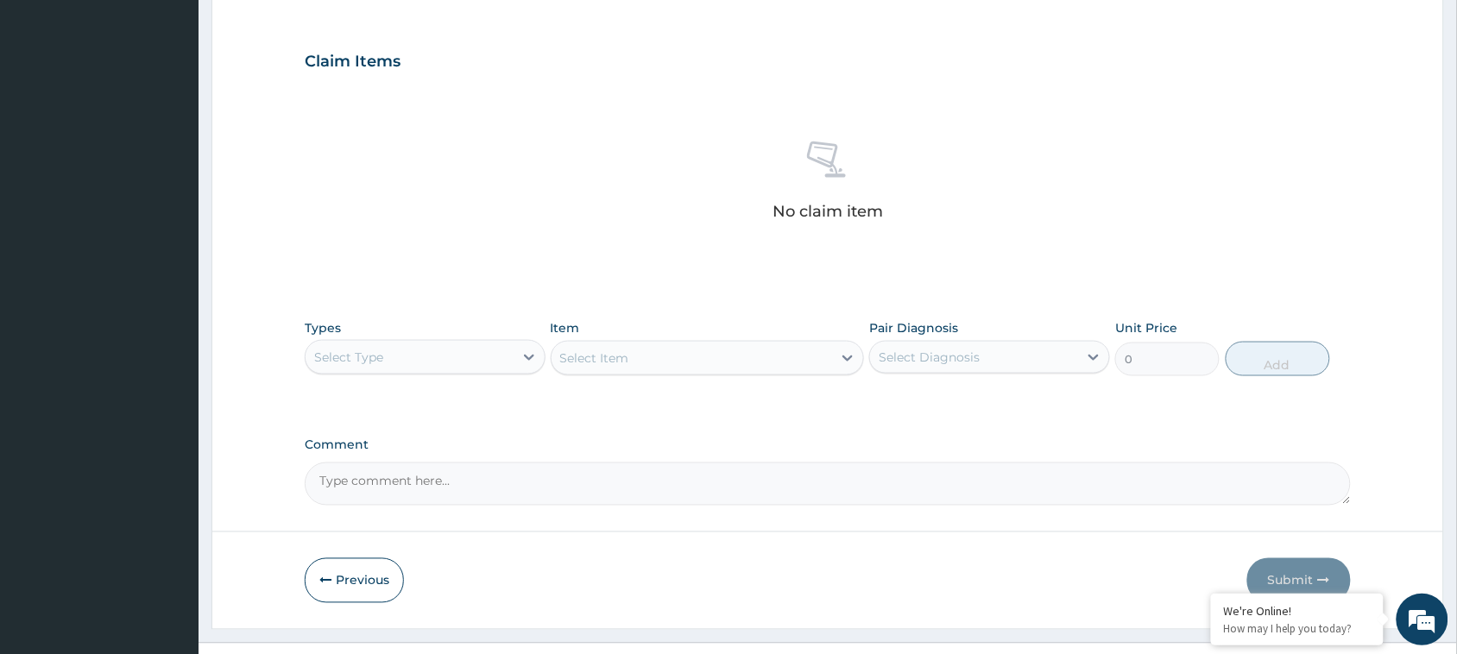
scroll to position [591, 0]
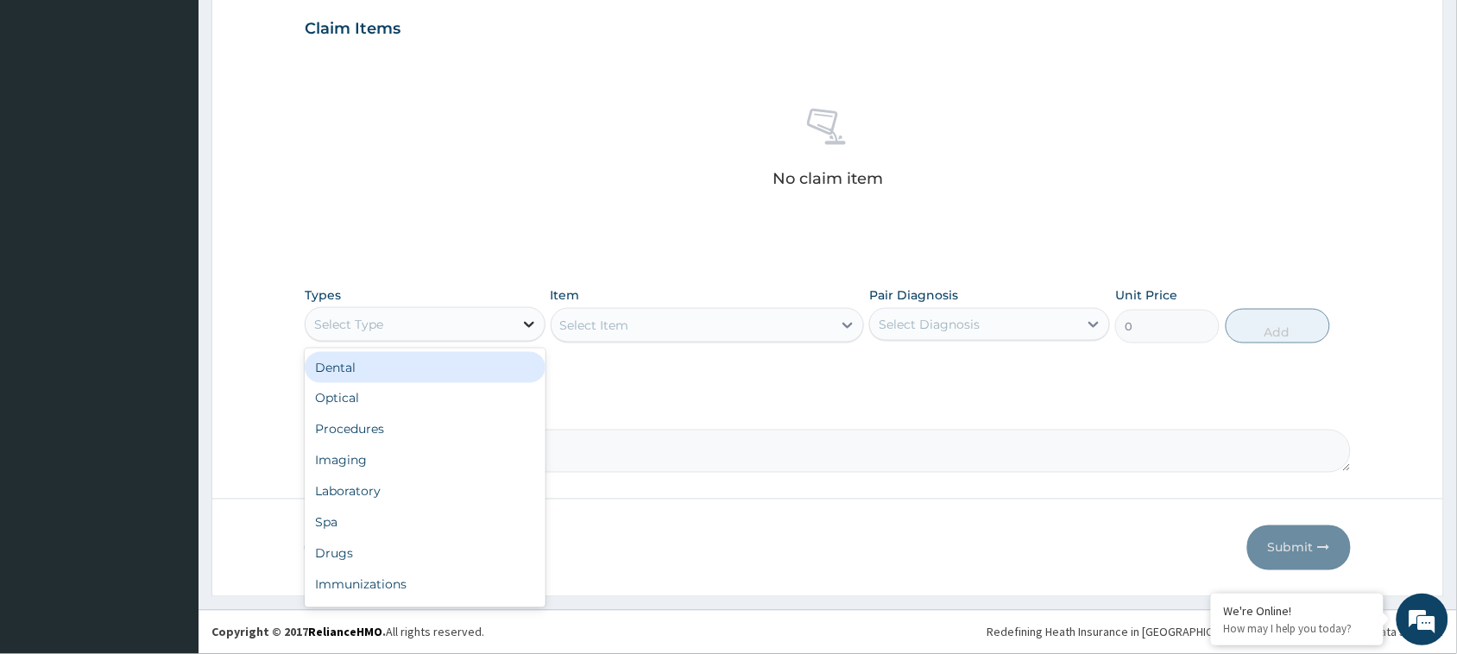
click at [523, 329] on icon at bounding box center [529, 324] width 17 height 17
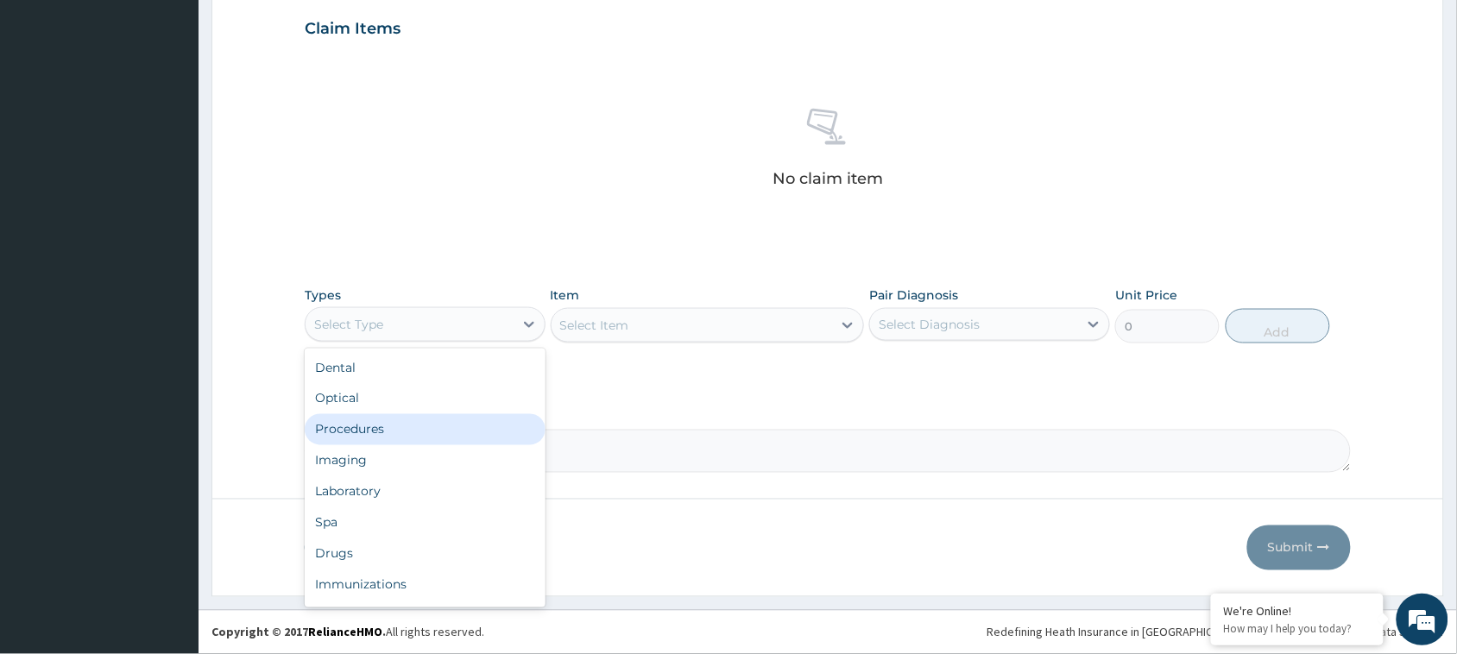
click at [385, 429] on div "Procedures" at bounding box center [425, 429] width 241 height 31
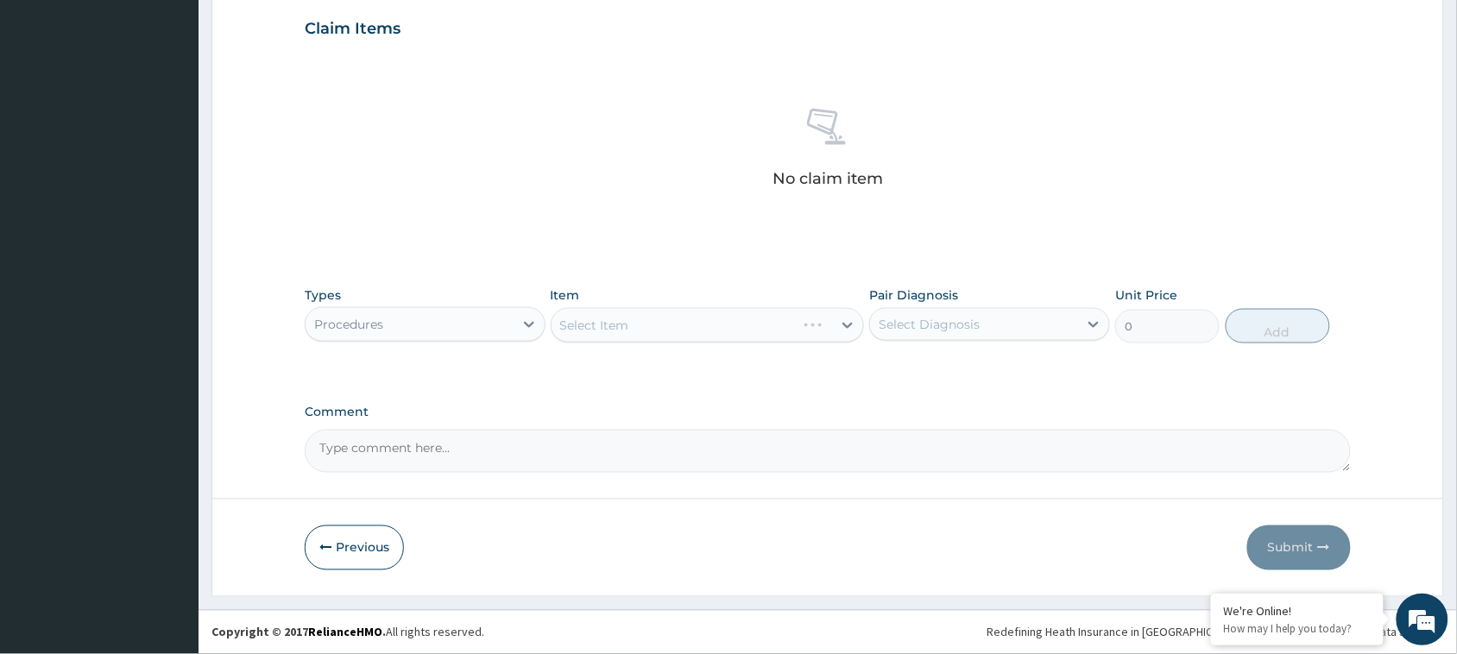
click at [753, 331] on div "Select Item" at bounding box center [708, 325] width 314 height 35
click at [848, 325] on div "Select Item" at bounding box center [708, 325] width 314 height 35
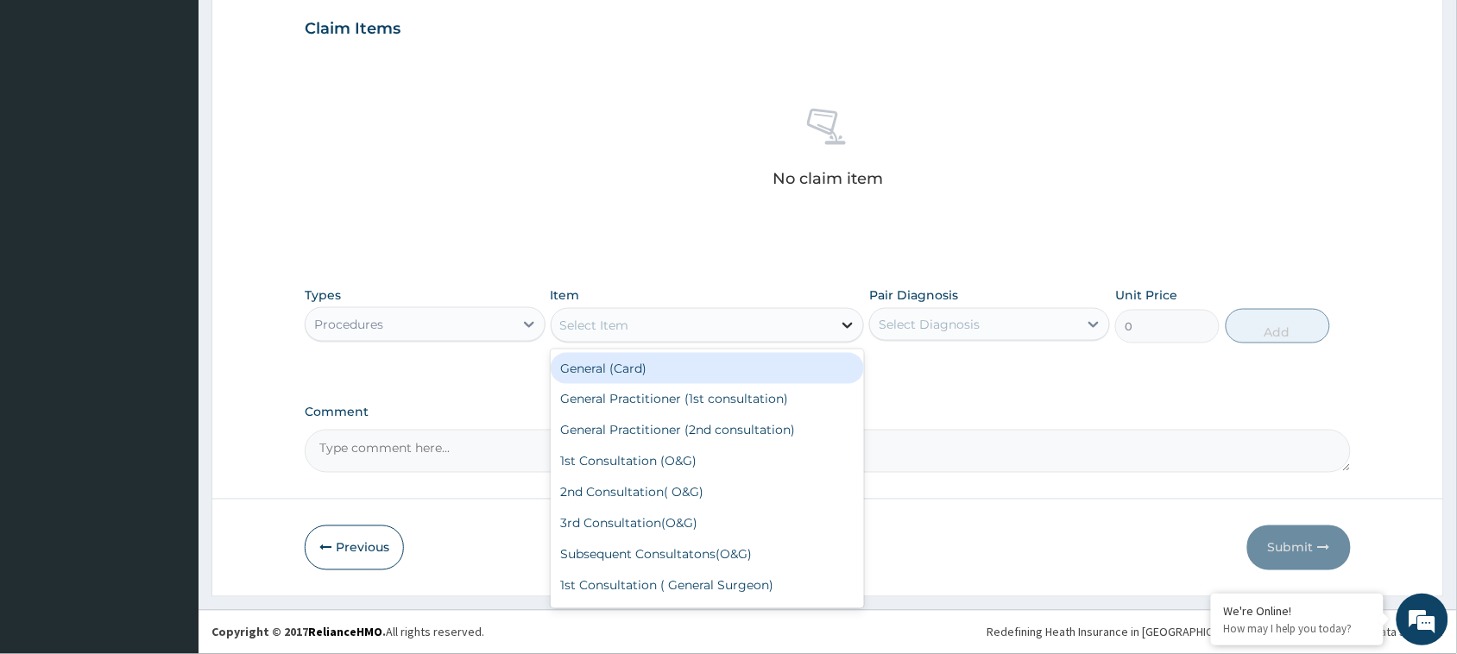
click at [850, 321] on icon at bounding box center [847, 325] width 17 height 17
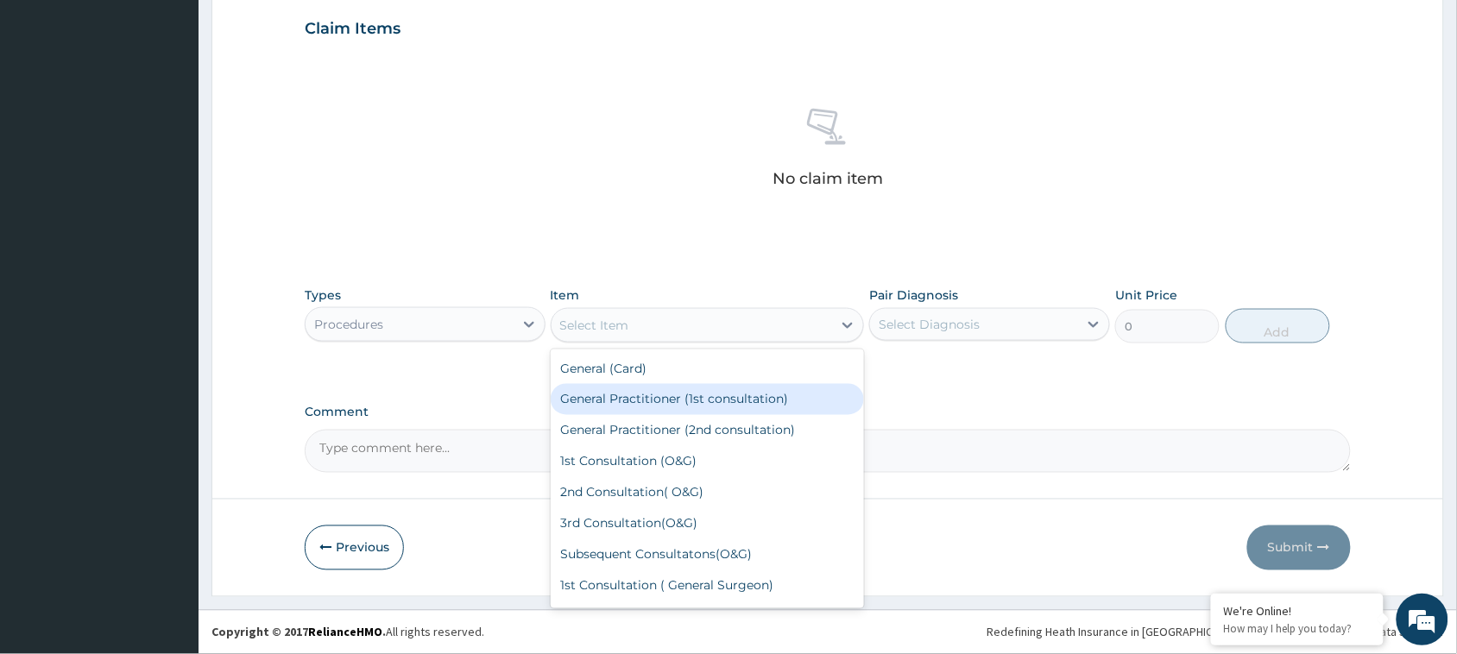
click at [727, 397] on div "General Practitioner (1st consultation)" at bounding box center [708, 399] width 314 height 31
type input "1500"
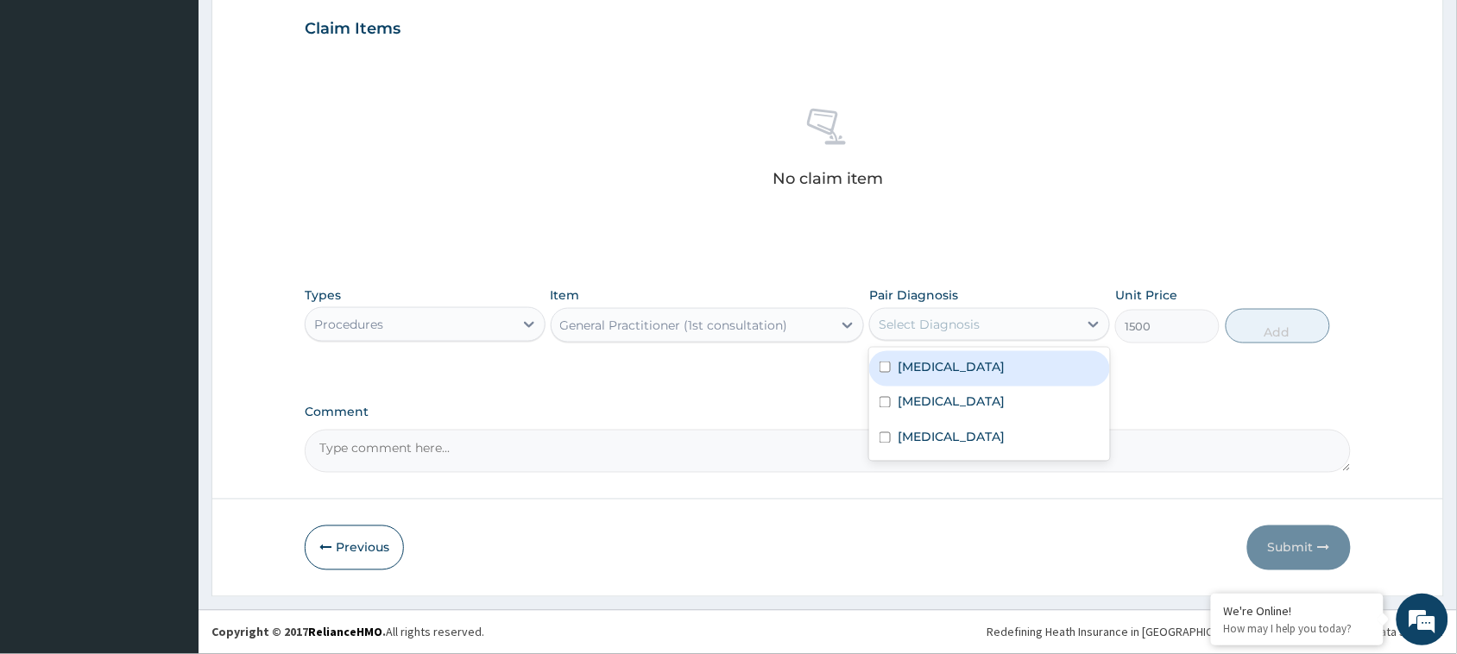
click at [971, 316] on div "Select Diagnosis" at bounding box center [929, 324] width 101 height 17
click at [886, 371] on input "checkbox" at bounding box center [885, 367] width 11 height 11
checkbox input "true"
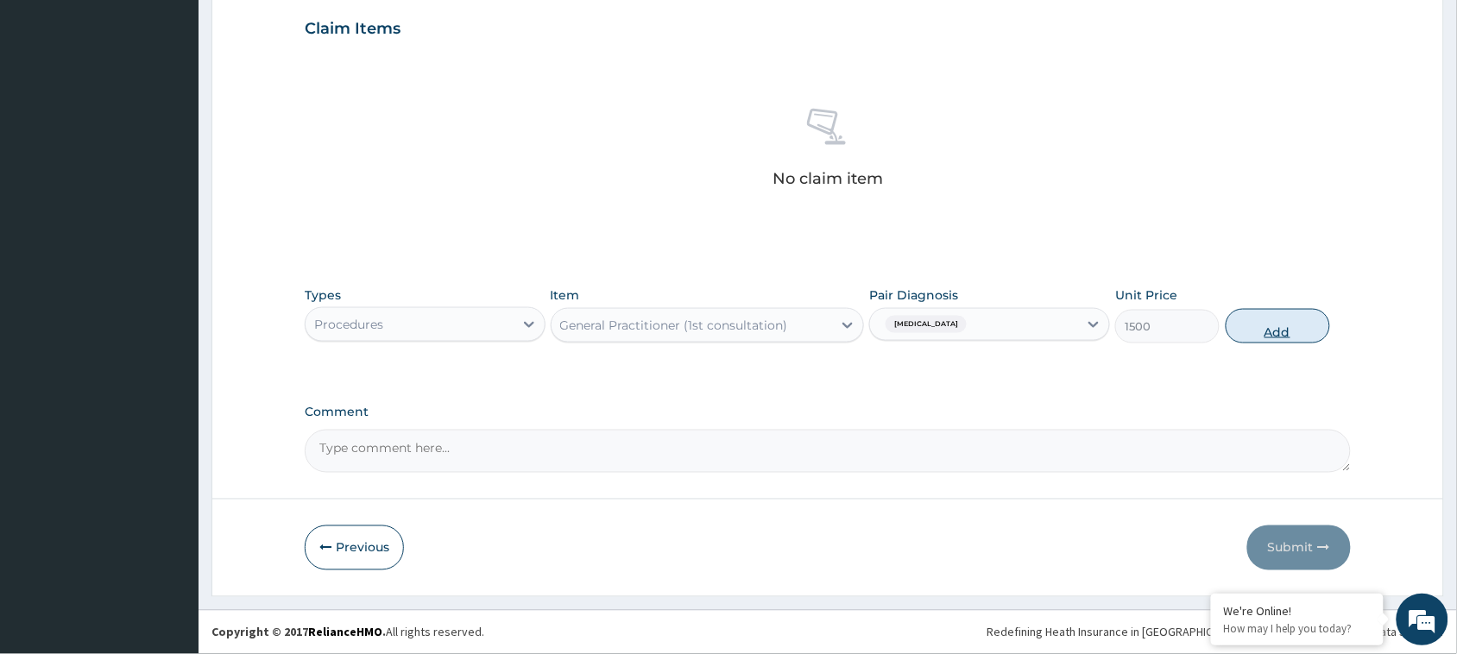
click at [1279, 325] on button "Add" at bounding box center [1278, 326] width 104 height 35
type input "0"
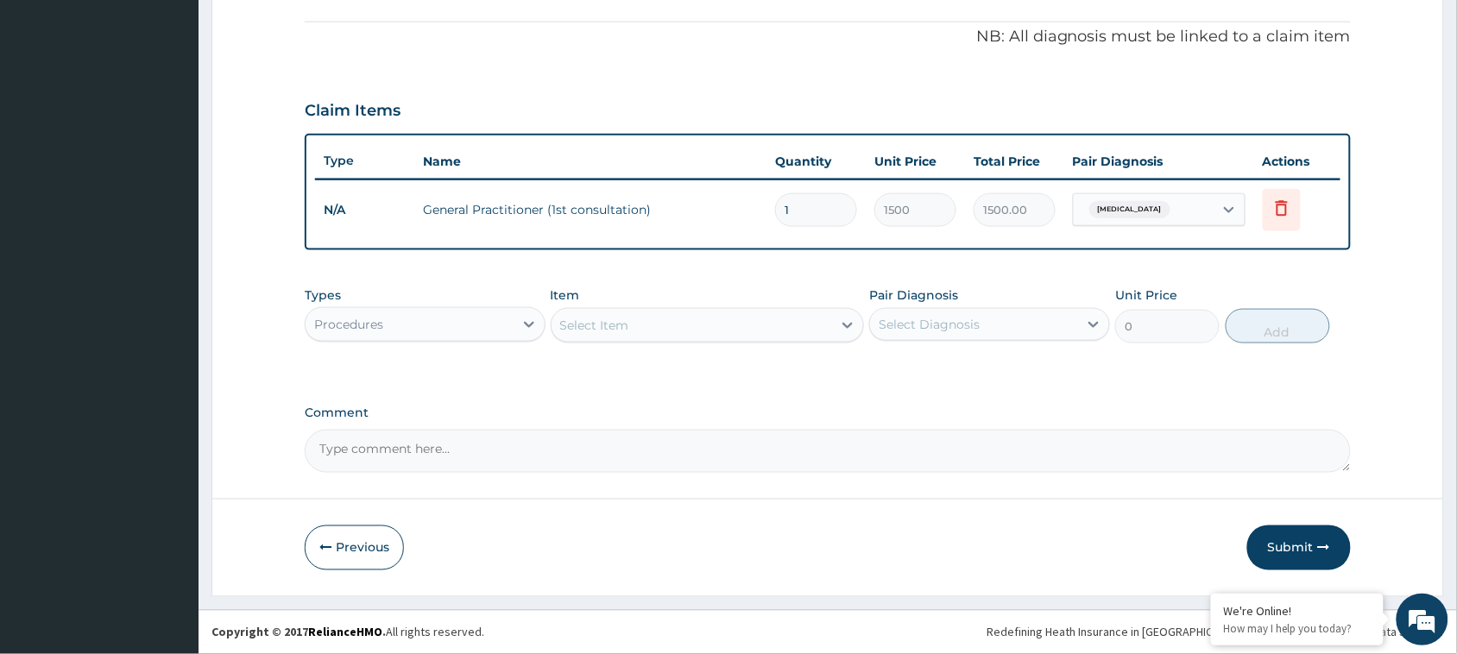
scroll to position [507, 0]
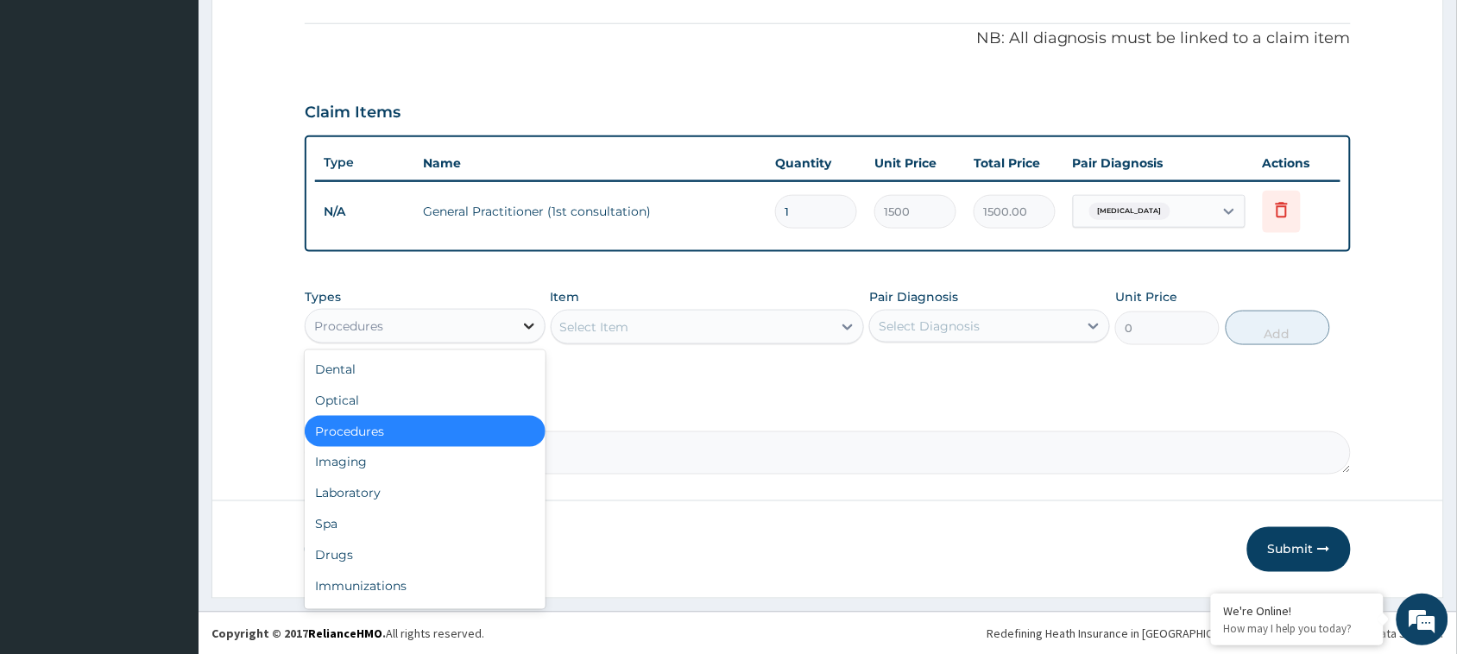
click at [524, 325] on icon at bounding box center [529, 326] width 17 height 17
click at [364, 546] on div "Drugs" at bounding box center [425, 555] width 241 height 31
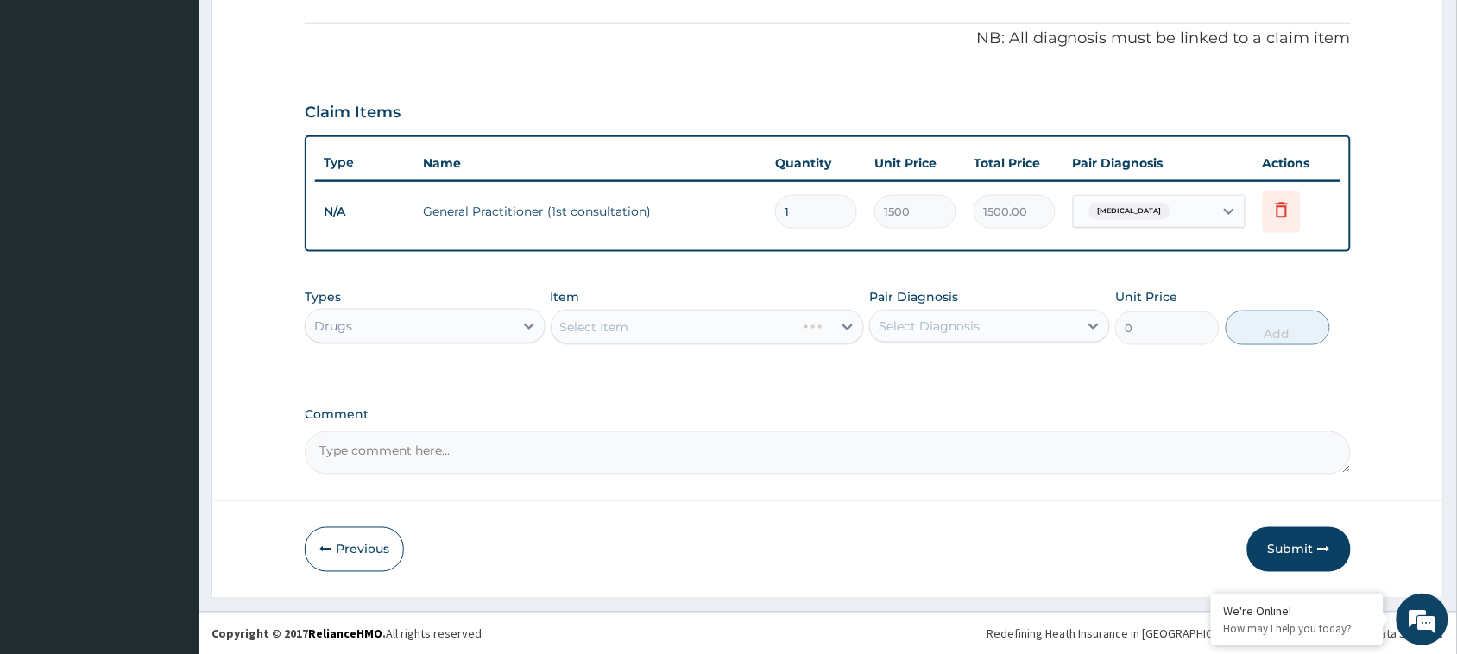
click at [846, 319] on div "Select Item" at bounding box center [708, 327] width 314 height 35
click at [843, 320] on div "Select Item" at bounding box center [708, 327] width 314 height 35
click at [850, 325] on div "Select Item" at bounding box center [708, 327] width 314 height 35
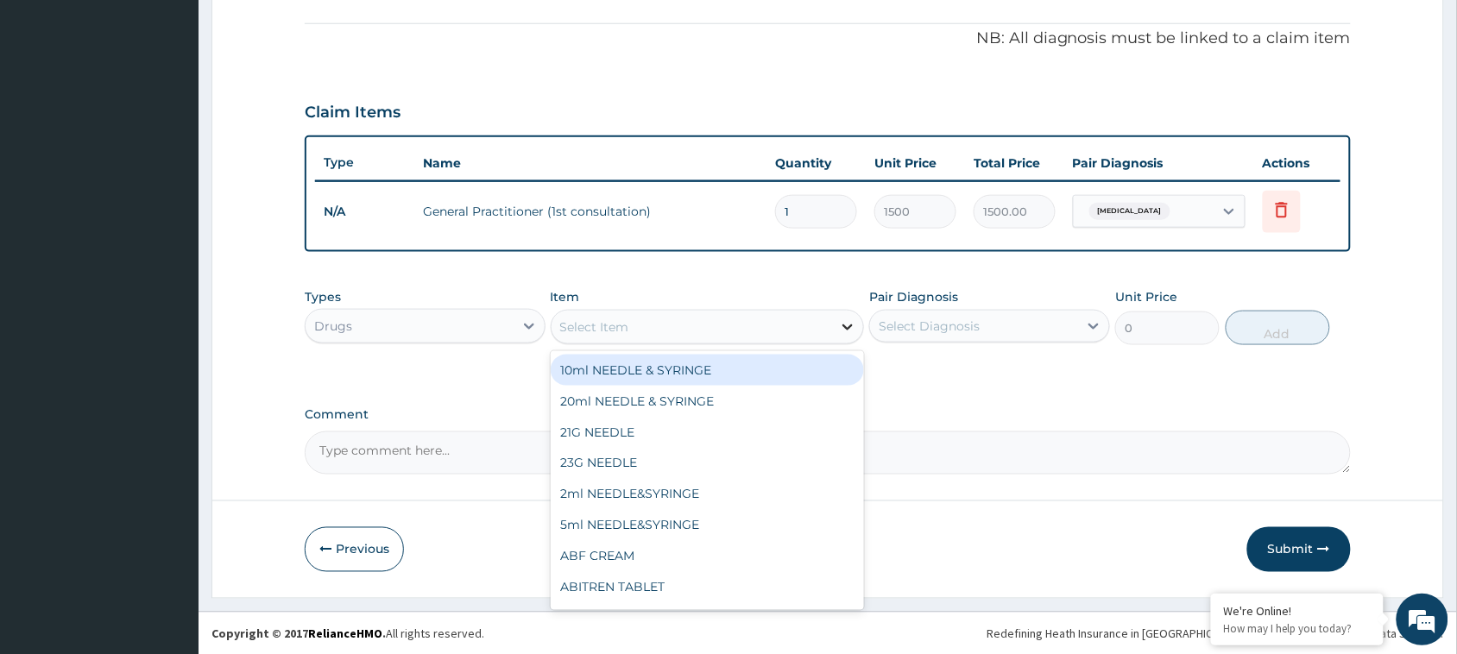
click at [851, 320] on icon at bounding box center [847, 327] width 17 height 17
type input "para"
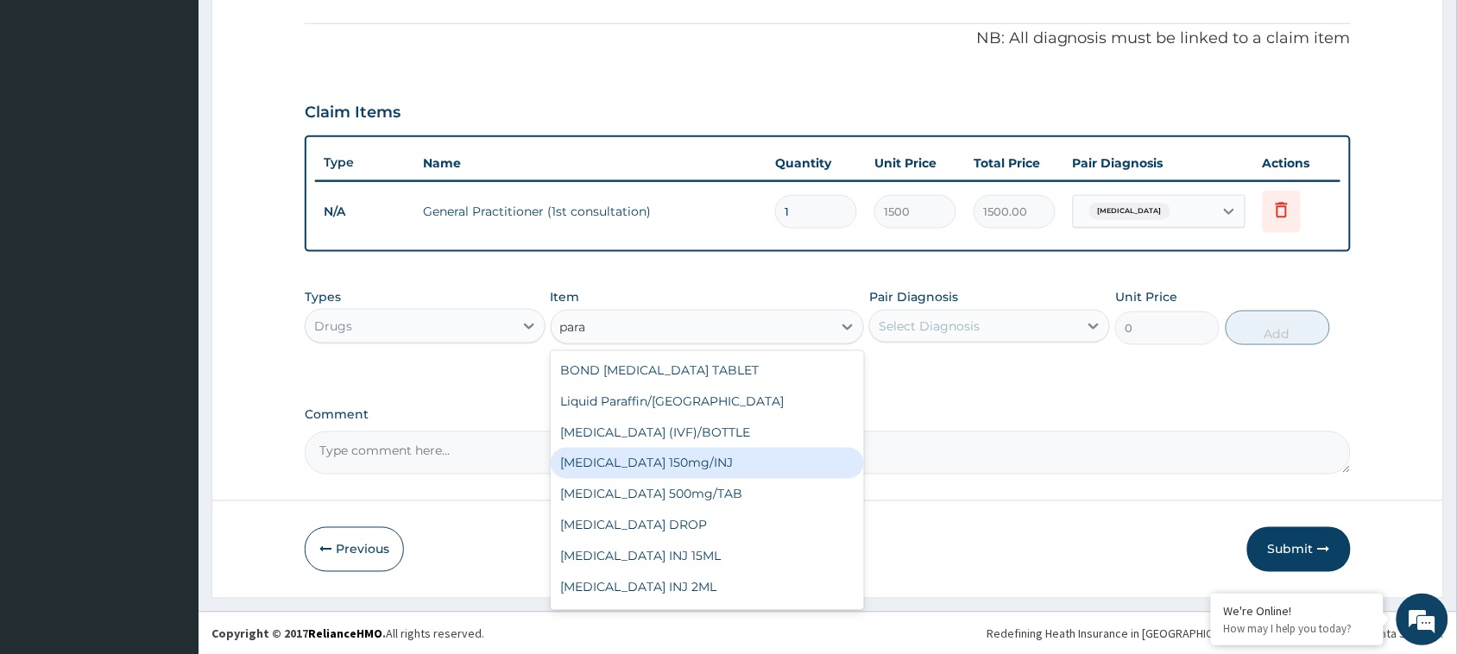
click at [657, 459] on div "Paracetamol 150mg/INJ" at bounding box center [708, 463] width 314 height 31
type input "150"
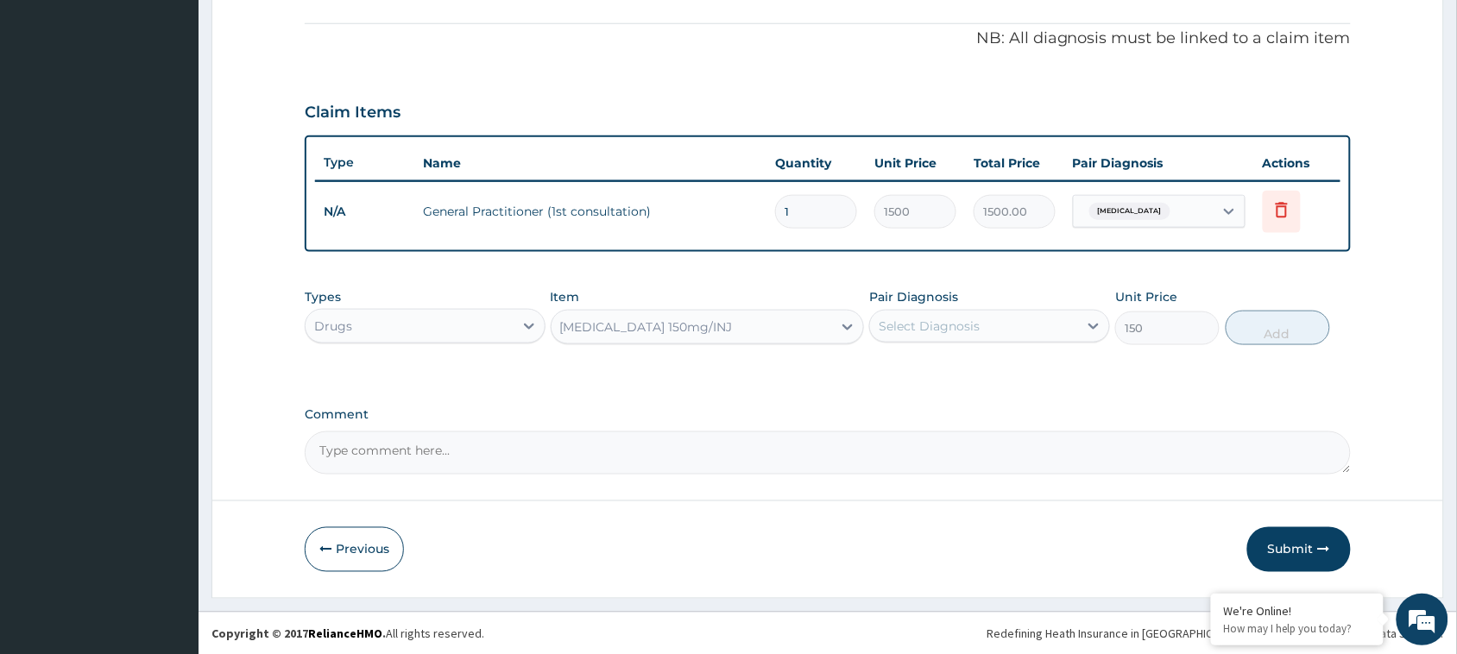
click at [1000, 322] on div "Select Diagnosis" at bounding box center [974, 327] width 208 height 28
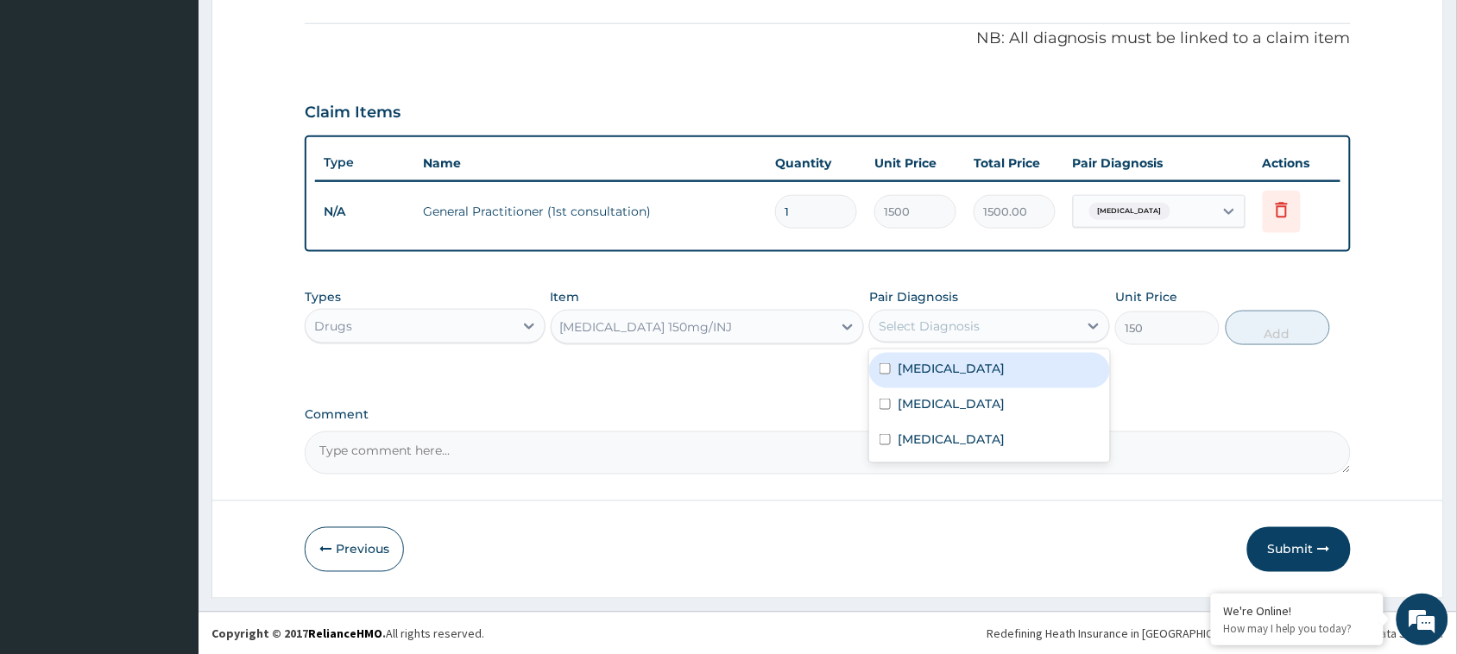
click at [881, 368] on input "checkbox" at bounding box center [885, 368] width 11 height 11
checkbox input "true"
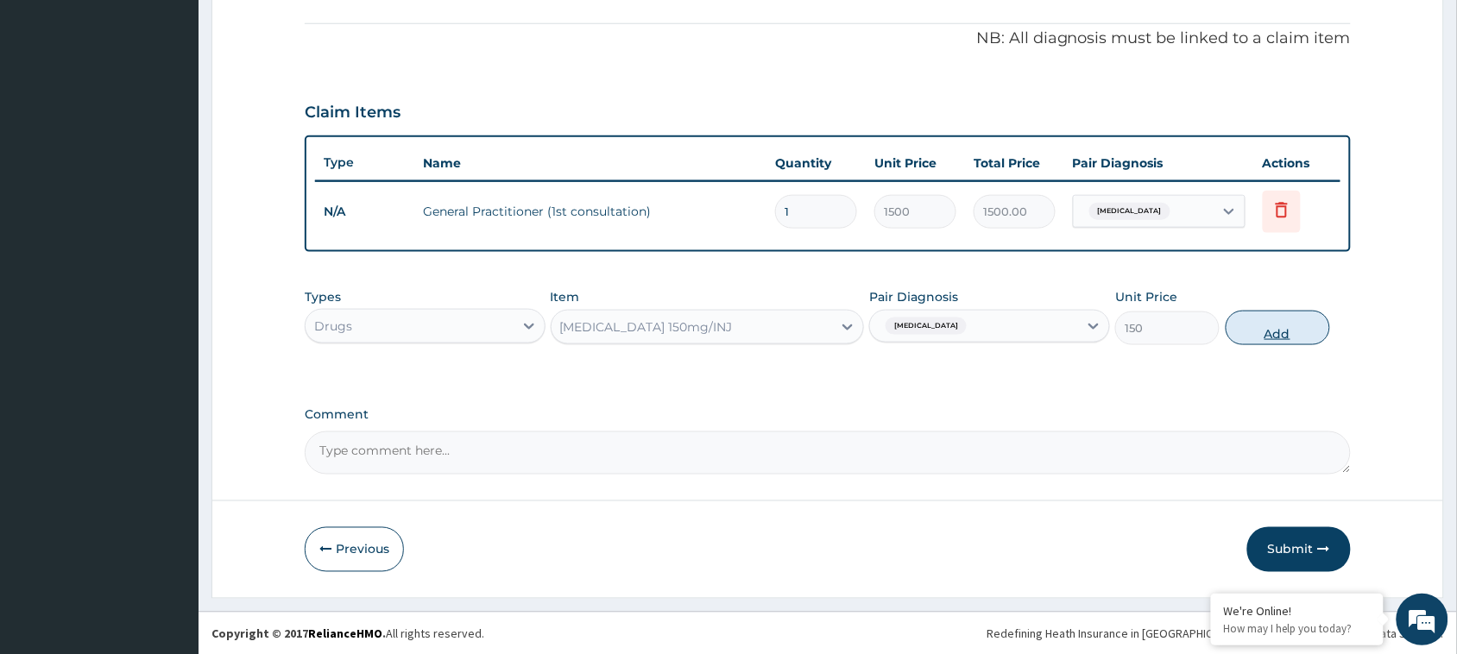
click at [1267, 321] on button "Add" at bounding box center [1278, 328] width 104 height 35
type input "0"
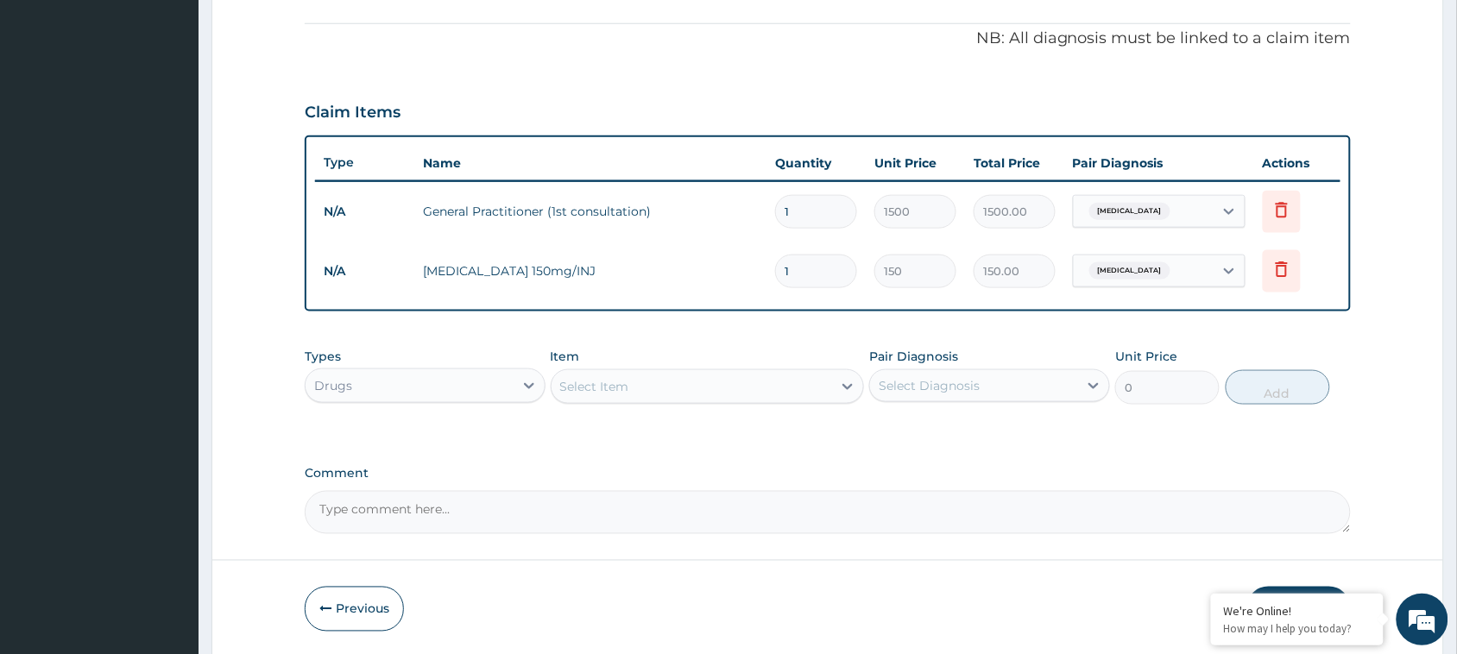
drag, startPoint x: 795, startPoint y: 269, endPoint x: 757, endPoint y: 264, distance: 38.3
click at [757, 264] on tr "N/A Paracetamol 150mg/INJ 1 150 150.00 Malaria Delete" at bounding box center [828, 272] width 1026 height 60
type input "4"
type input "600.00"
type input "4"
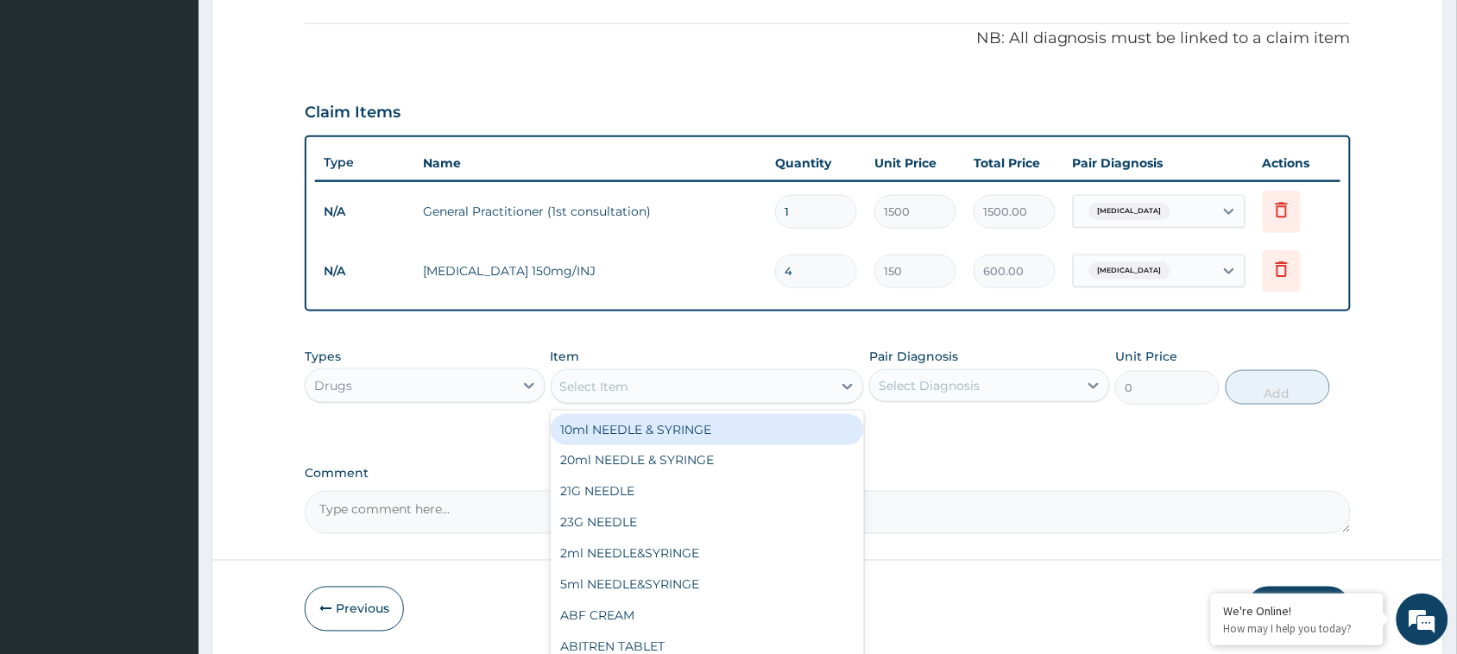
click at [728, 380] on div "Select Item" at bounding box center [692, 387] width 281 height 28
type input "coar"
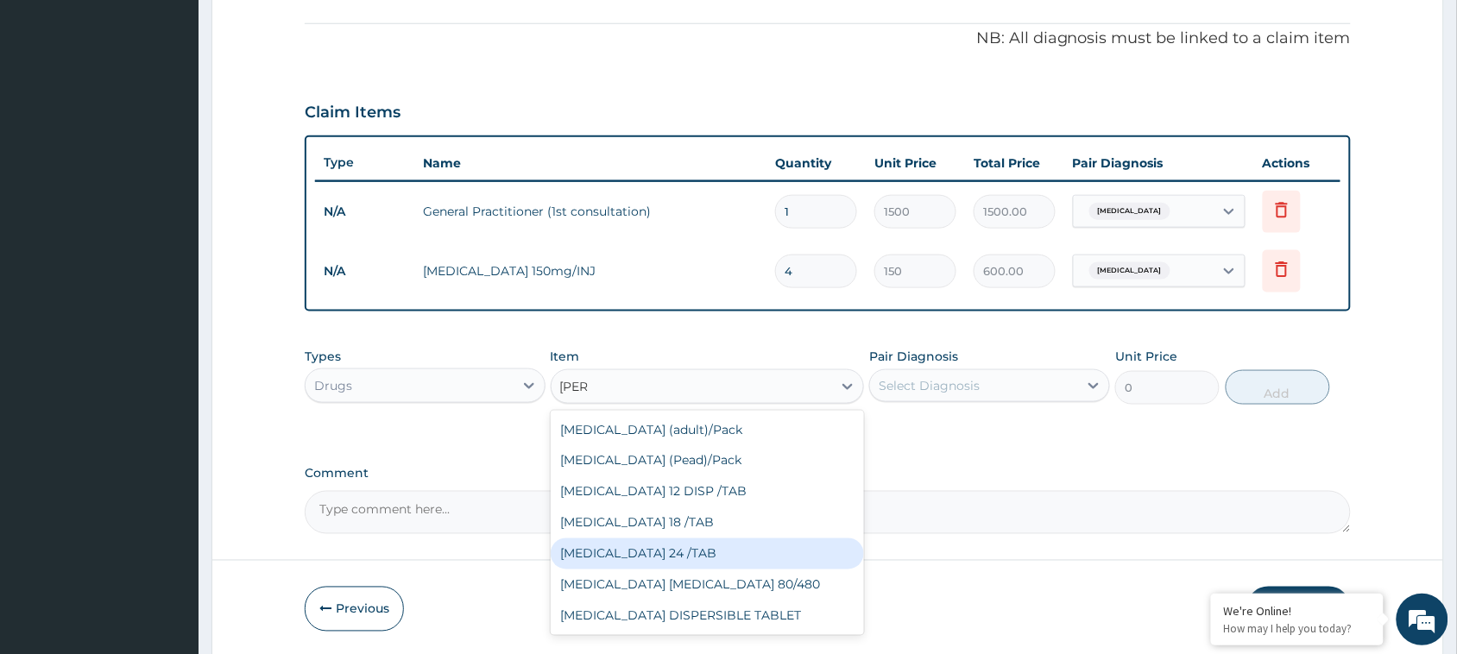
click at [650, 544] on div "COARTEM 24 /TAB" at bounding box center [708, 554] width 314 height 31
type input "75"
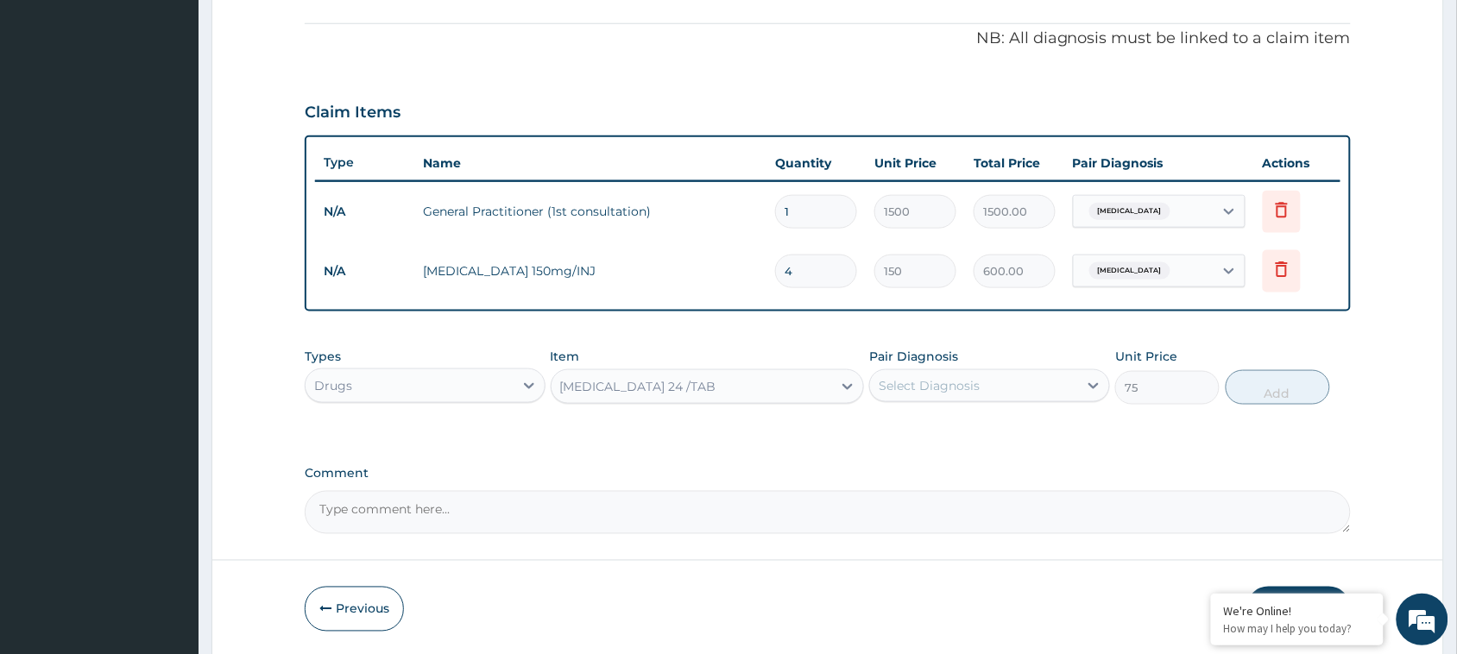
click at [994, 384] on div "Select Diagnosis" at bounding box center [974, 386] width 208 height 28
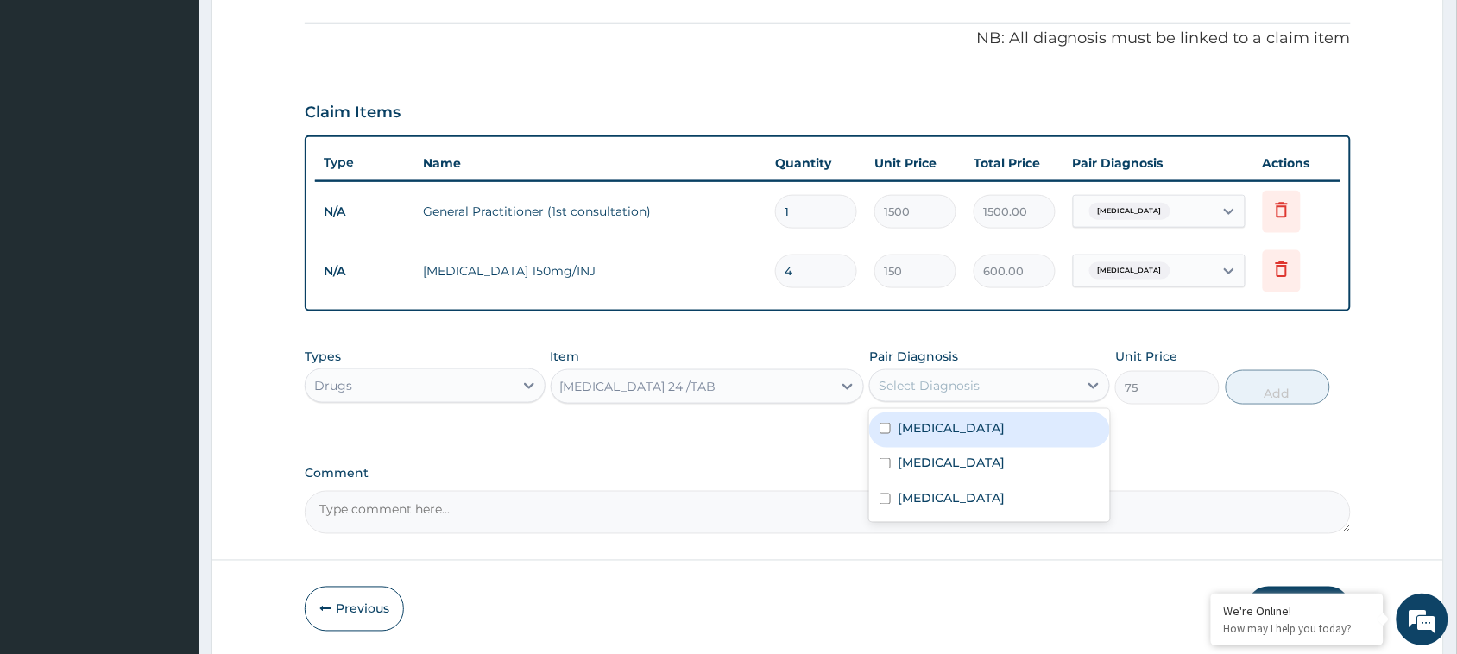
click at [881, 424] on input "checkbox" at bounding box center [885, 428] width 11 height 11
checkbox input "true"
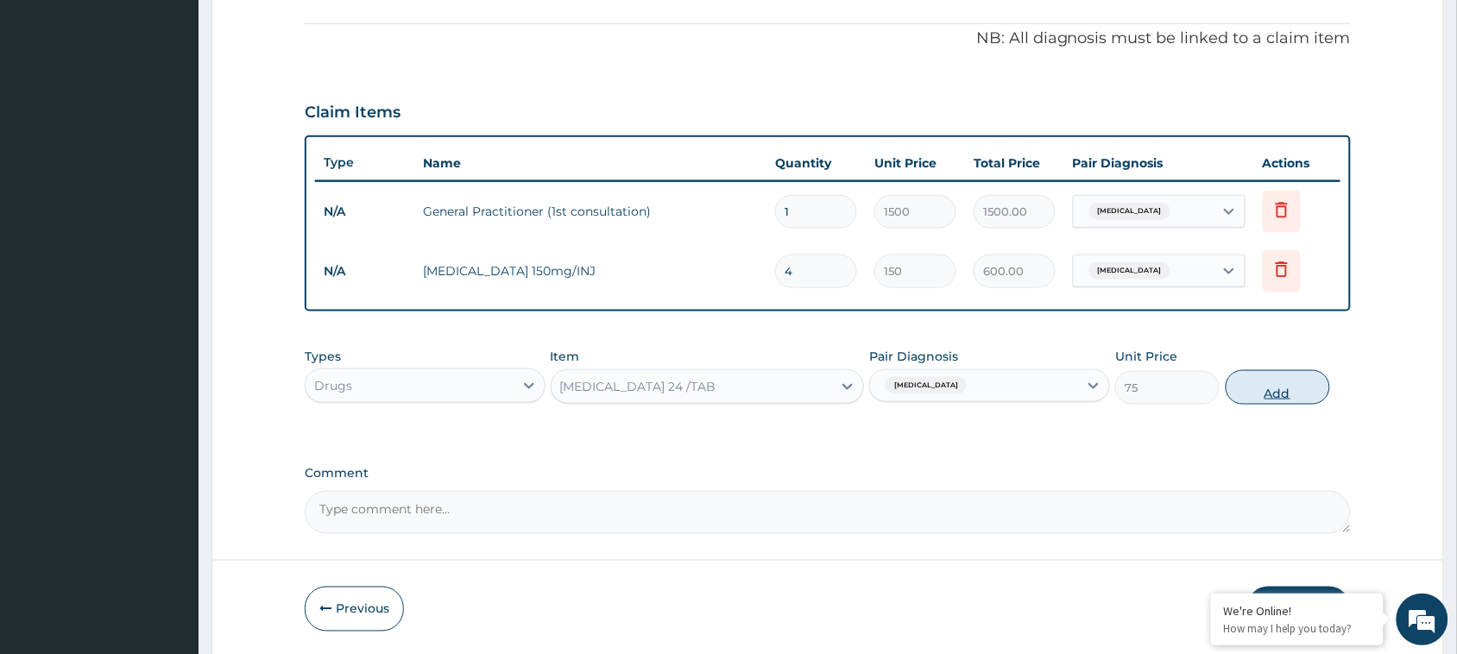
click at [1280, 382] on button "Add" at bounding box center [1278, 387] width 104 height 35
type input "0"
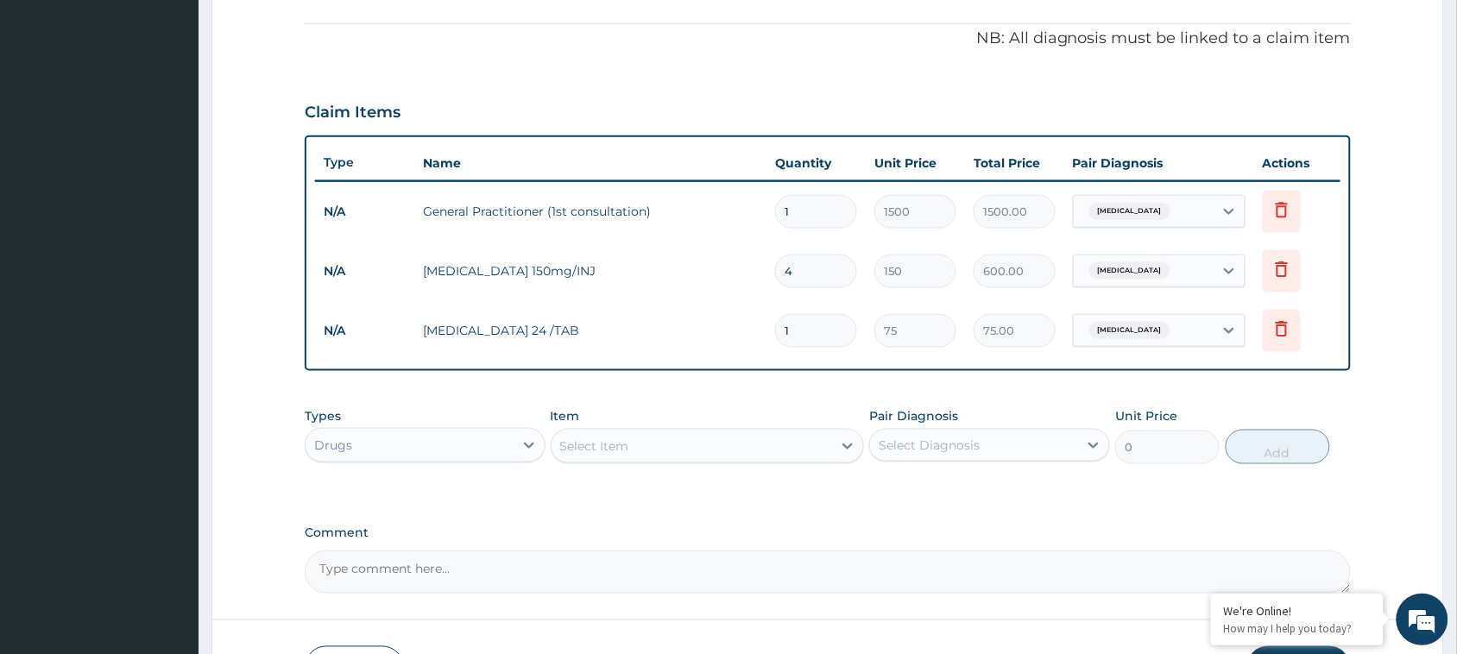
drag, startPoint x: 792, startPoint y: 334, endPoint x: 756, endPoint y: 319, distance: 38.3
click at [756, 319] on tr "N/A COARTEM 24 /TAB 1 75 75.00 Malaria Delete" at bounding box center [828, 331] width 1026 height 60
type input "2"
type input "150.00"
type input "24"
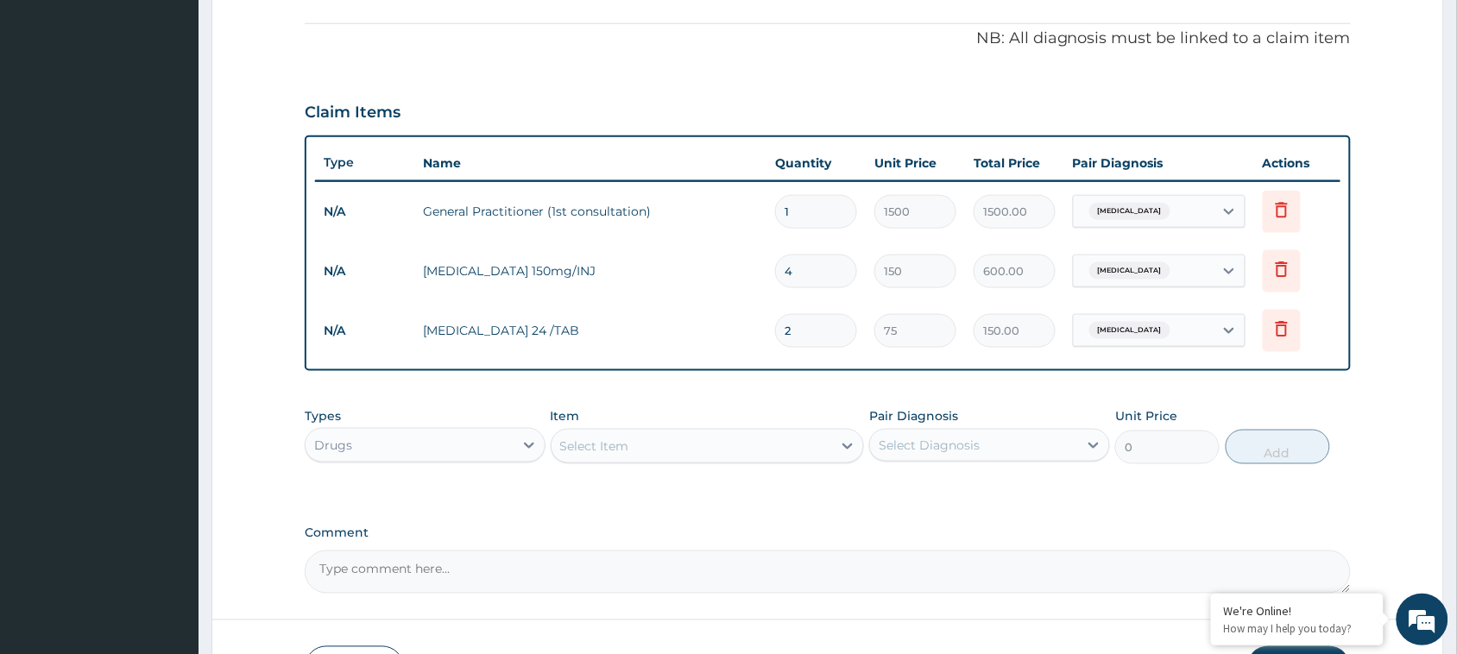
type input "1800.00"
type input "24"
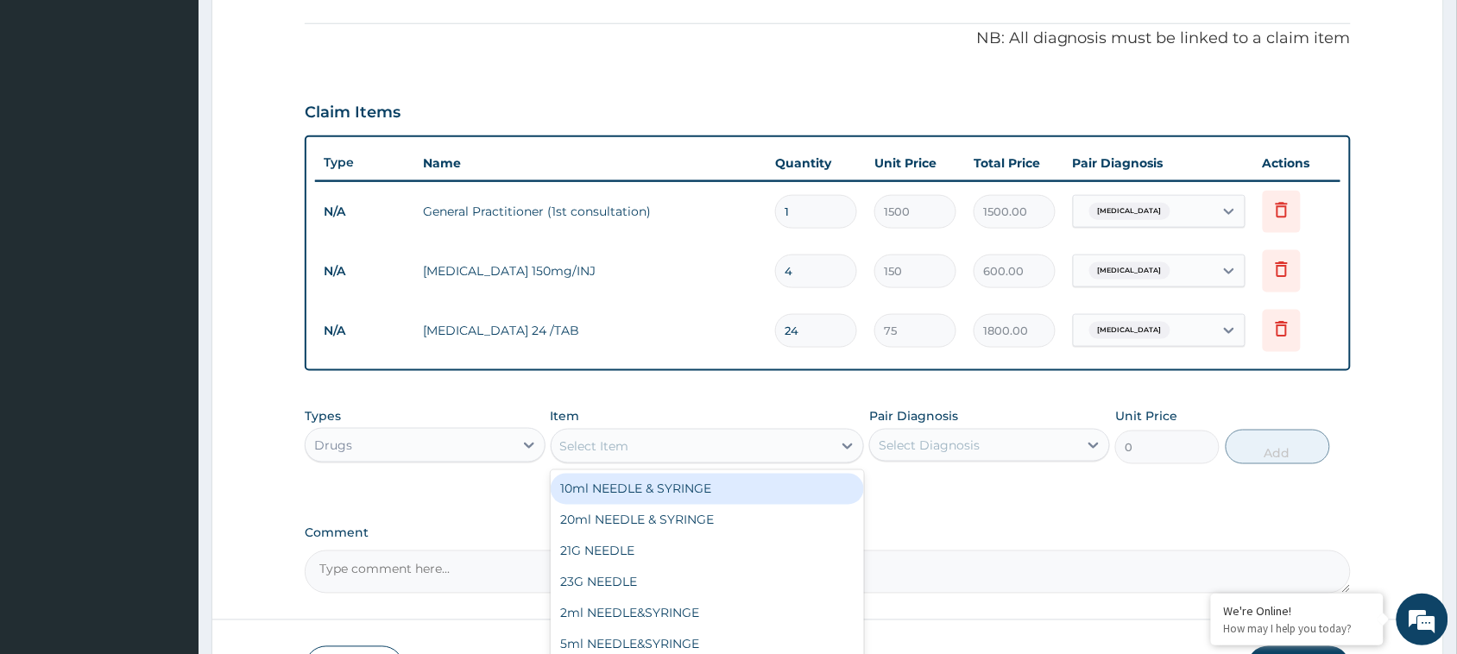
click at [685, 439] on div "Select Item" at bounding box center [692, 447] width 281 height 28
type input "cipro"
click at [670, 480] on div "Ciprofloxacin 500mg/TAB" at bounding box center [708, 489] width 314 height 31
type input "120"
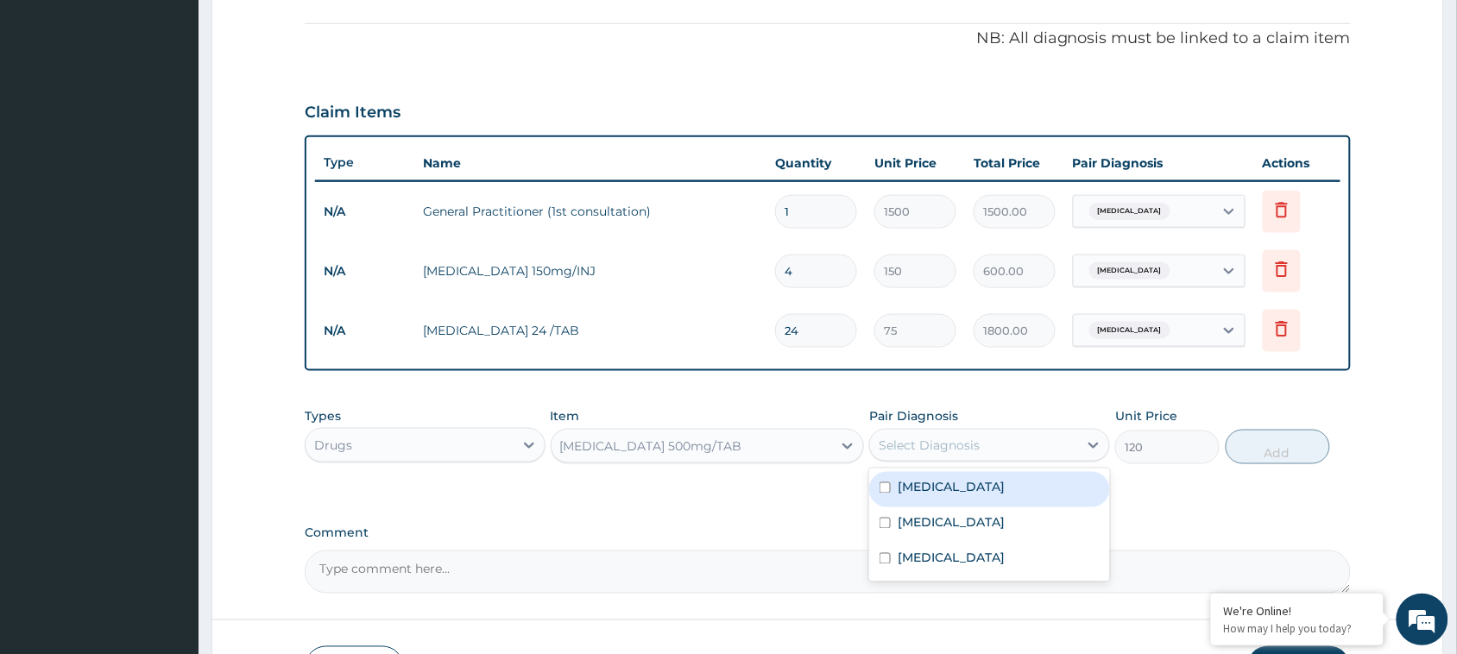
click at [944, 437] on div "Select Diagnosis" at bounding box center [929, 445] width 101 height 17
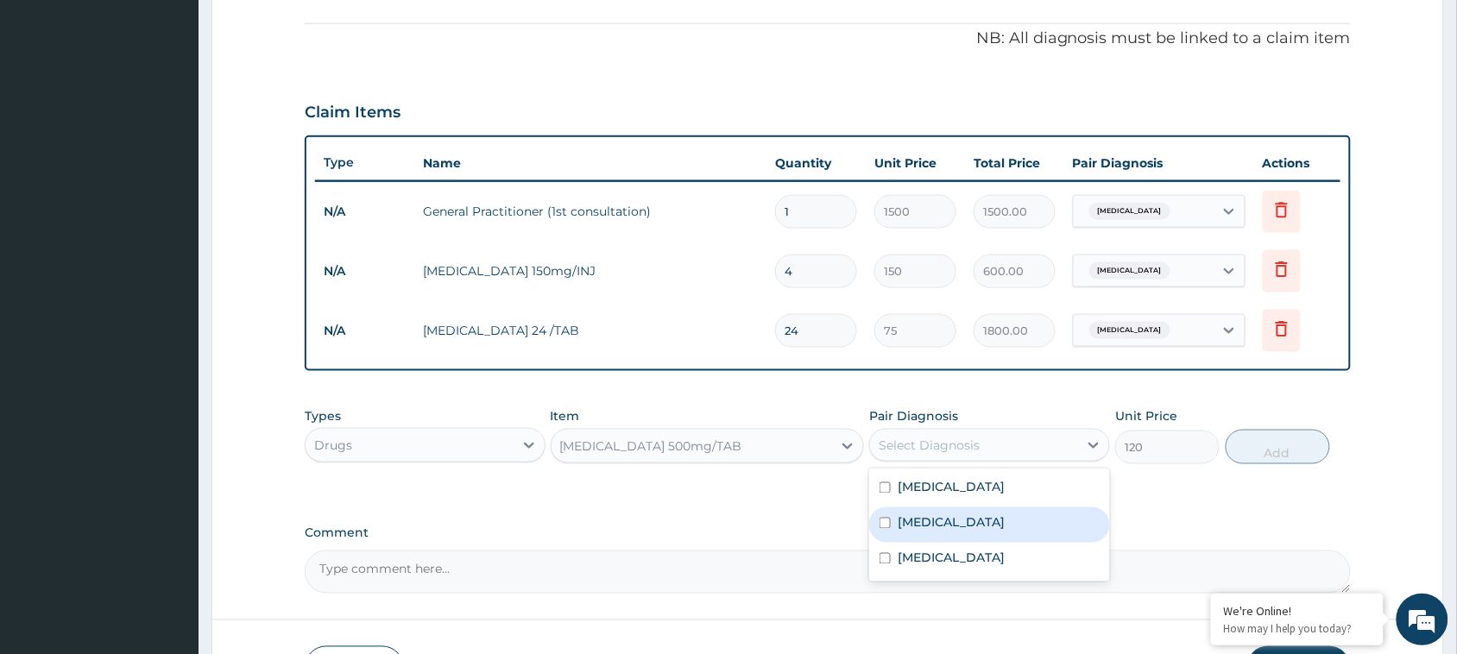
click at [881, 522] on input "checkbox" at bounding box center [885, 523] width 11 height 11
checkbox input "true"
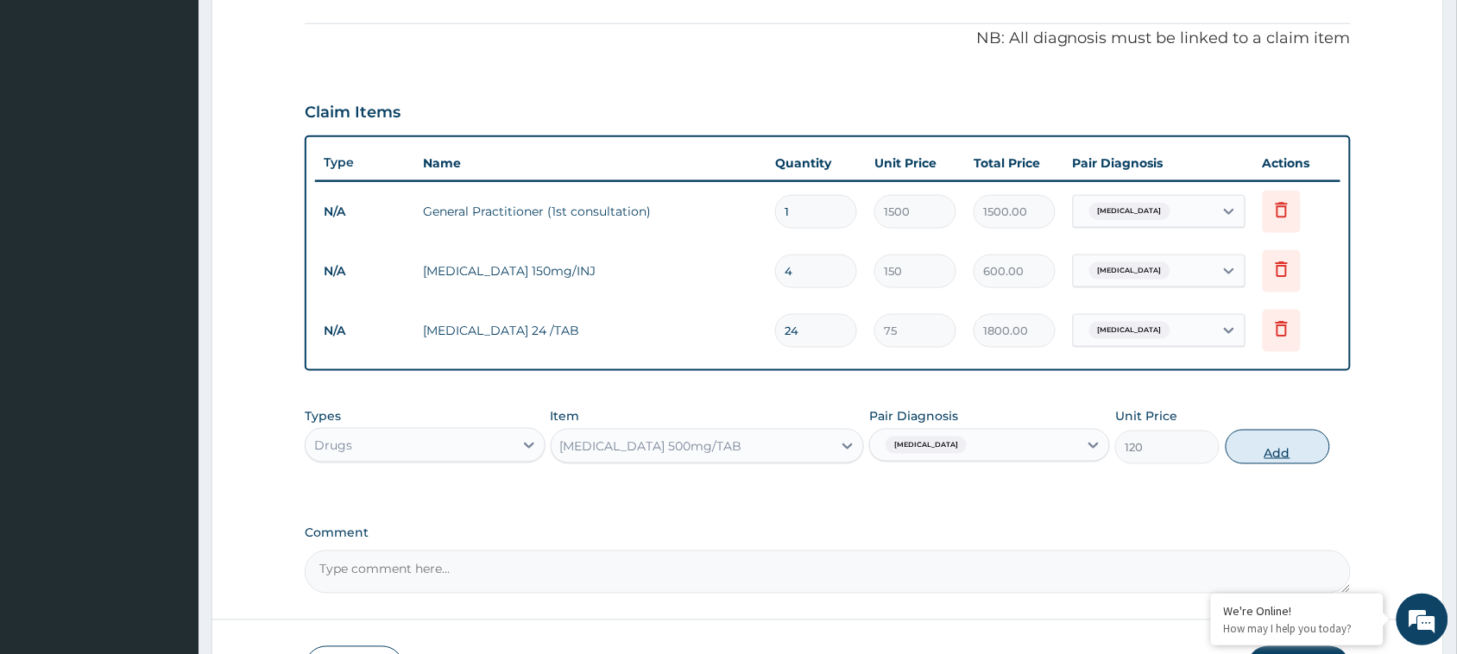
click at [1289, 460] on button "Add" at bounding box center [1278, 447] width 104 height 35
type input "0"
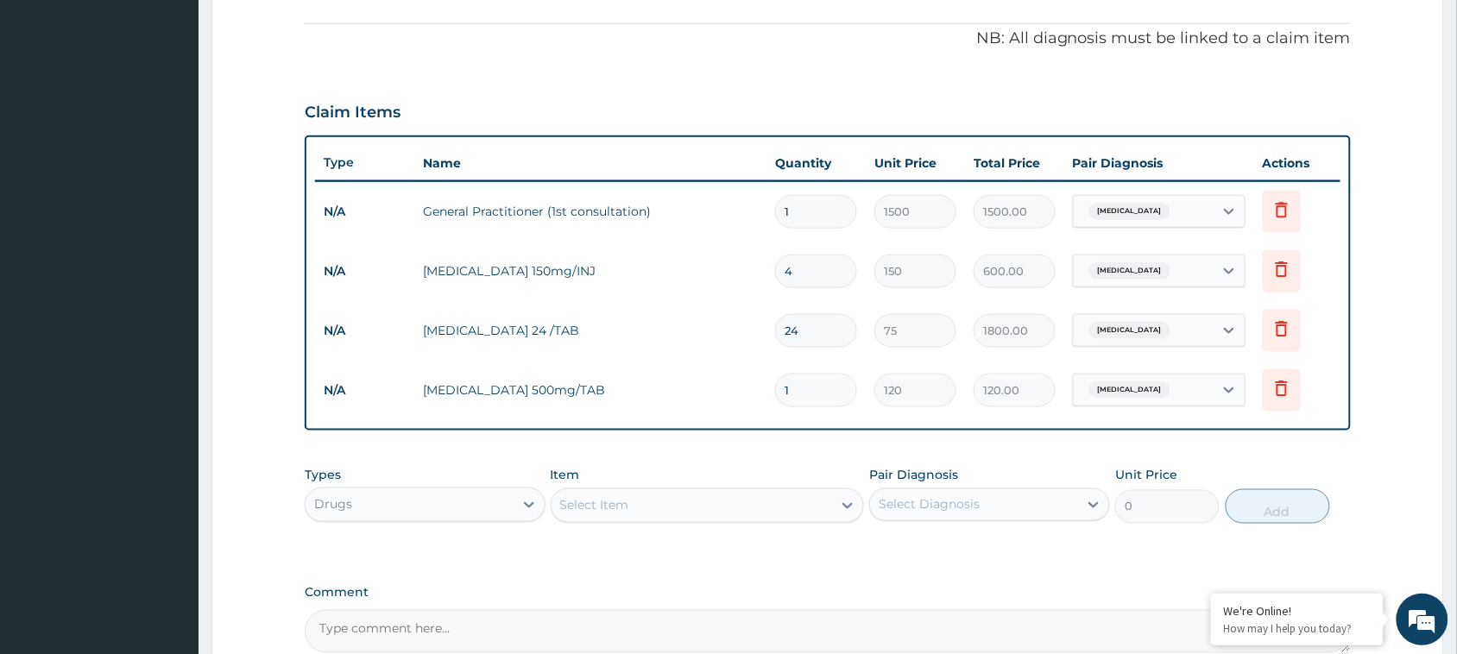
drag, startPoint x: 795, startPoint y: 389, endPoint x: 730, endPoint y: 369, distance: 68.8
click at [730, 369] on tr "N/A Ciprofloxacin 500mg/TAB 1 120 120.00 Typhoid fever Delete" at bounding box center [828, 391] width 1026 height 60
type input "10"
type input "1200.00"
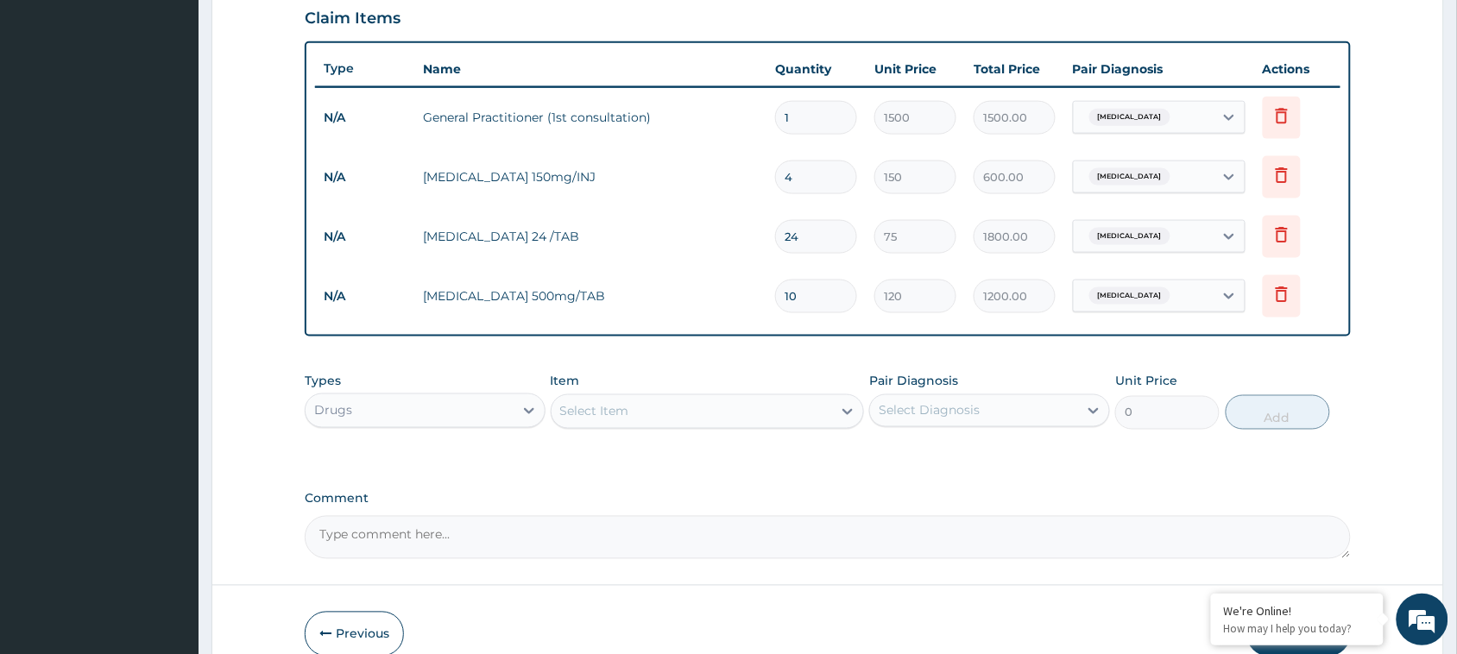
scroll to position [686, 0]
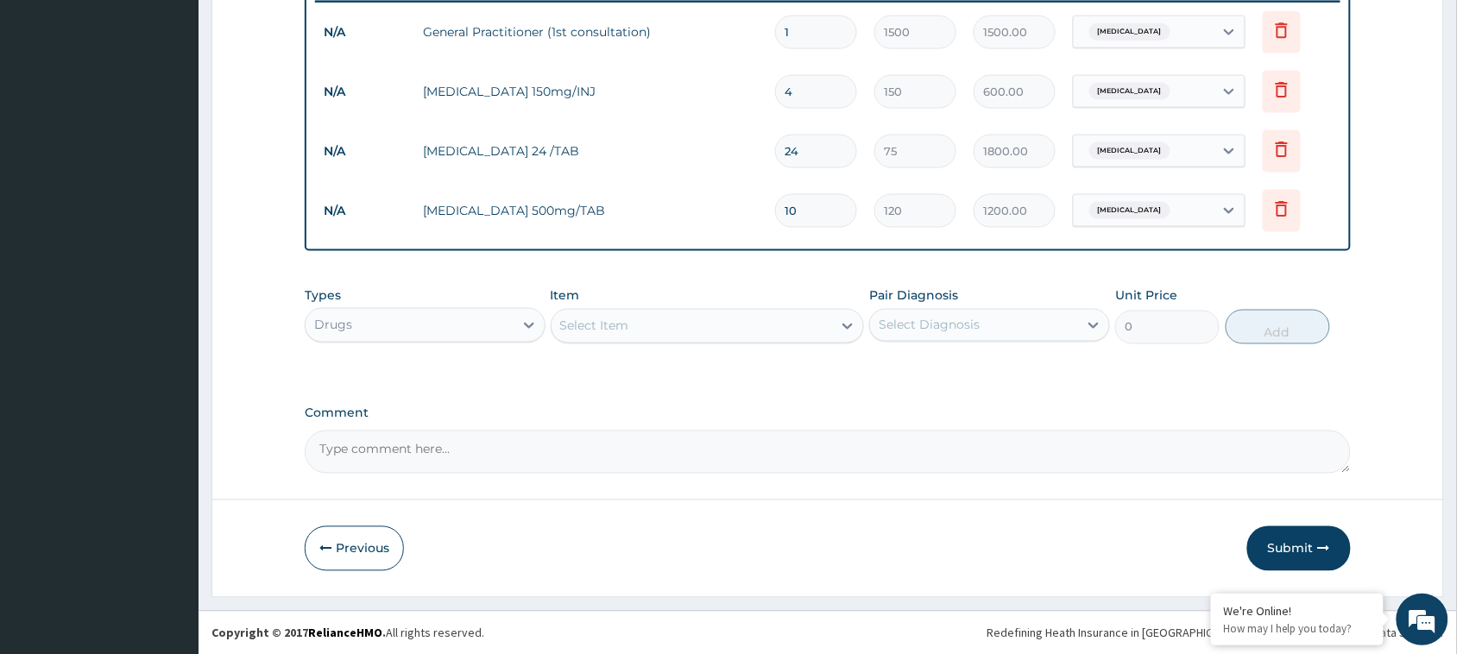
type input "10"
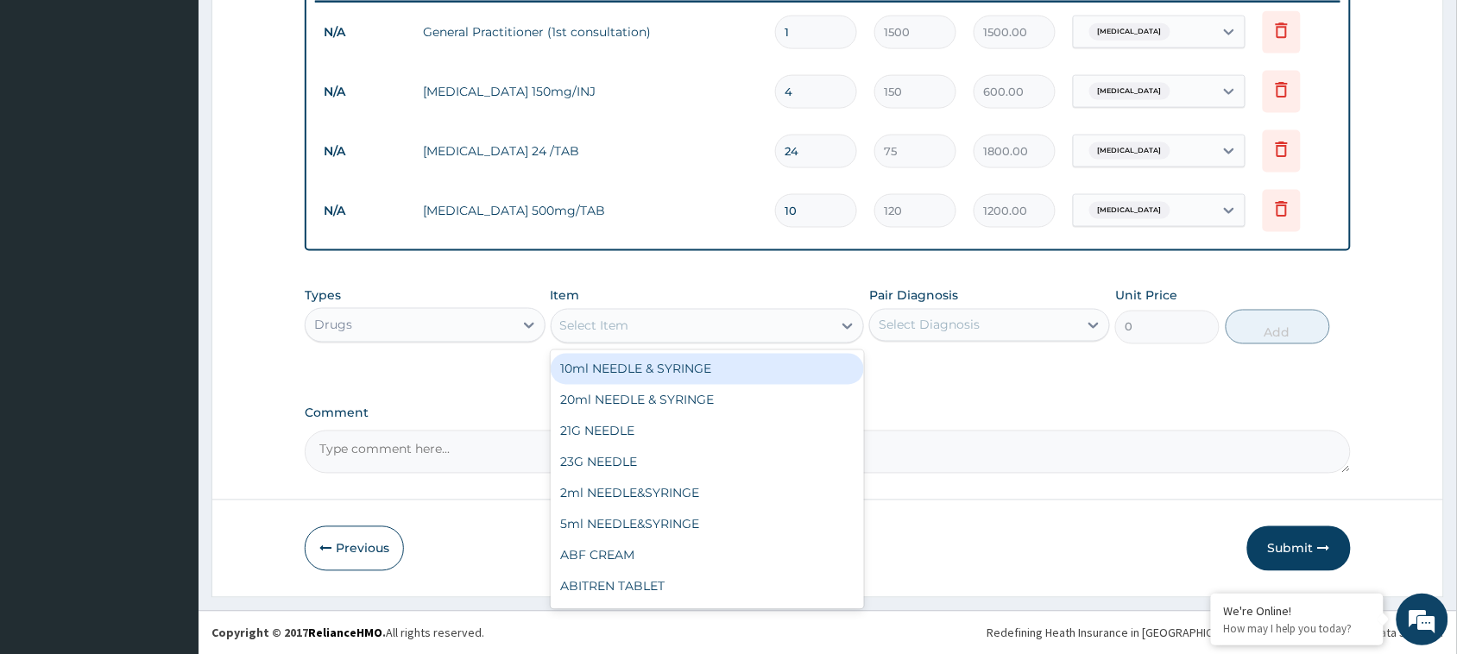
click at [692, 326] on div "Select Item" at bounding box center [692, 327] width 281 height 28
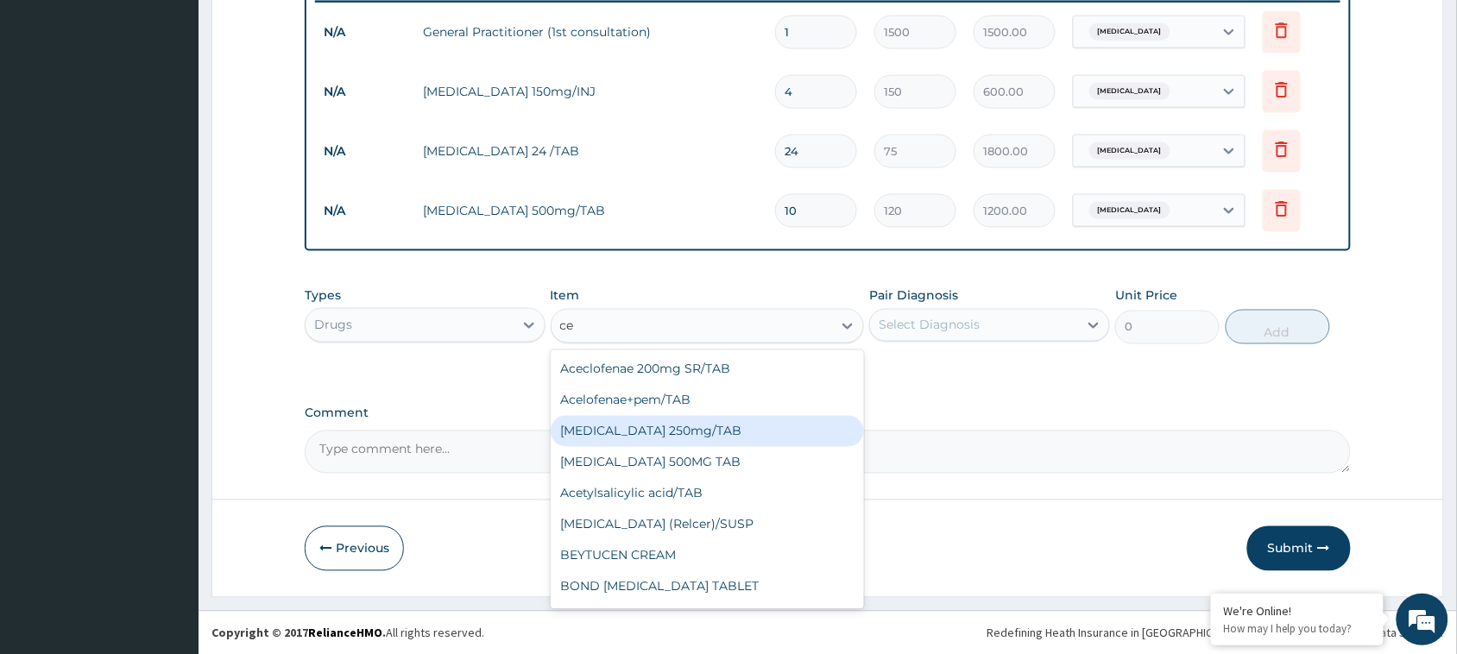
type input "c"
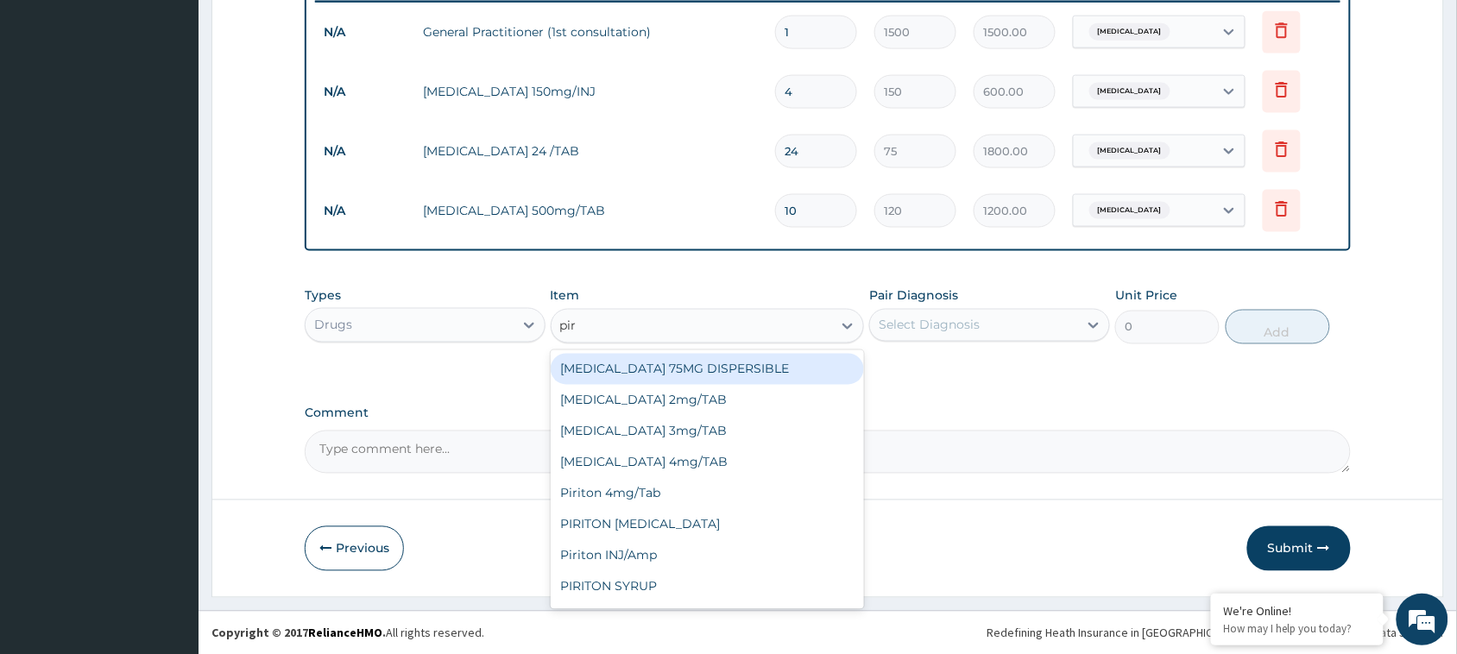
type input "piri"
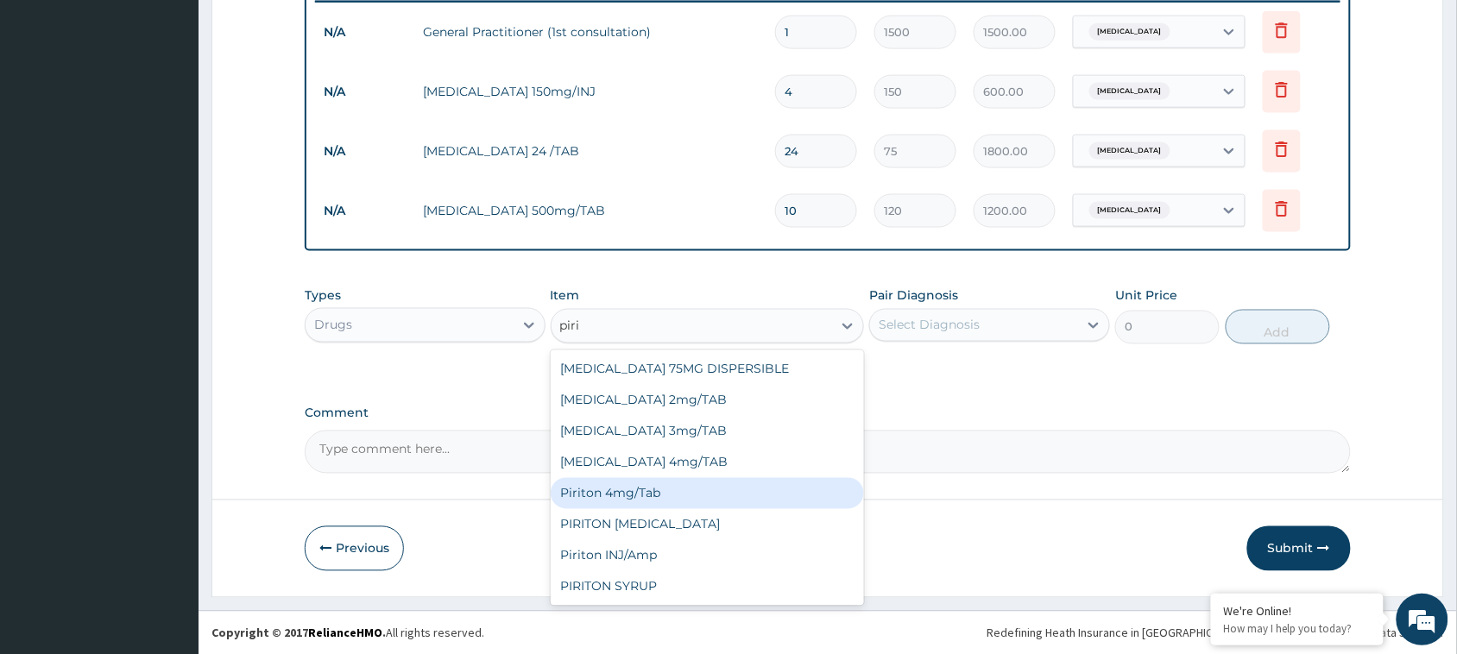
click at [656, 480] on div "Piriton 4mg/Tab" at bounding box center [708, 493] width 314 height 31
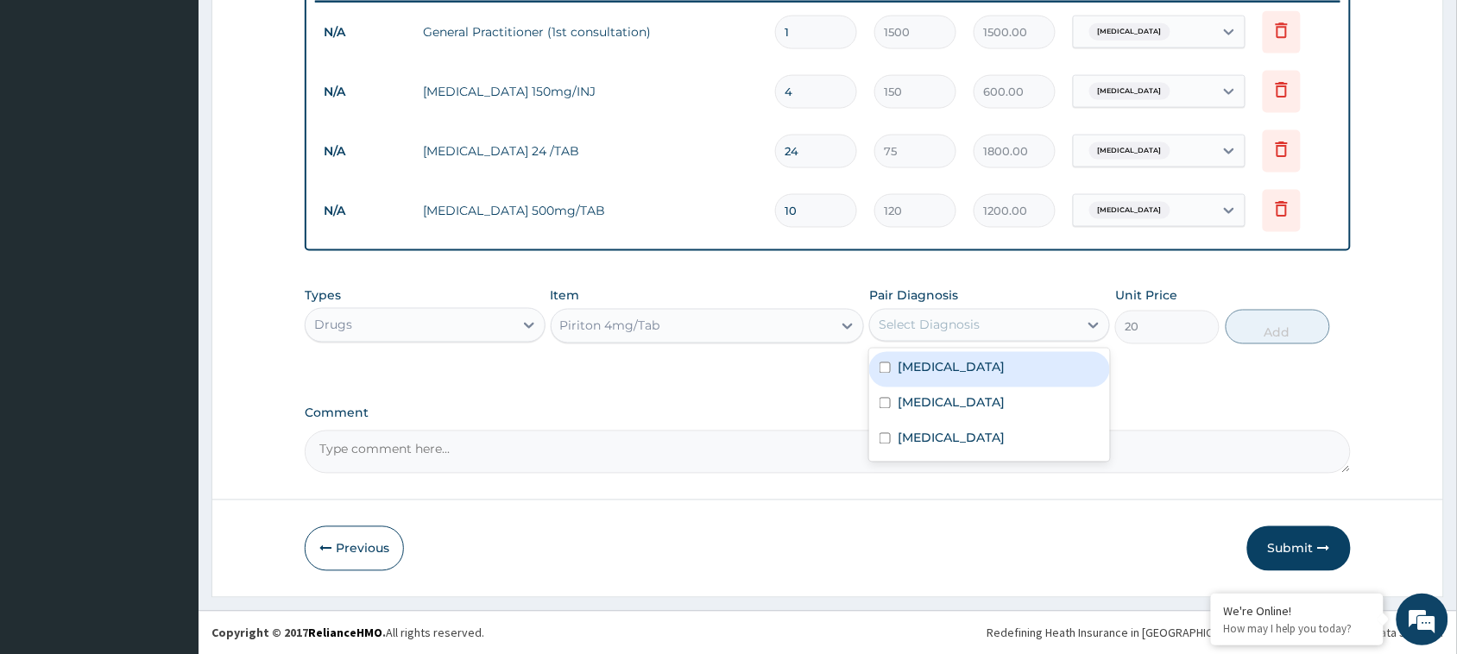
click at [943, 319] on div "Select Diagnosis" at bounding box center [929, 325] width 101 height 17
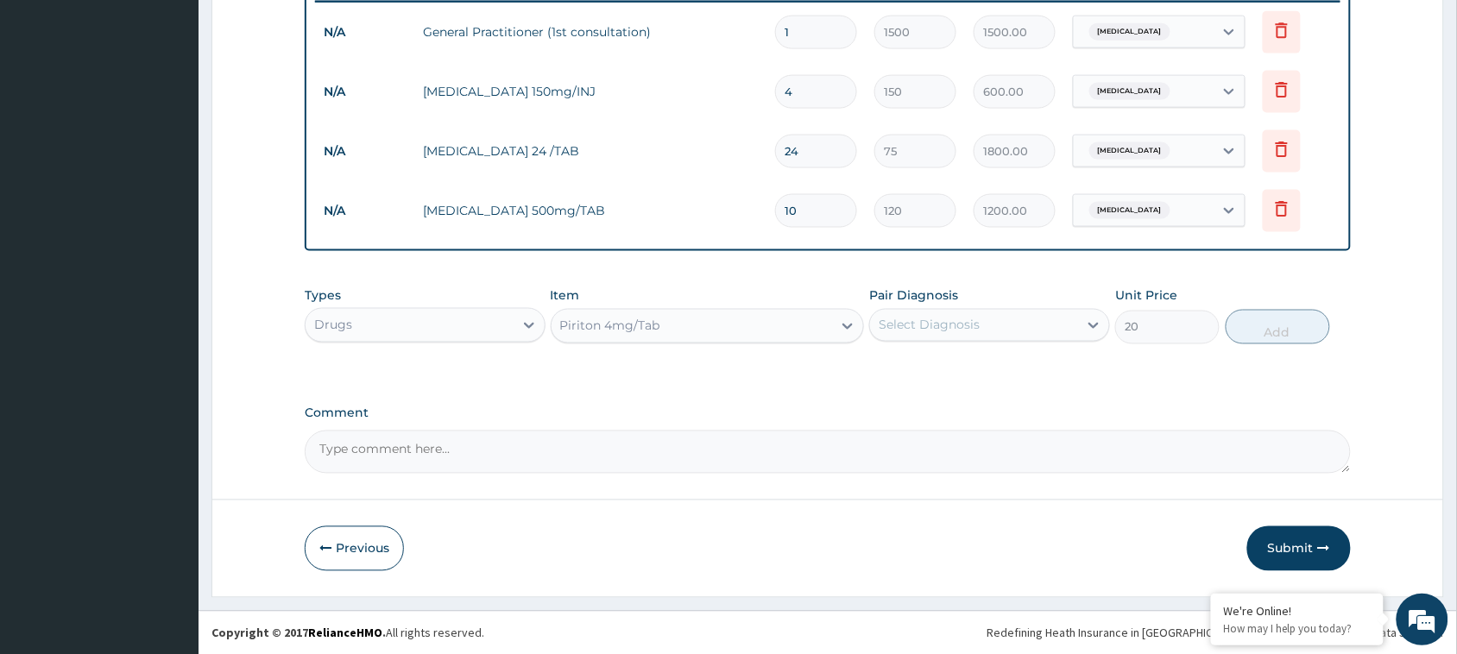
click at [742, 416] on label "Comment" at bounding box center [828, 414] width 1046 height 15
click at [742, 431] on textarea "Comment" at bounding box center [828, 452] width 1046 height 43
click at [1298, 546] on button "Submit" at bounding box center [1300, 549] width 104 height 45
click at [1292, 550] on button "Submit" at bounding box center [1300, 549] width 104 height 45
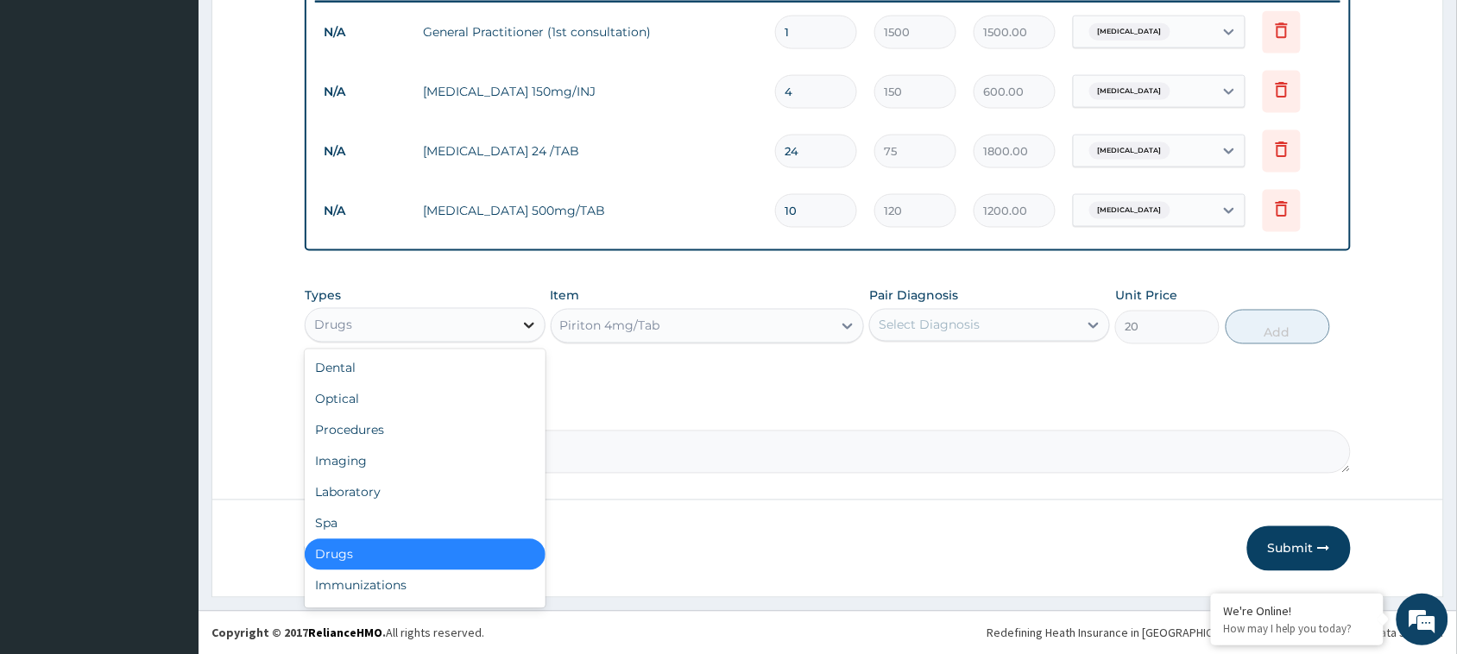
click at [527, 318] on icon at bounding box center [529, 325] width 17 height 17
click at [386, 486] on div "Laboratory" at bounding box center [425, 492] width 241 height 31
type input "0"
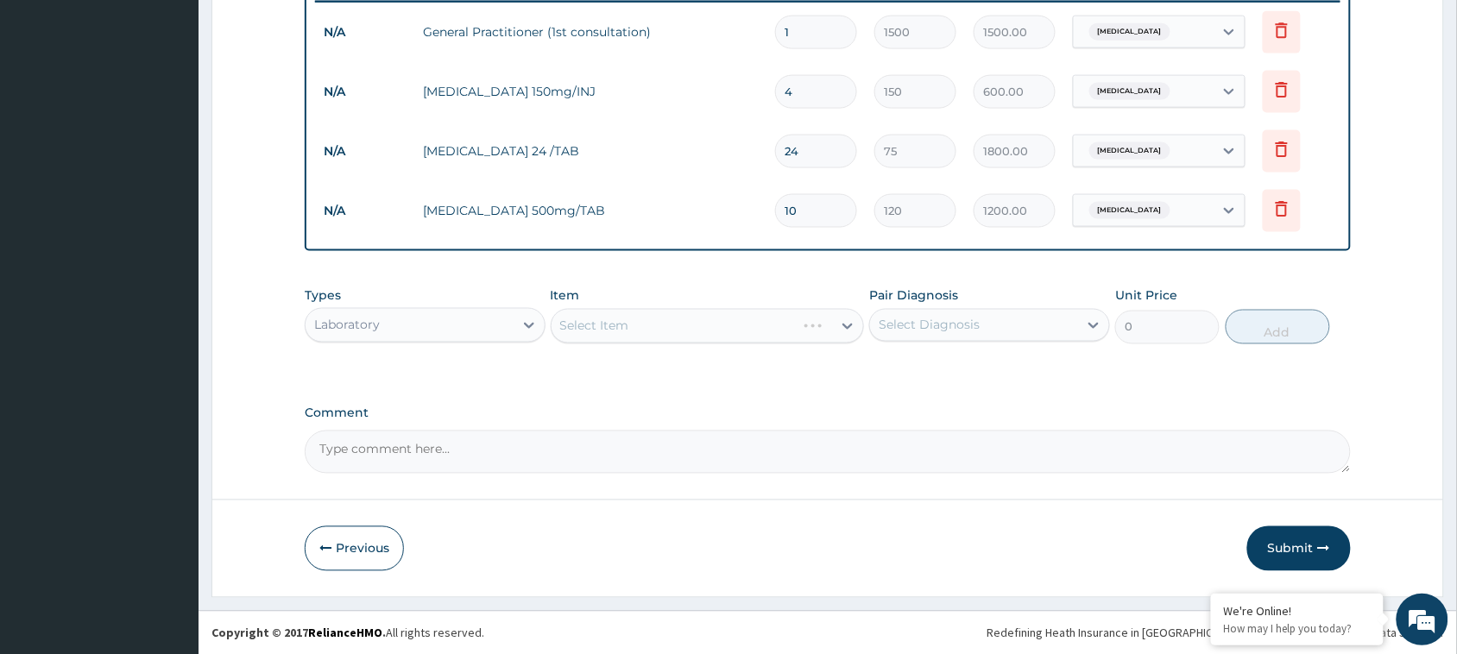
click at [663, 320] on div "Select Item" at bounding box center [708, 326] width 314 height 35
click at [848, 320] on div "Select Item" at bounding box center [708, 326] width 314 height 35
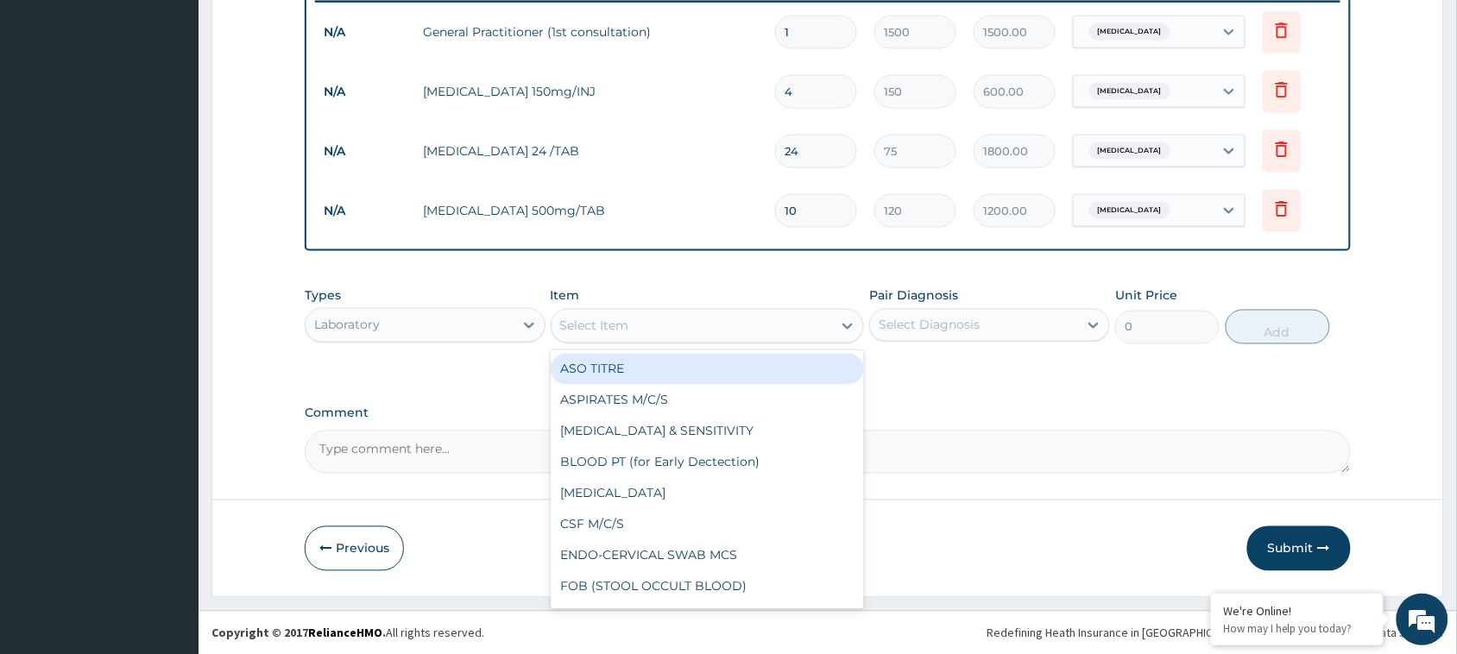
click at [847, 321] on icon at bounding box center [847, 326] width 17 height 17
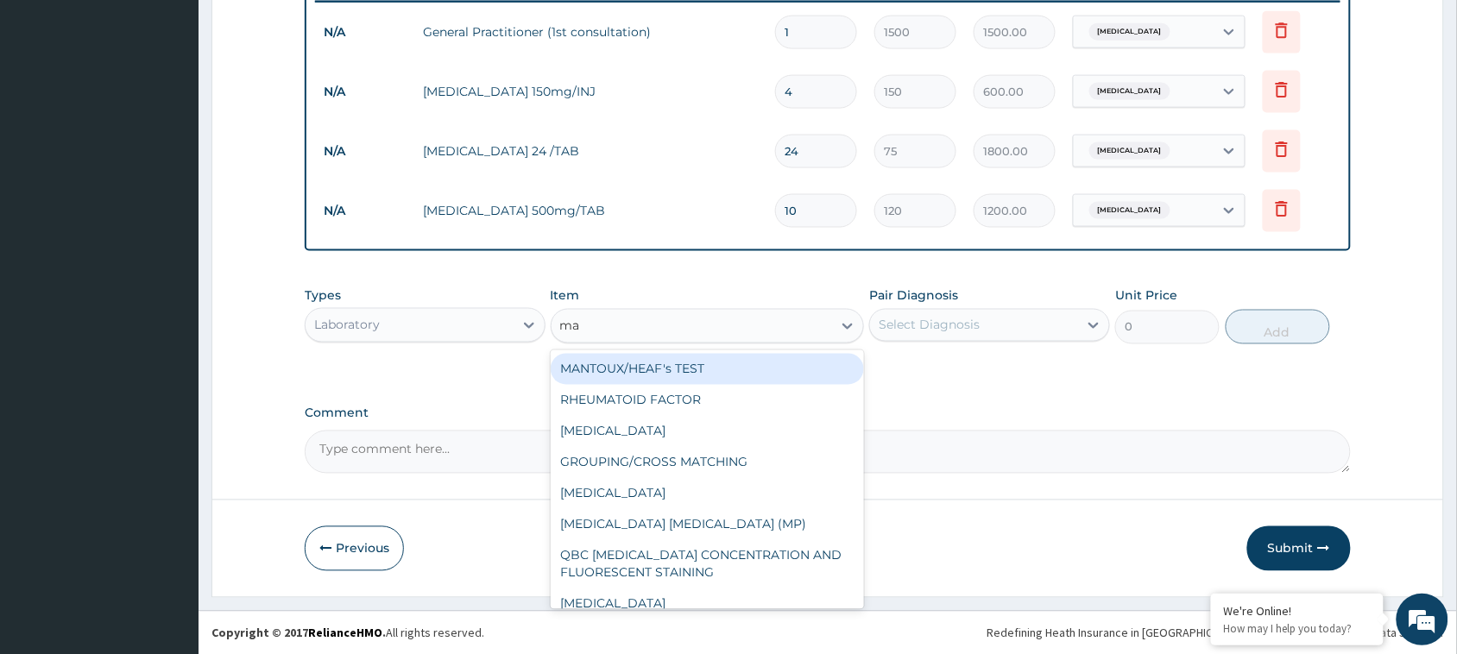
type input "mal"
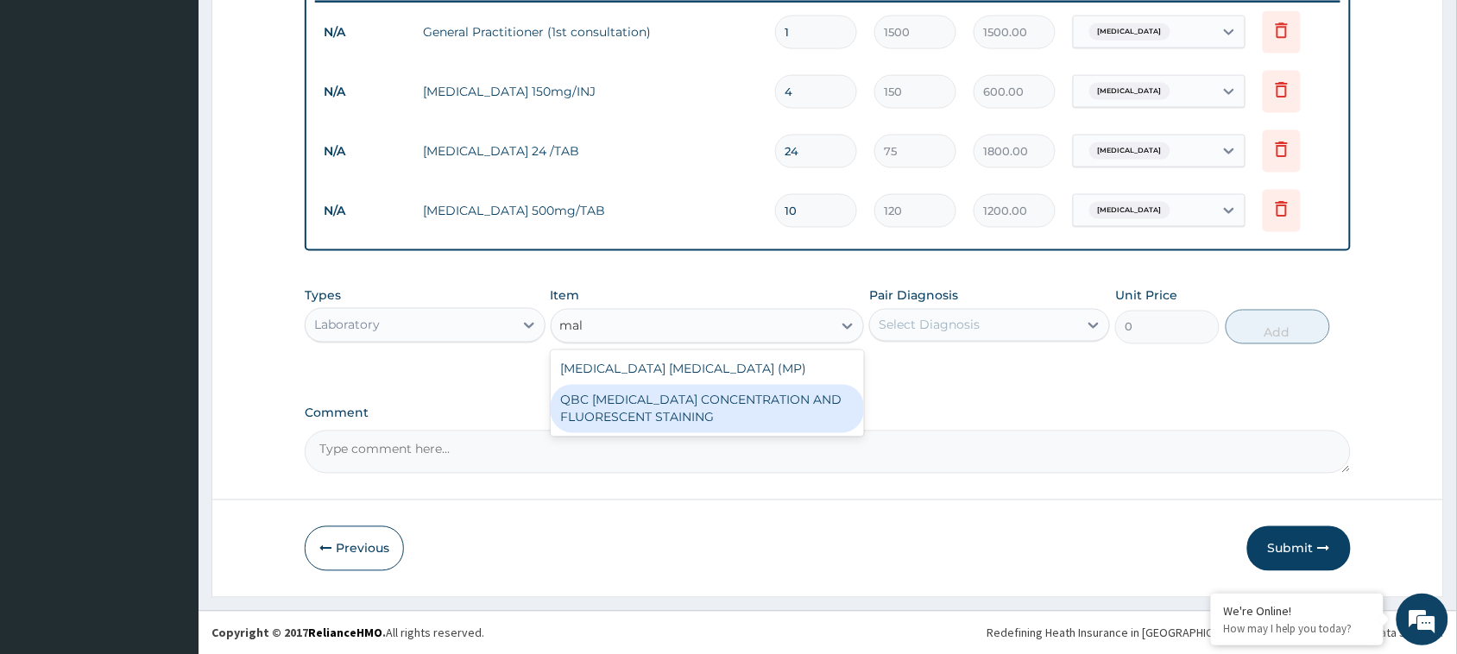
click at [699, 402] on div "QBC MALARIA CONCENTRATION AND FLUORESCENT STAINING" at bounding box center [708, 409] width 314 height 48
type input "1800"
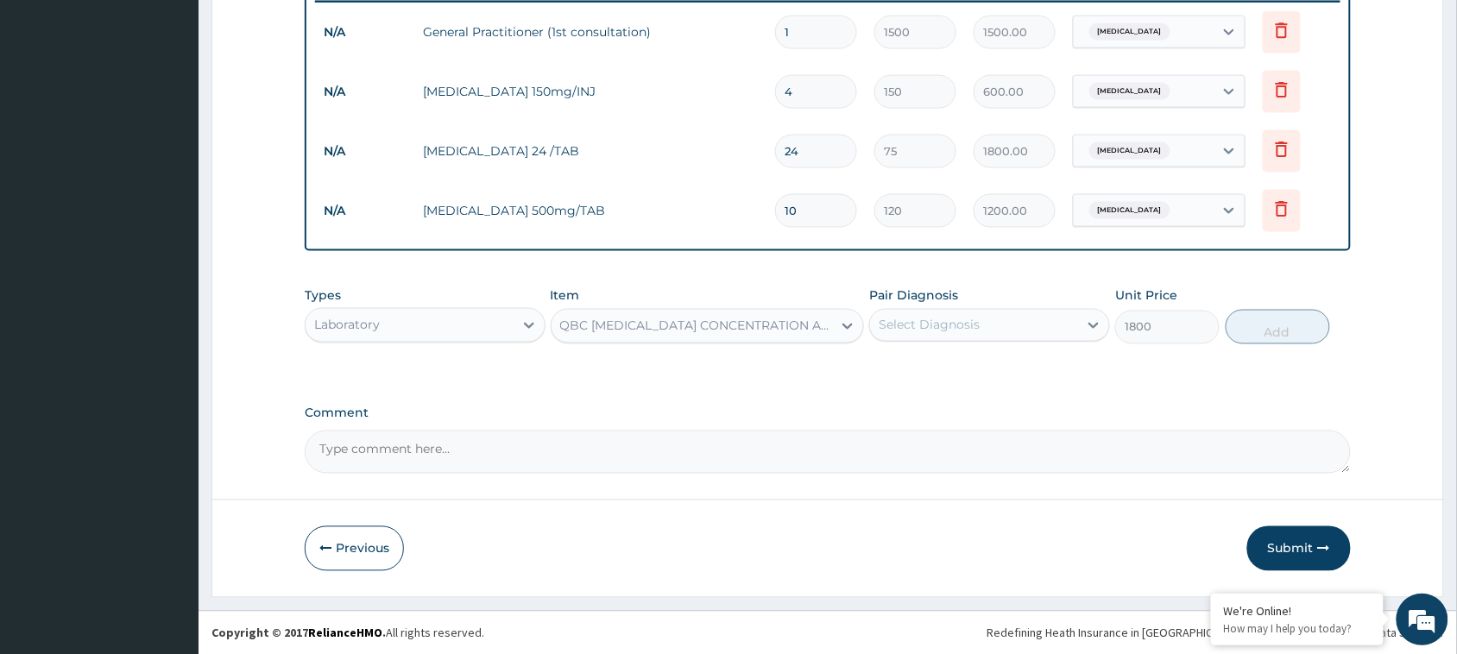
click at [948, 320] on div "Select Diagnosis" at bounding box center [929, 325] width 101 height 17
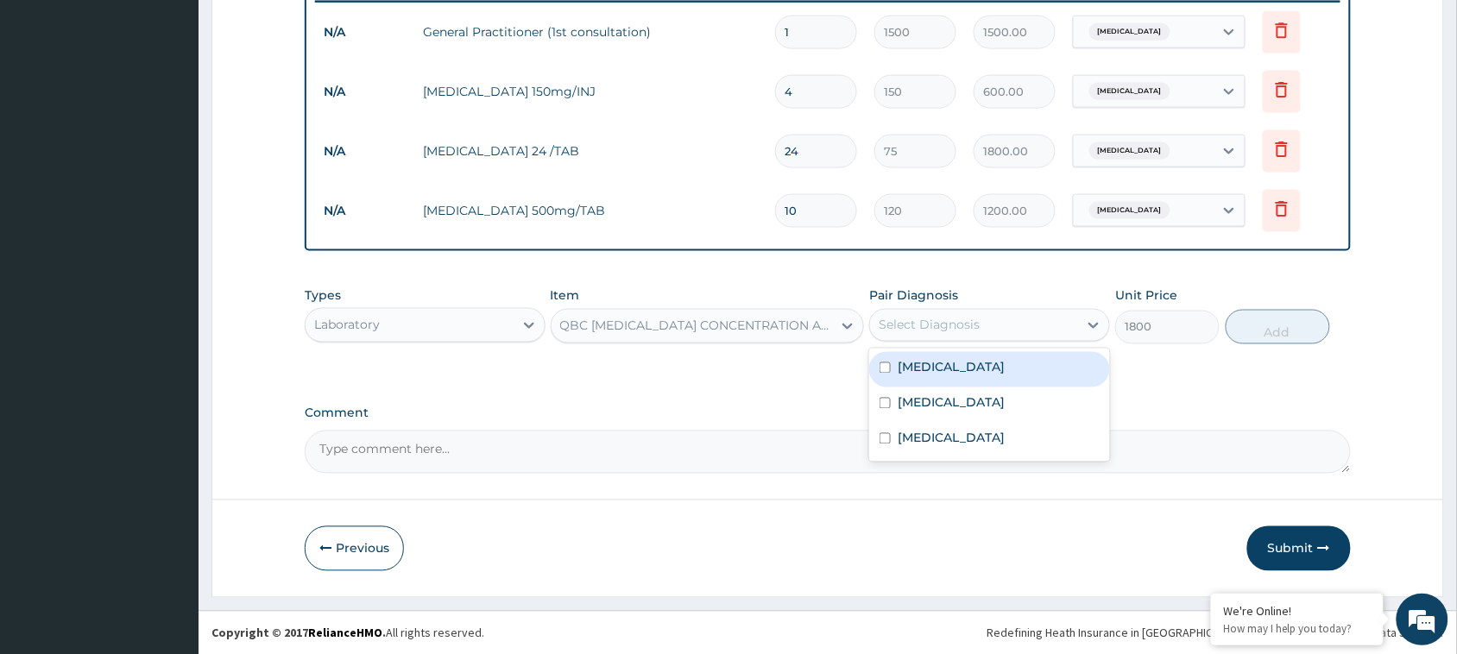
click at [886, 368] on input "checkbox" at bounding box center [885, 368] width 11 height 11
checkbox input "true"
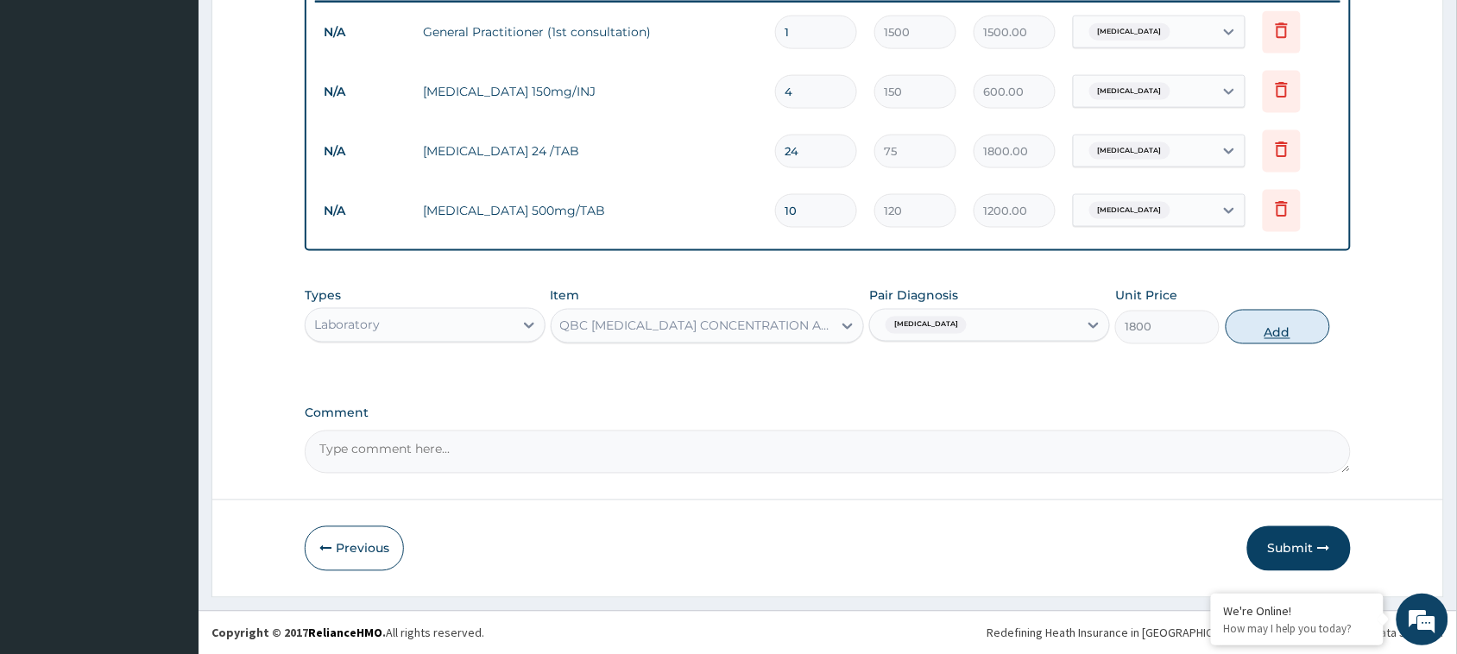
click at [1274, 325] on button "Add" at bounding box center [1278, 327] width 104 height 35
type input "0"
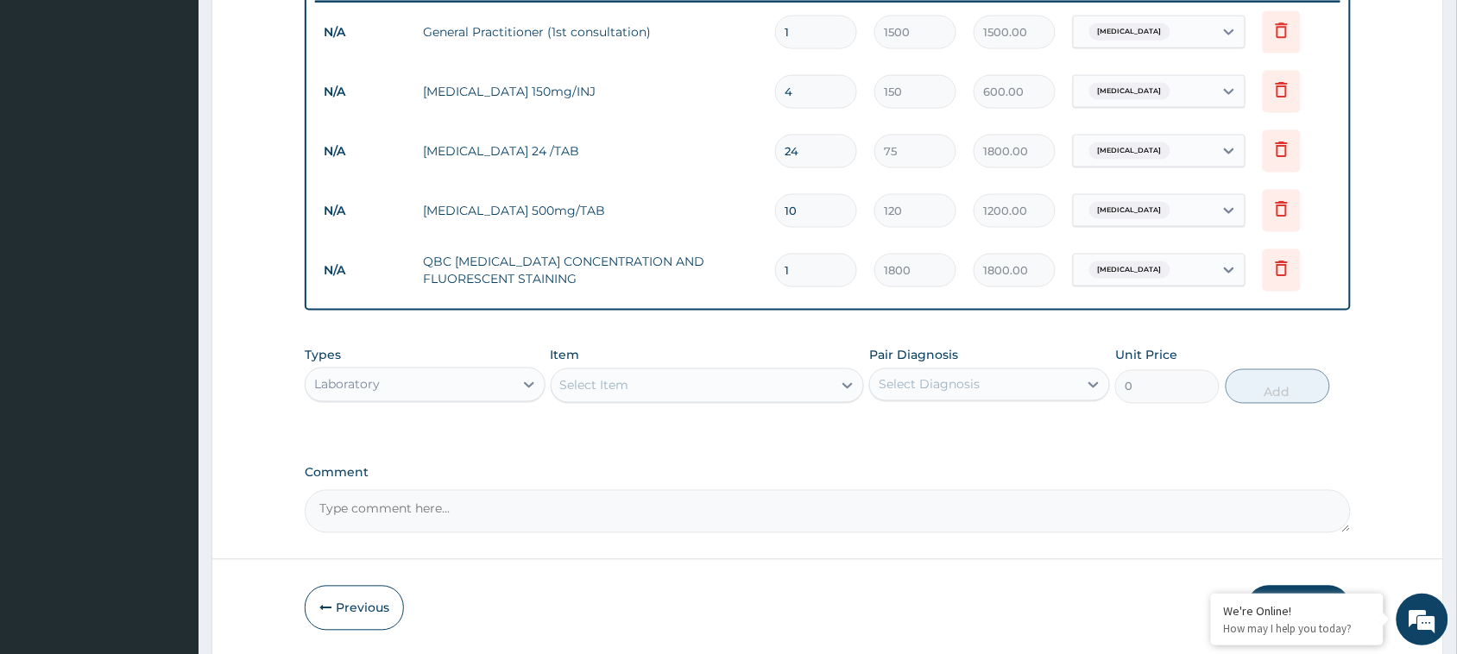
click at [670, 393] on div "Select Item" at bounding box center [692, 386] width 281 height 28
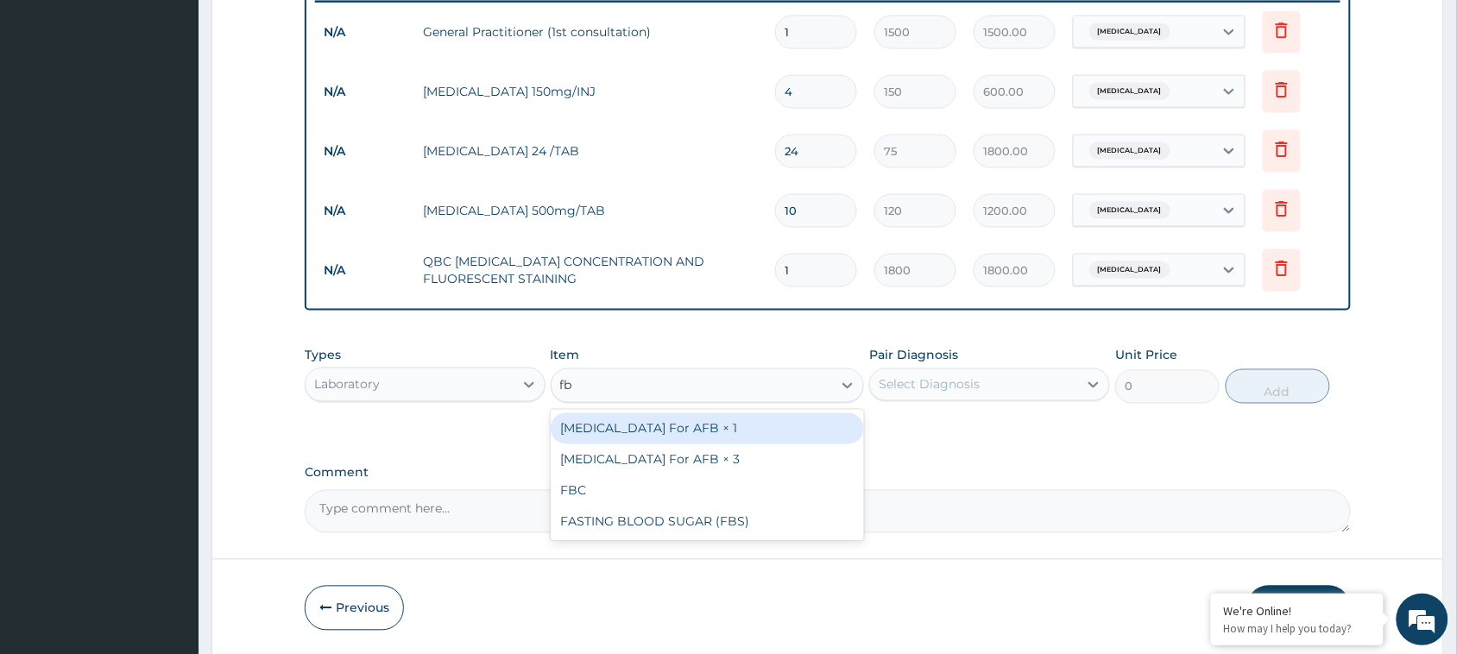
type input "fbc"
click at [675, 434] on div "FBC" at bounding box center [708, 429] width 314 height 31
type input "1600"
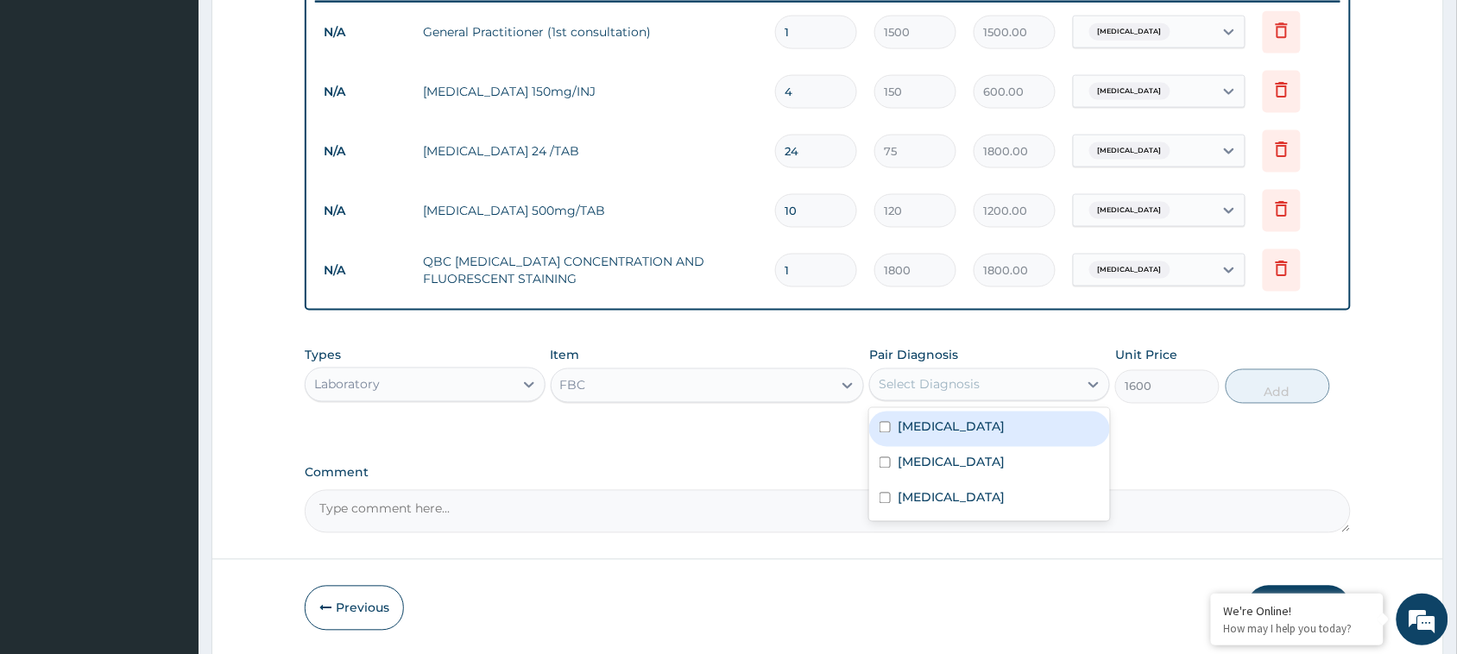
click at [945, 377] on div "Select Diagnosis" at bounding box center [929, 384] width 101 height 17
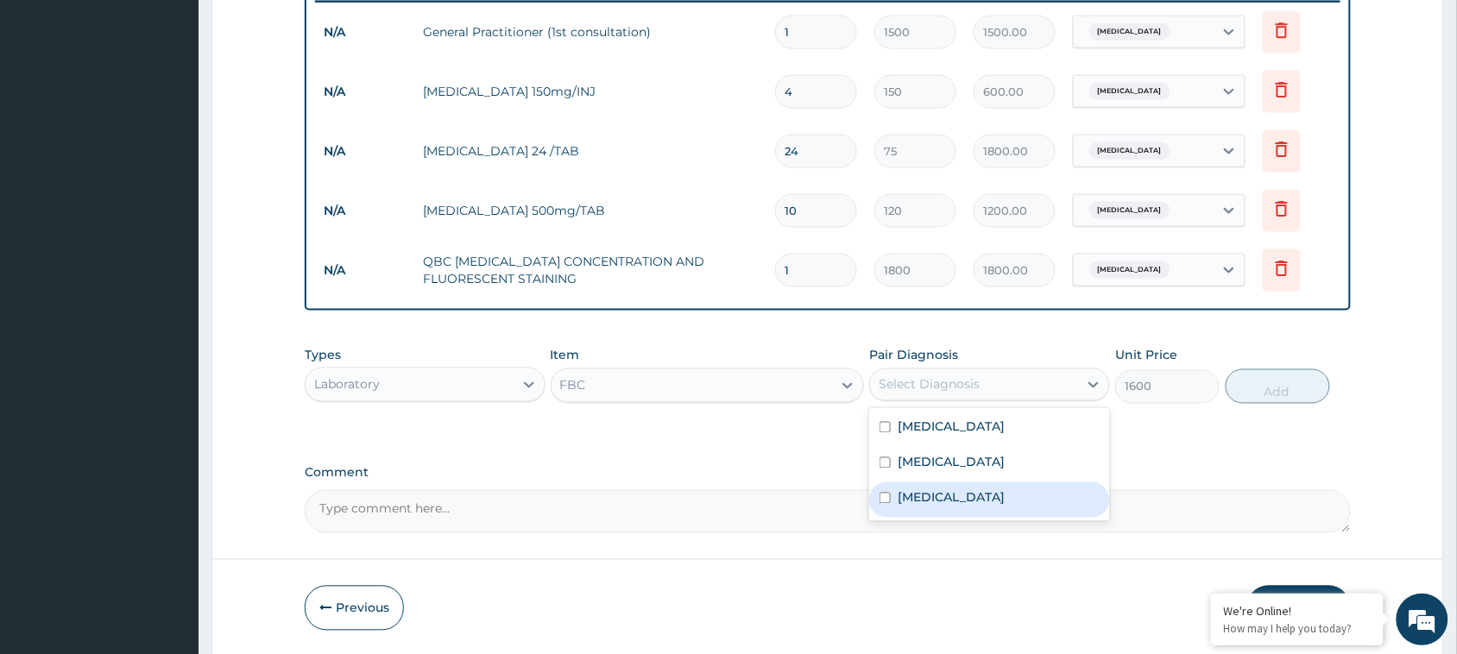
click at [883, 495] on input "checkbox" at bounding box center [885, 498] width 11 height 11
checkbox input "true"
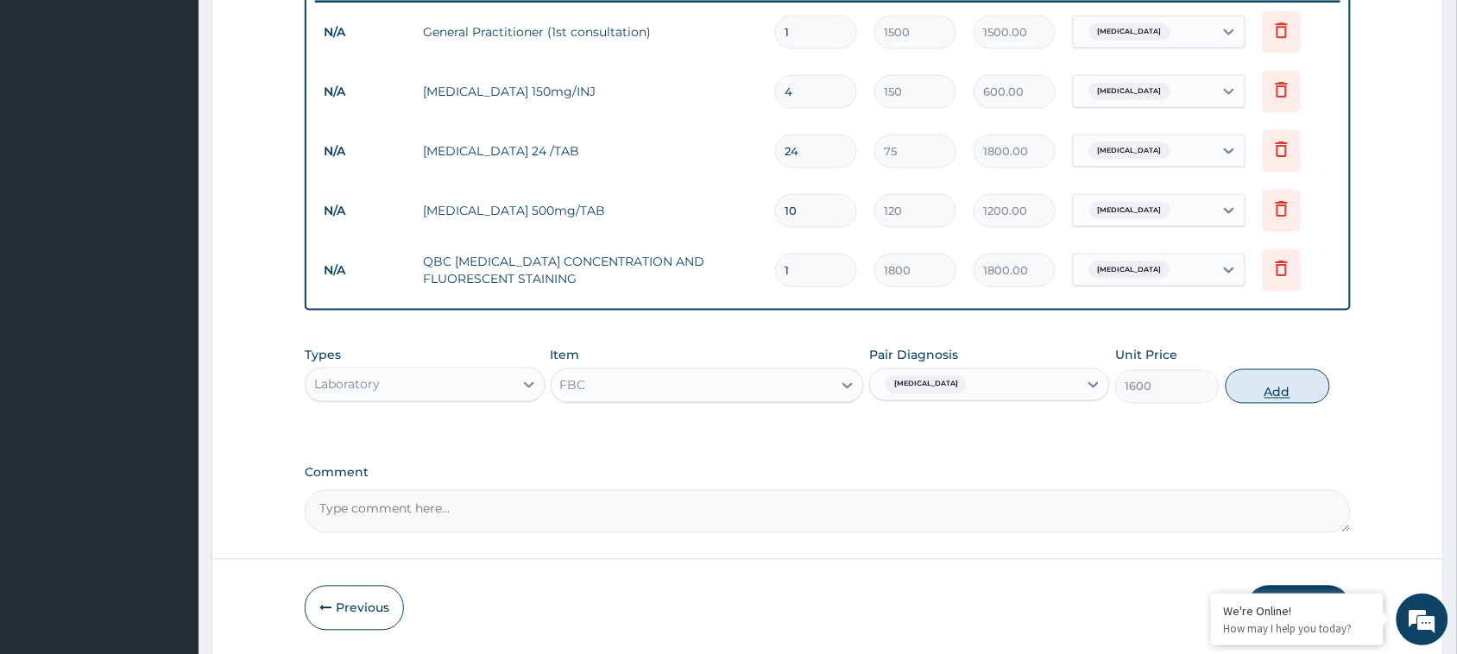
click at [1267, 384] on button "Add" at bounding box center [1278, 387] width 104 height 35
type input "0"
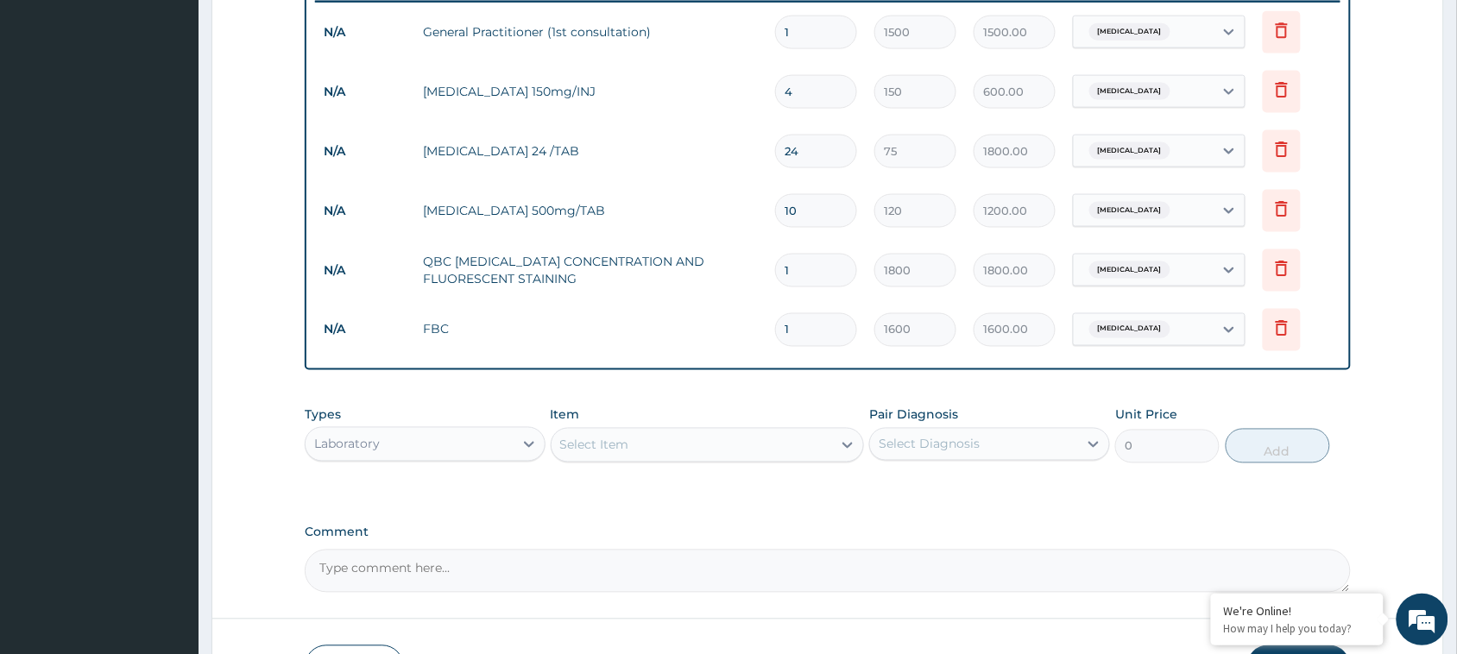
scroll to position [805, 0]
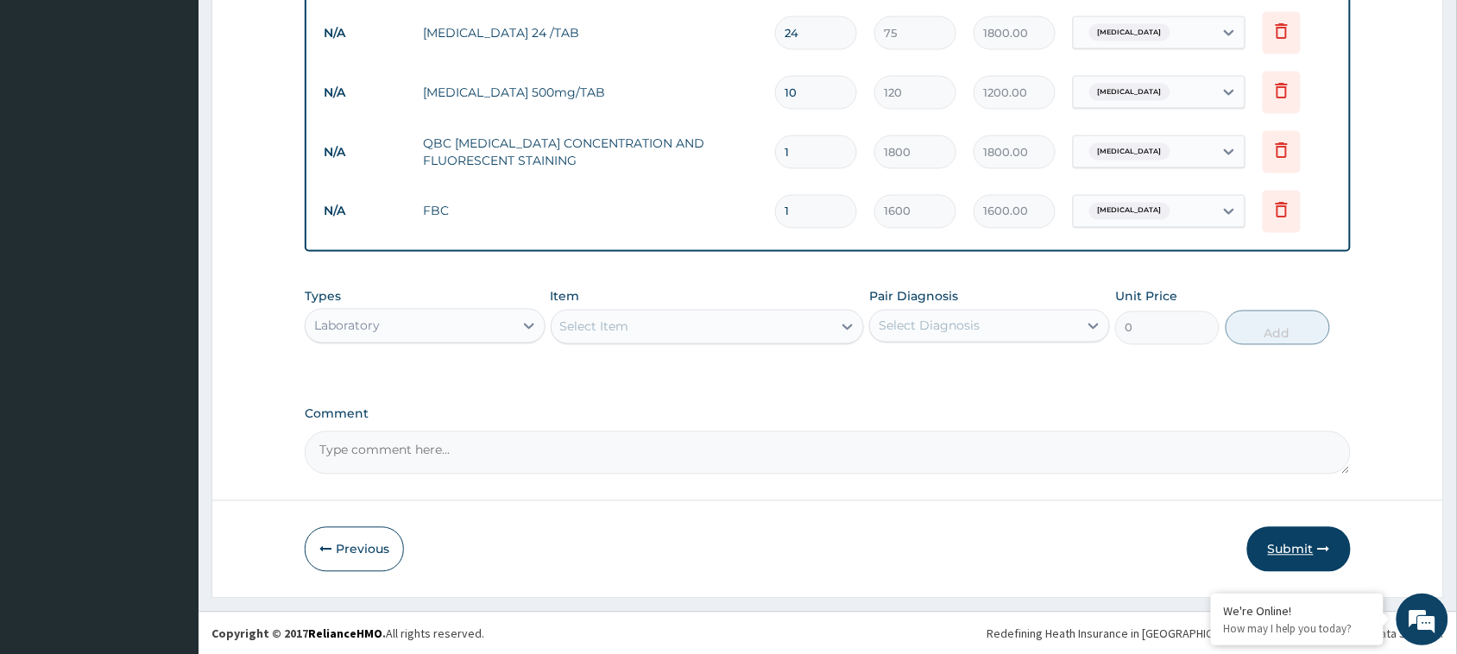
click at [1297, 546] on button "Submit" at bounding box center [1300, 550] width 104 height 45
